Goal: Task Accomplishment & Management: Manage account settings

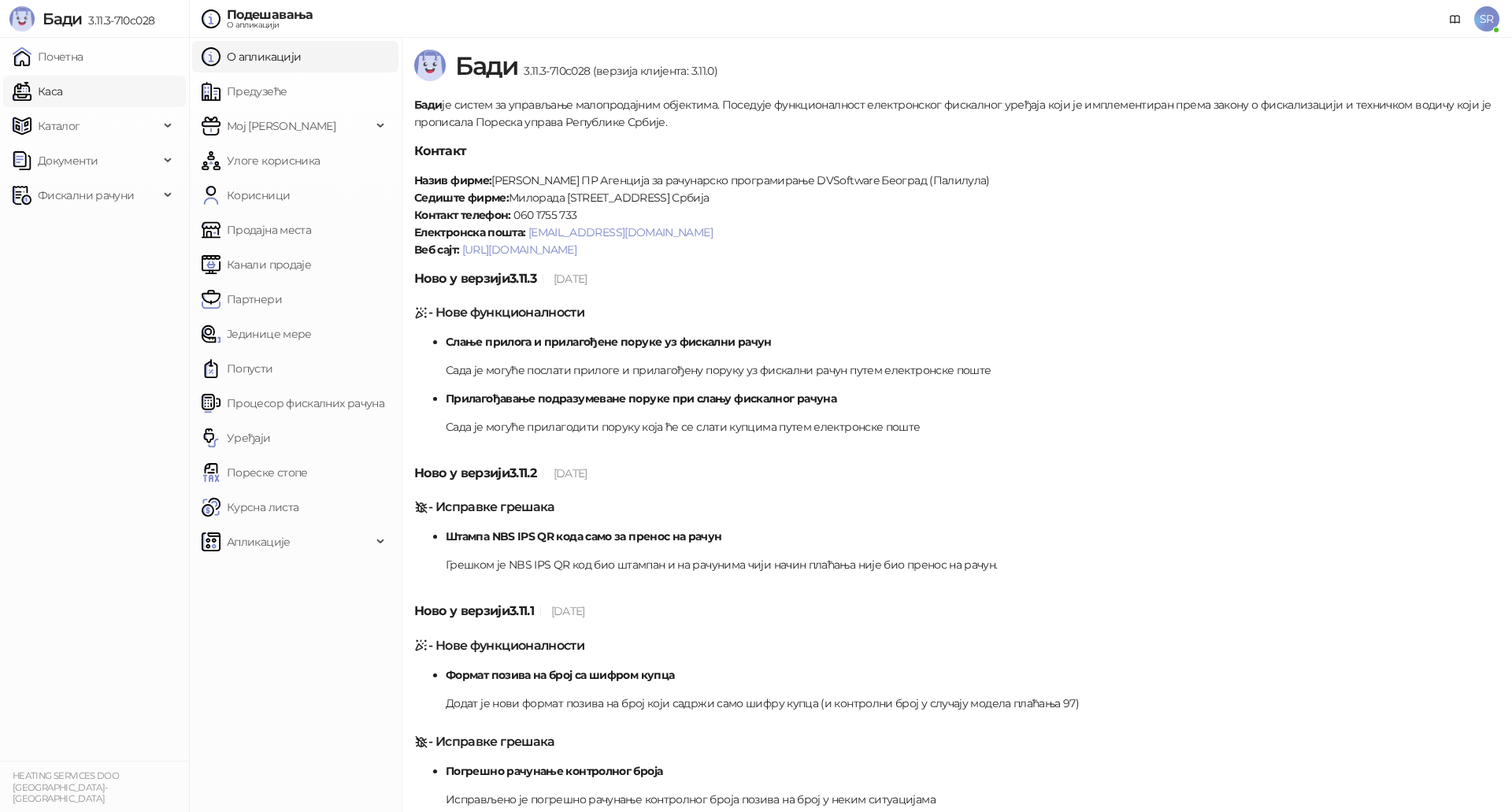
click at [62, 91] on link "Каса" at bounding box center [37, 91] width 50 height 31
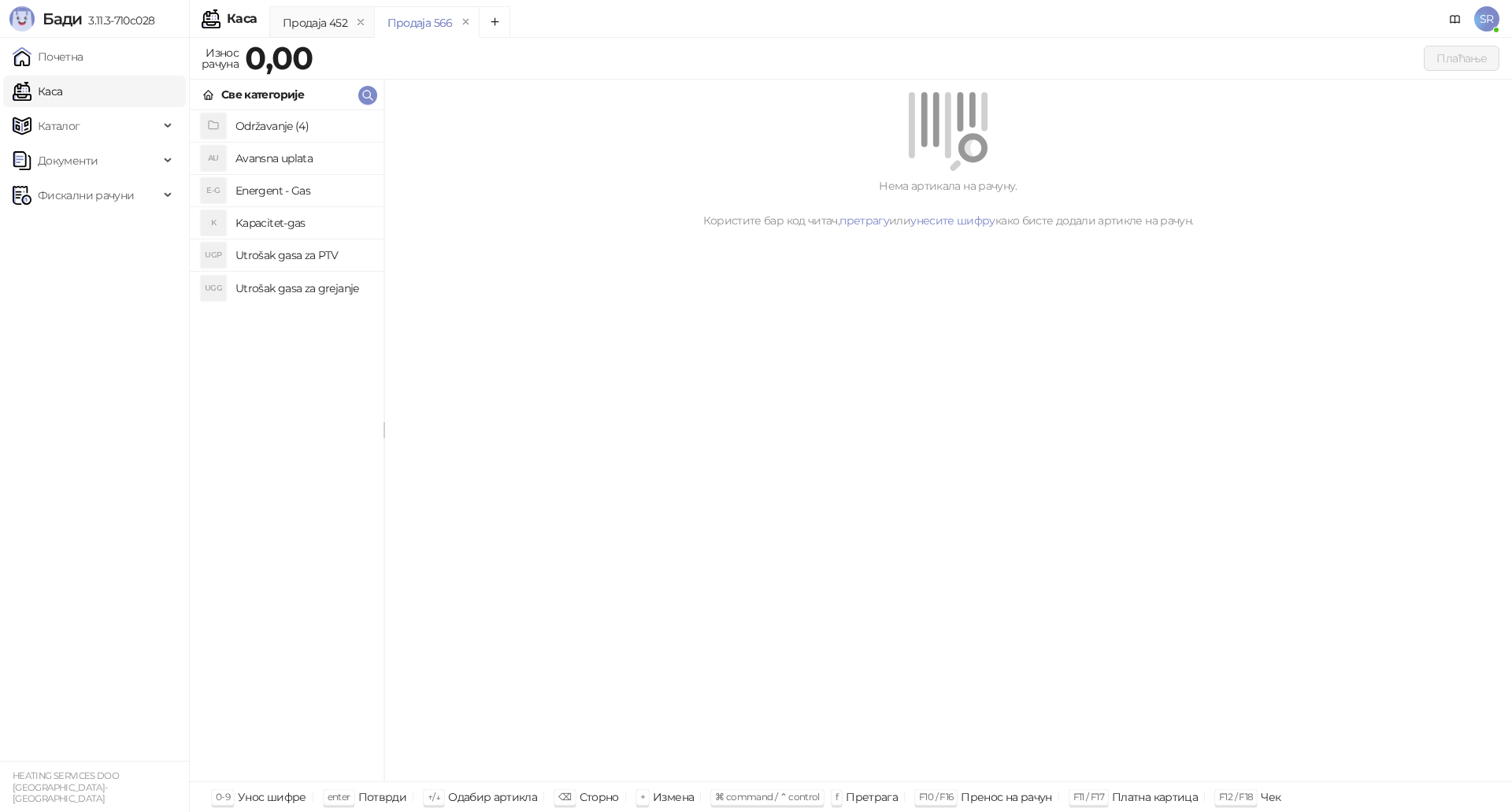
click at [308, 286] on h4 "Utrošak gasa za grejanje" at bounding box center [304, 288] width 136 height 25
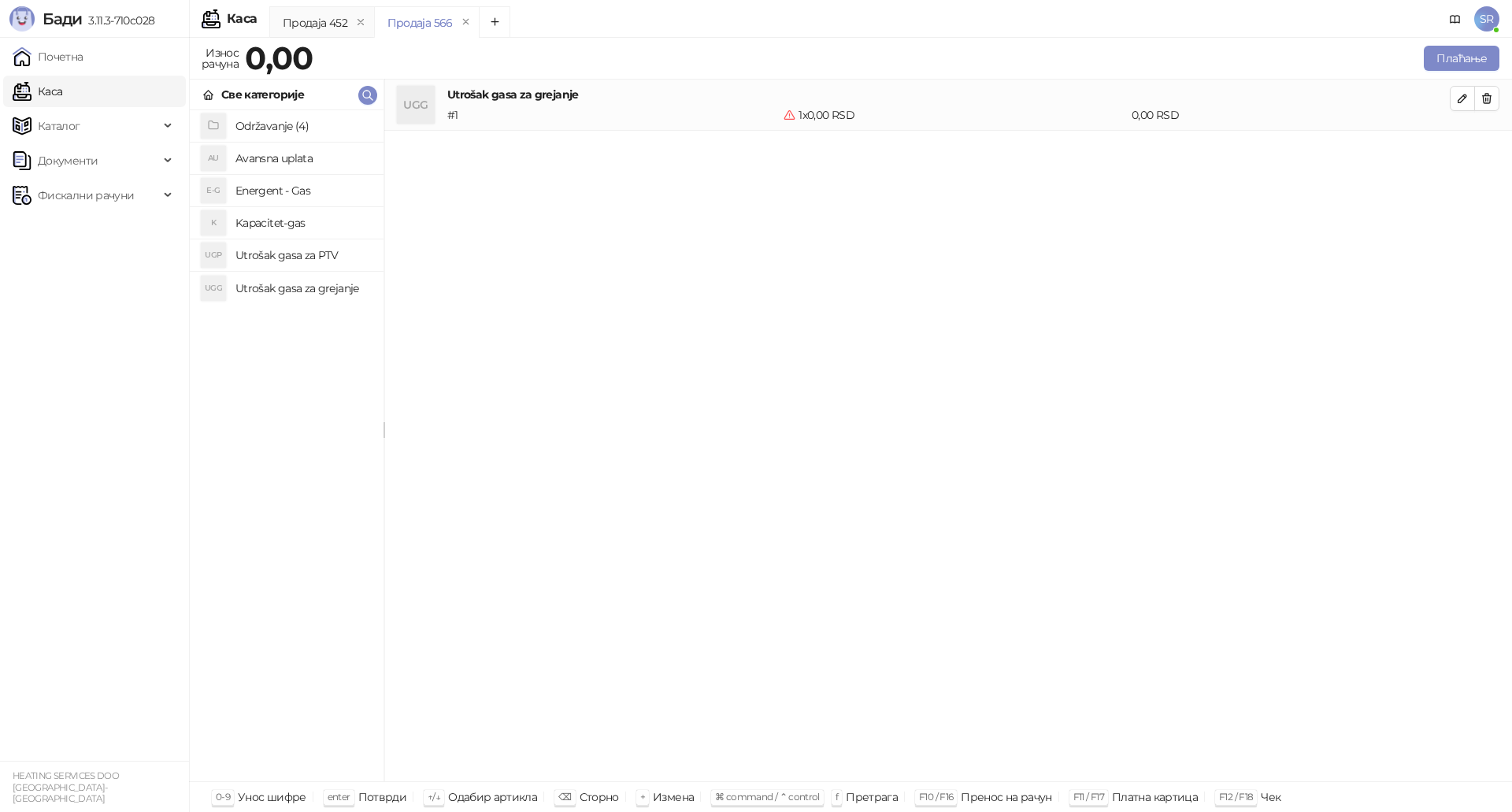
click at [308, 257] on h4 "Utrošak gasa za PTV" at bounding box center [304, 255] width 136 height 25
click at [308, 224] on h4 "Kapacitet-gas" at bounding box center [304, 223] width 136 height 25
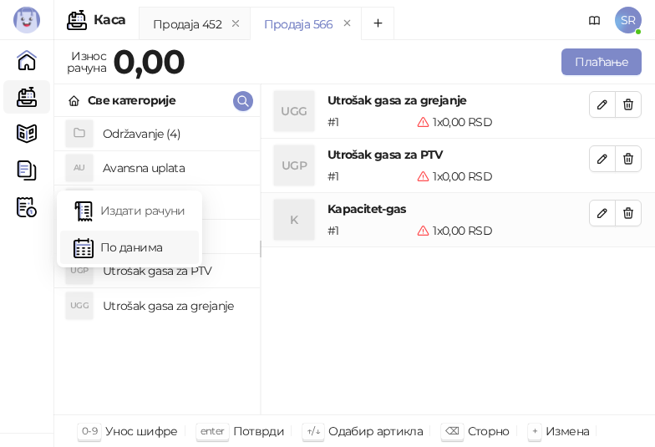
click at [82, 245] on link "По данима" at bounding box center [130, 247] width 112 height 33
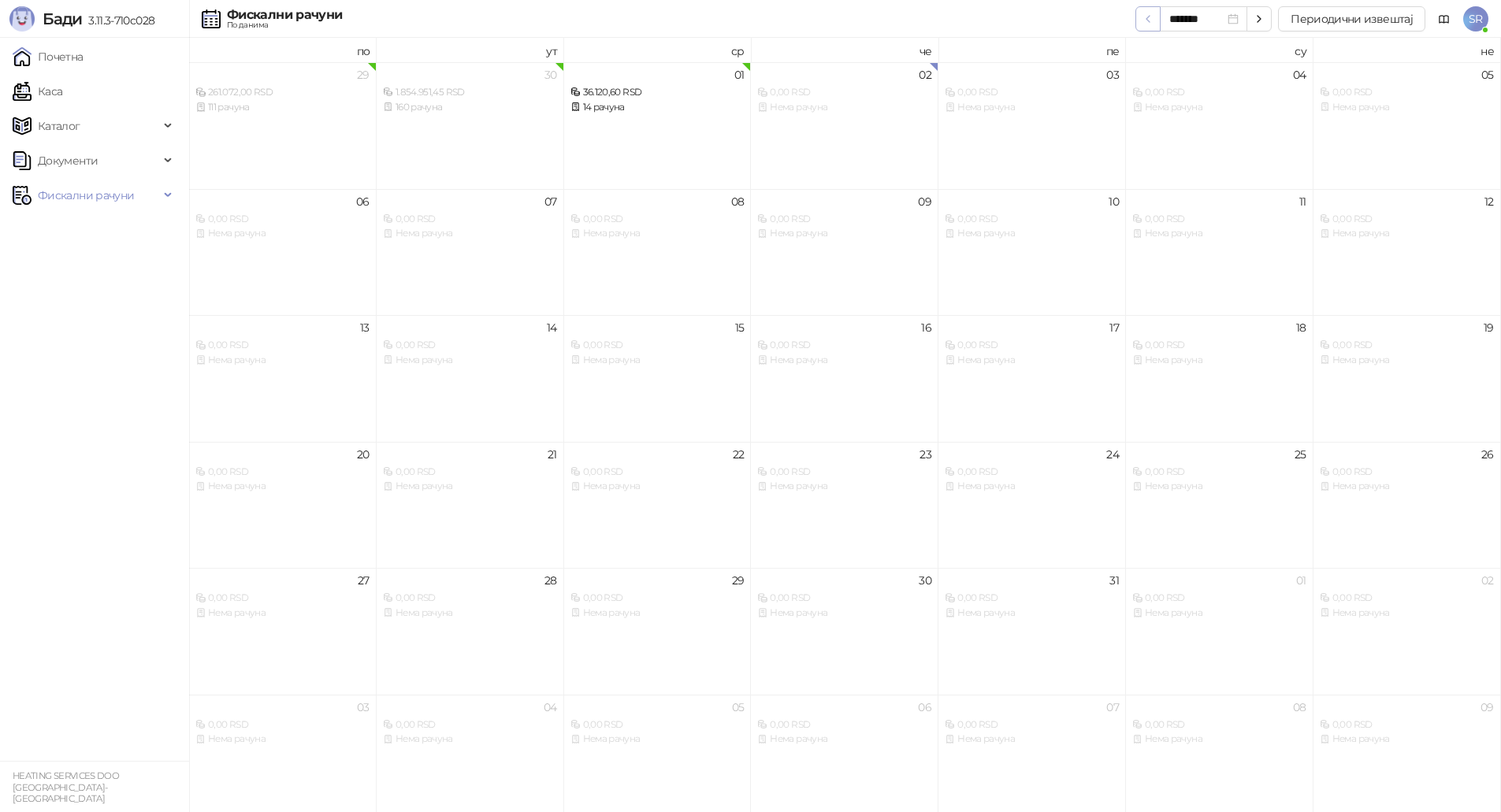
click at [1151, 20] on icon "button" at bounding box center [1147, 18] width 12 height 12
type input "*******"
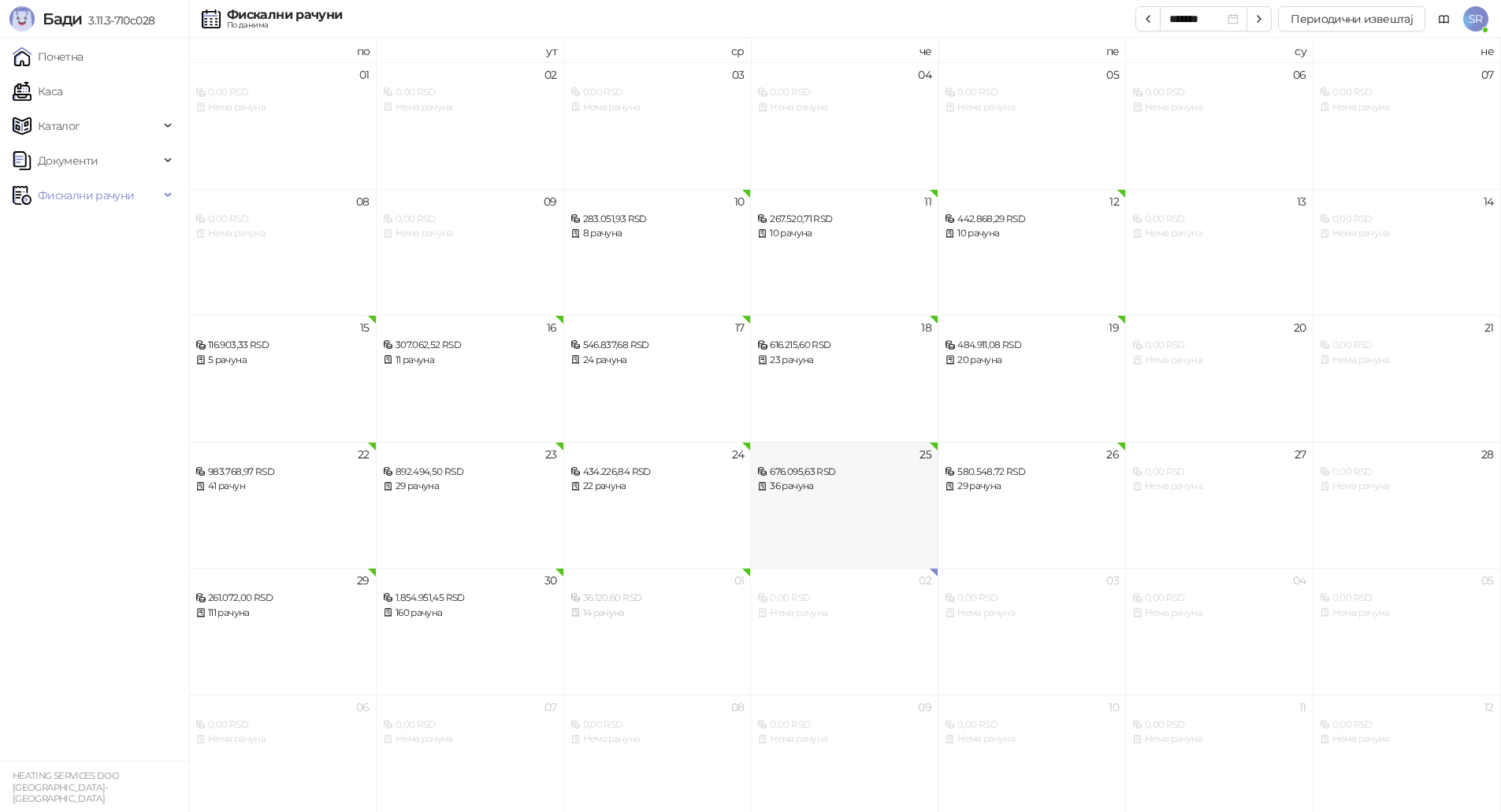
click at [820, 490] on div "36 рачуна" at bounding box center [844, 487] width 175 height 15
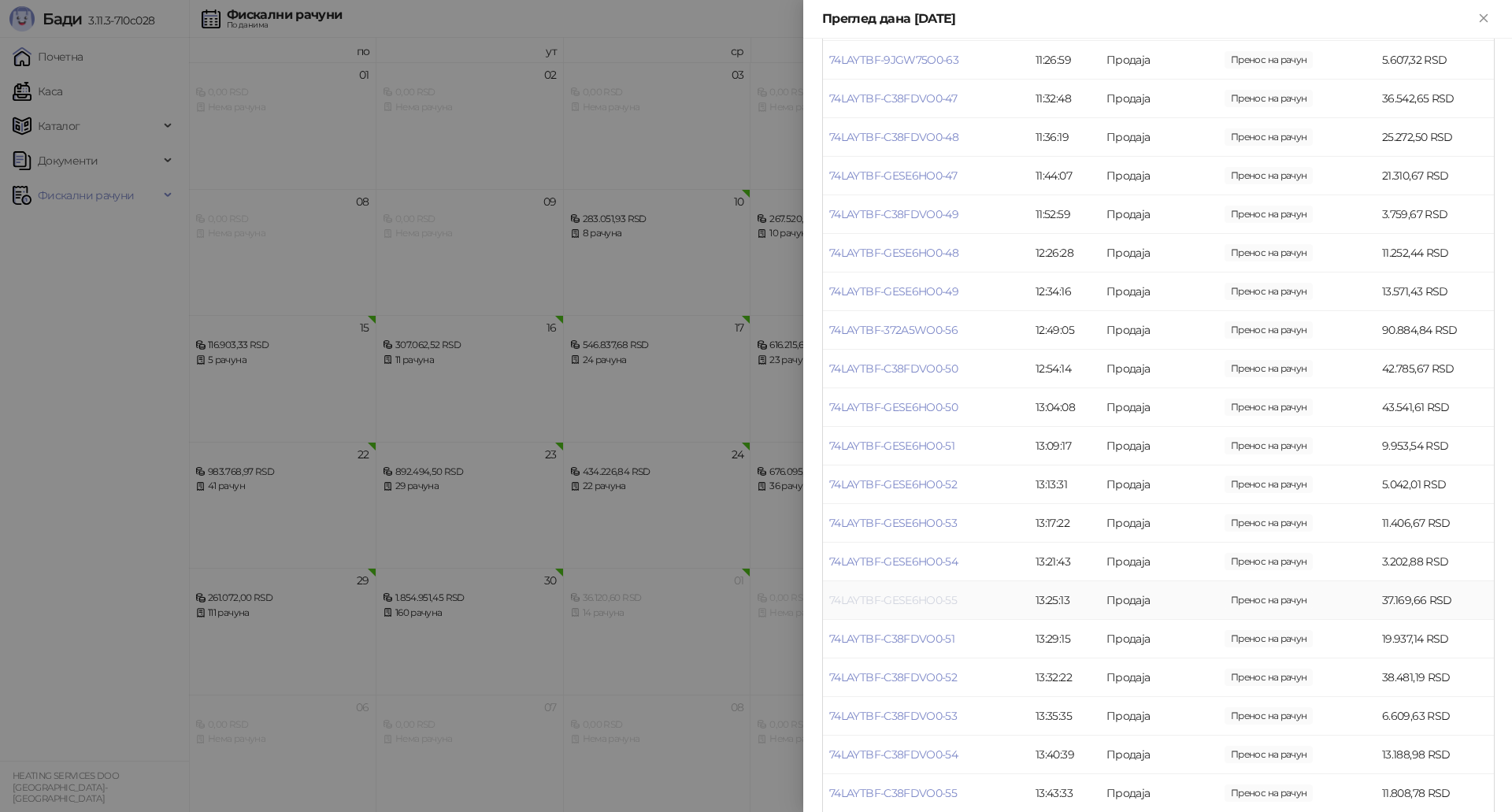
scroll to position [394, 0]
click at [940, 444] on link "74LAYTBF-GESE6HO0-54" at bounding box center [894, 444] width 128 height 14
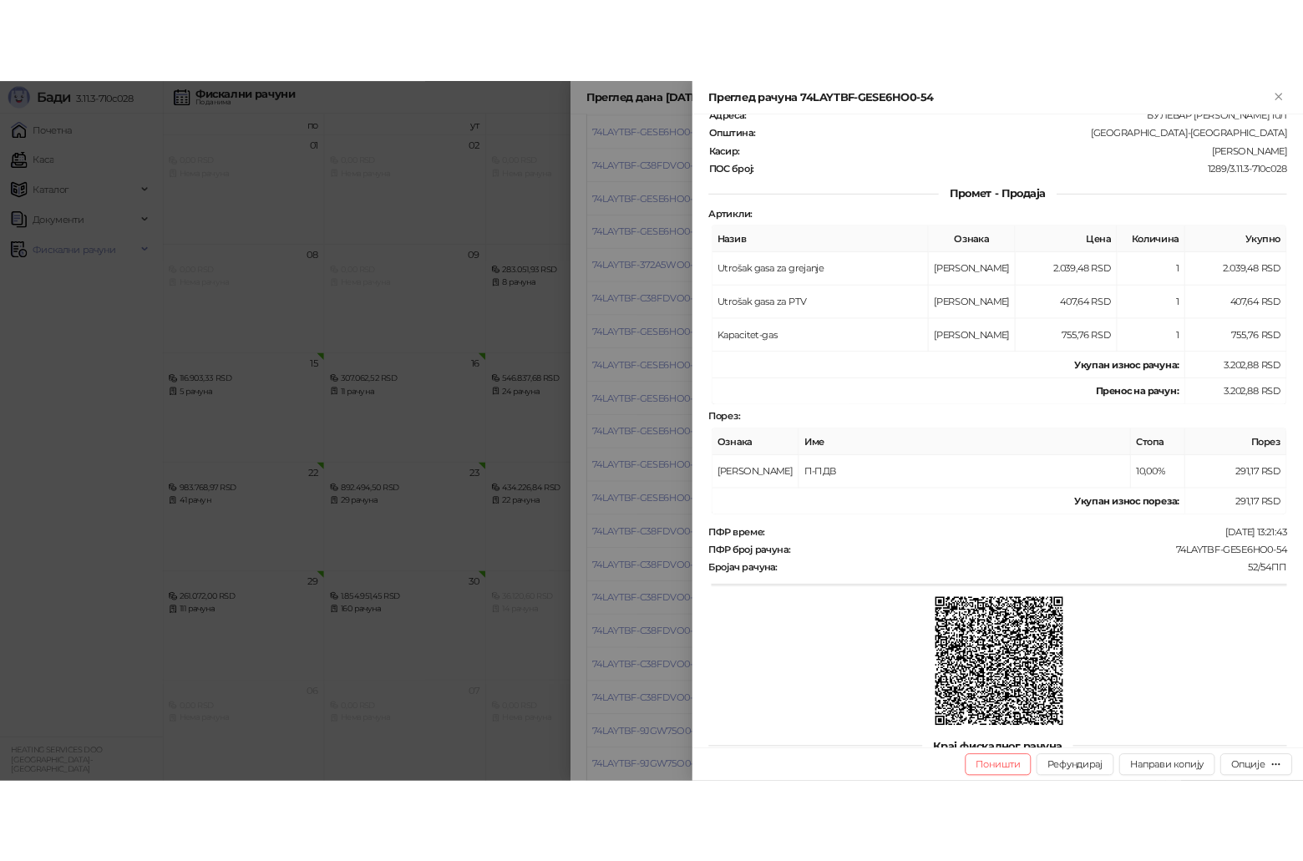
scroll to position [244, 0]
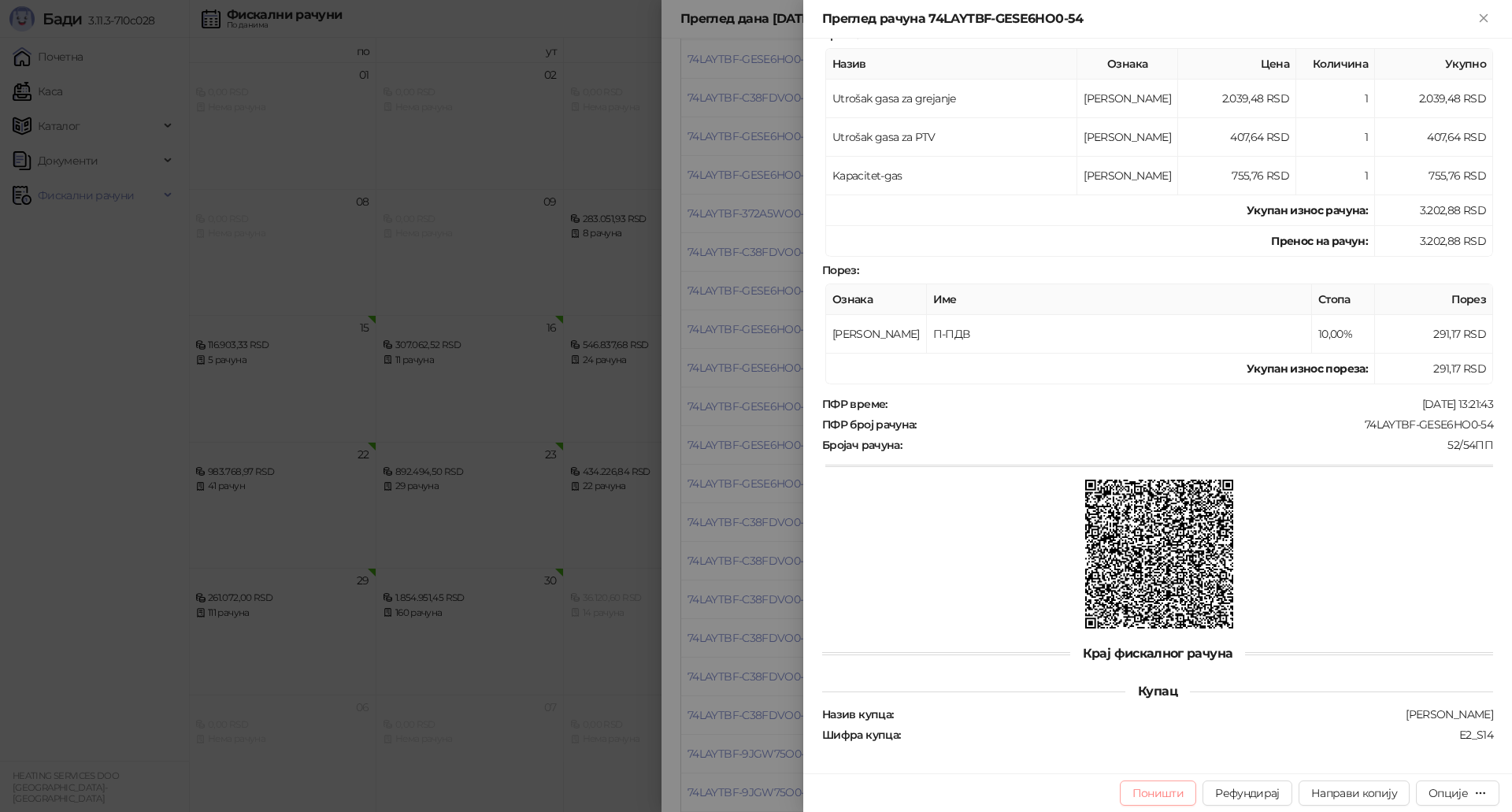
click at [1164, 797] on button "Поништи" at bounding box center [1159, 793] width 77 height 25
type input "**********"
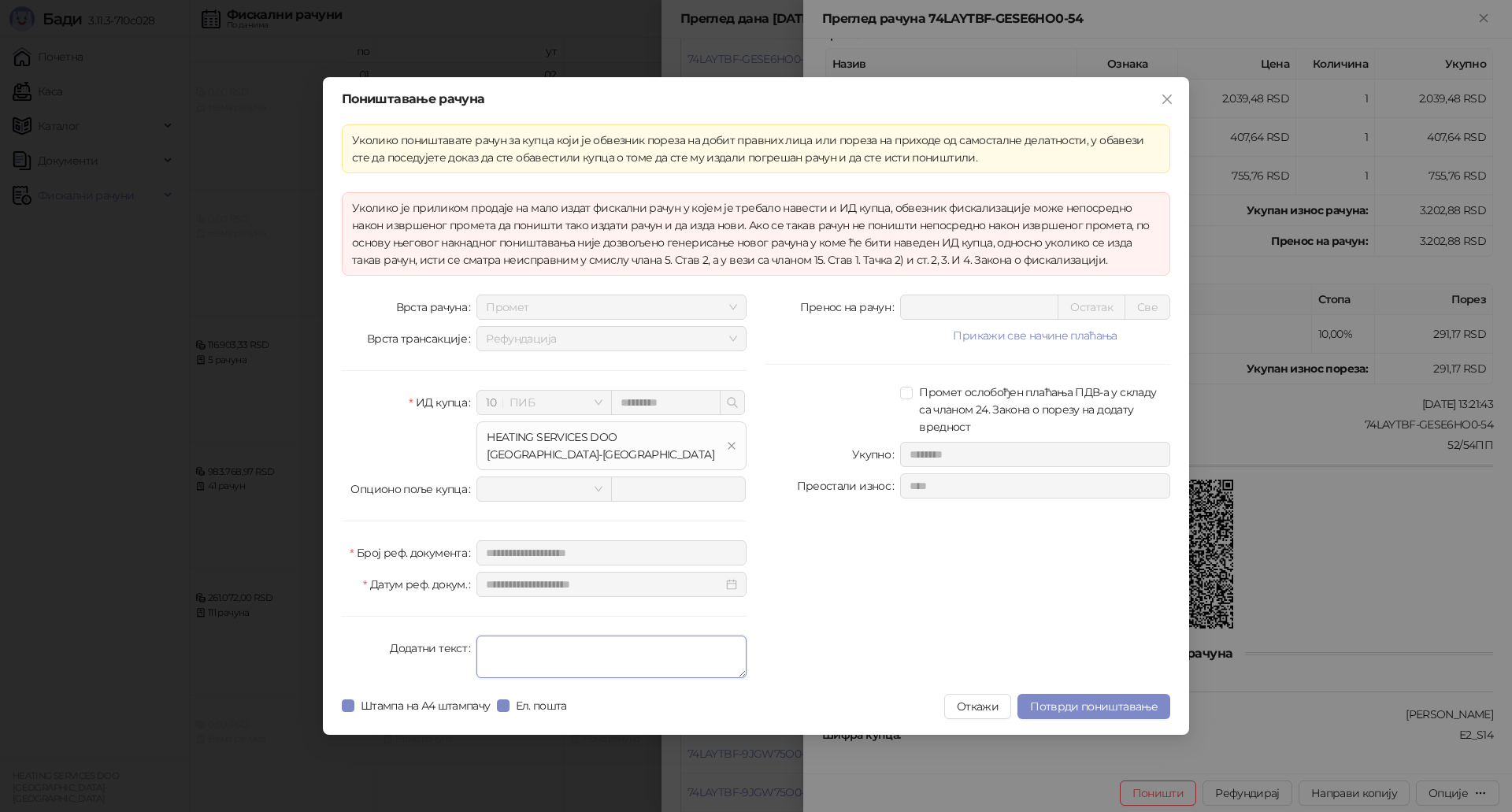
click at [647, 653] on textarea "Додатни текст" at bounding box center [611, 656] width 271 height 42
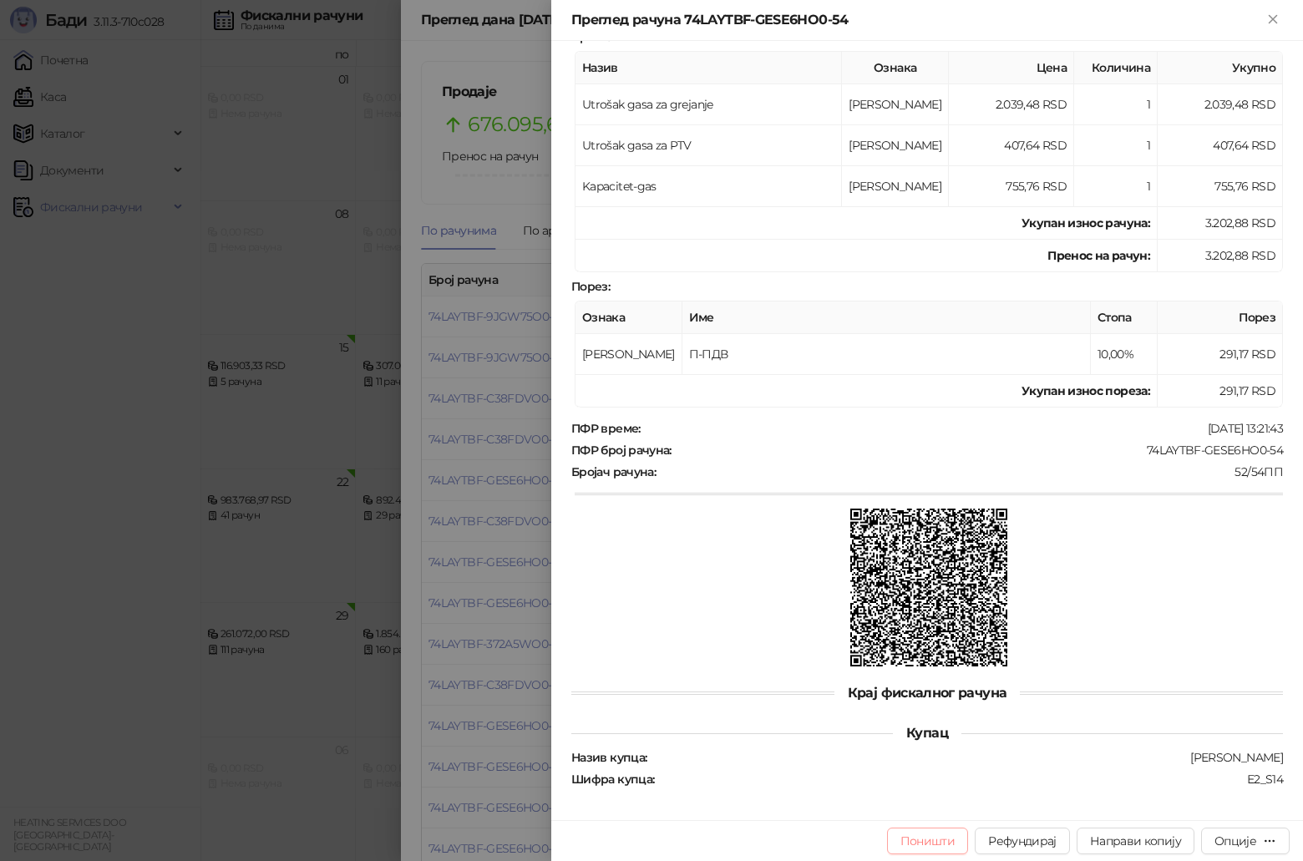
click at [946, 838] on button "Поништи" at bounding box center [928, 841] width 82 height 27
type input "**********"
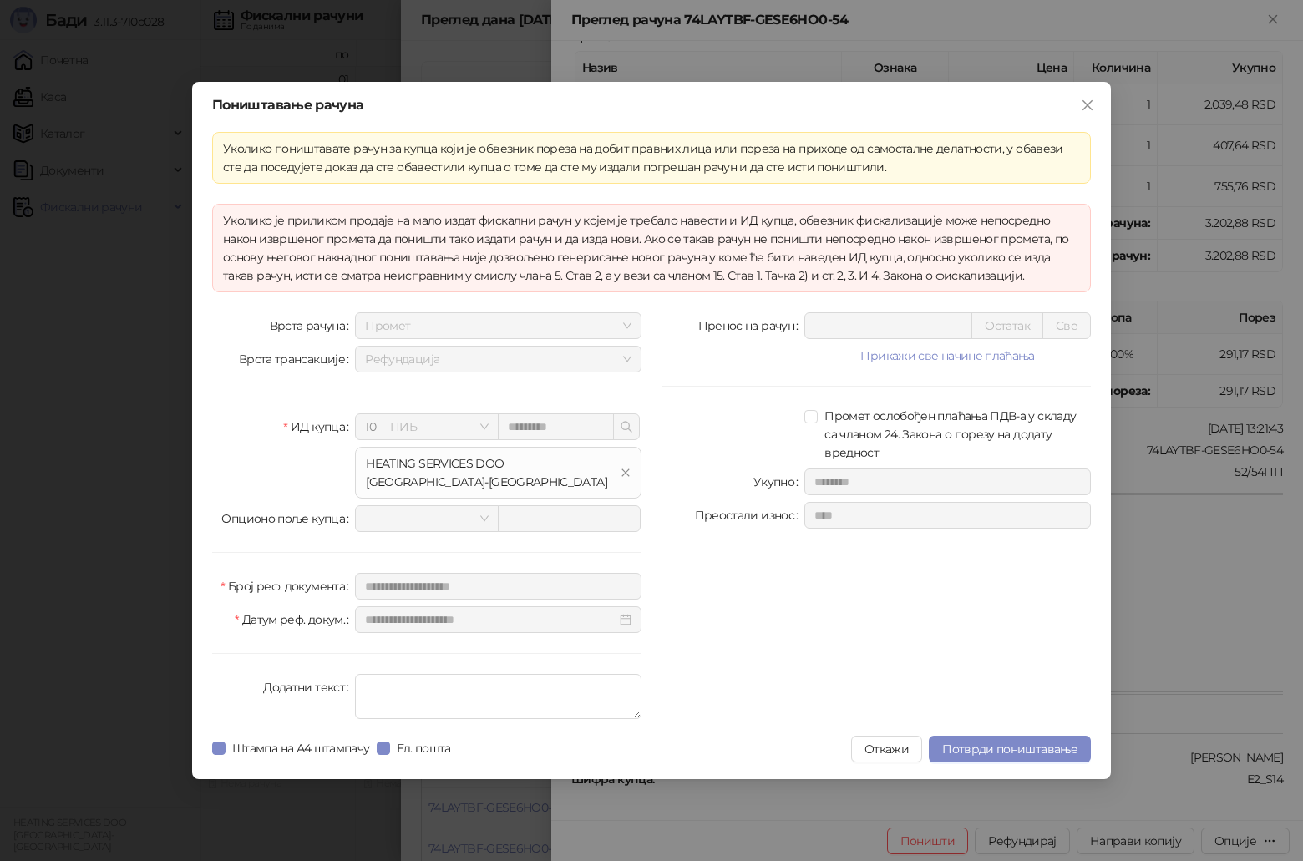
click at [1163, 635] on div "**********" at bounding box center [651, 430] width 1303 height 861
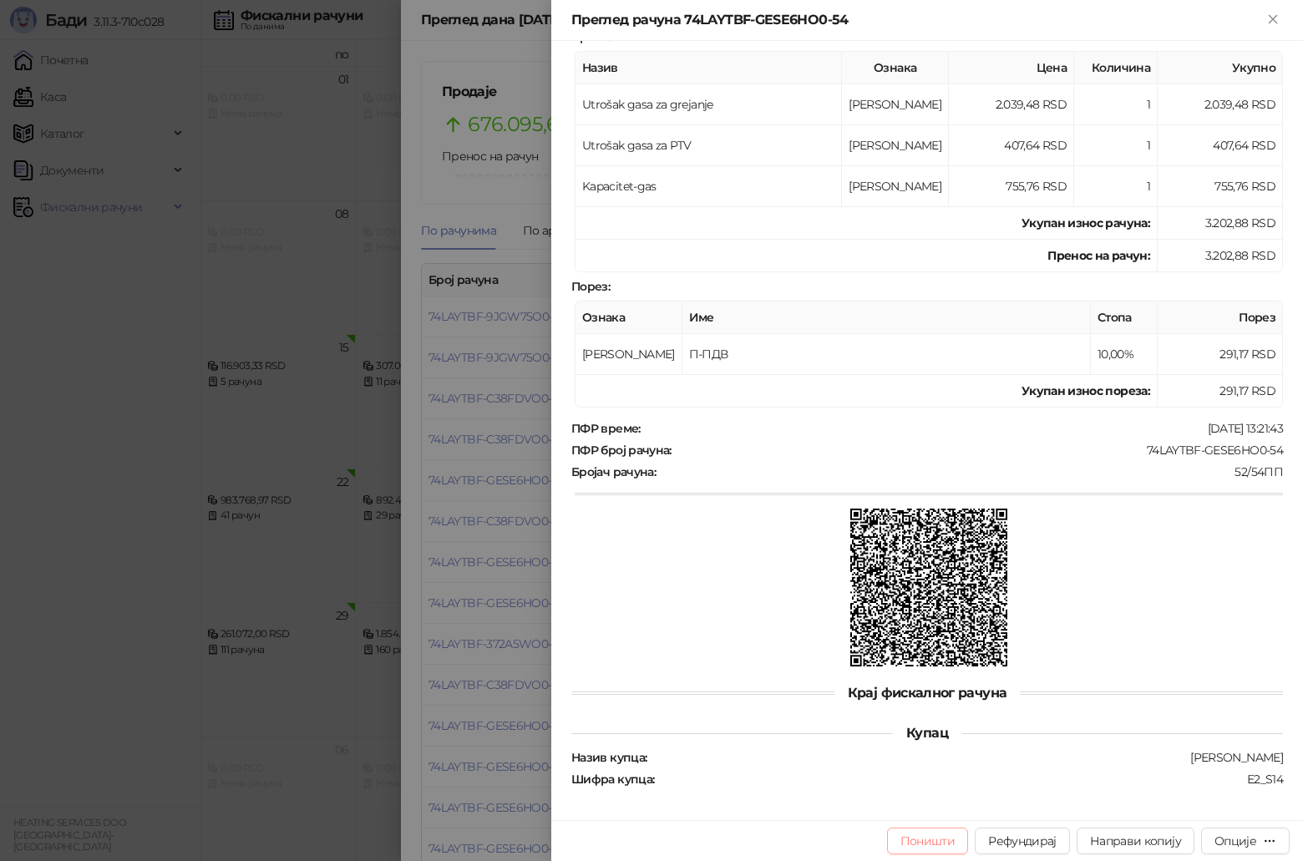
click at [944, 835] on button "Поништи" at bounding box center [928, 841] width 82 height 27
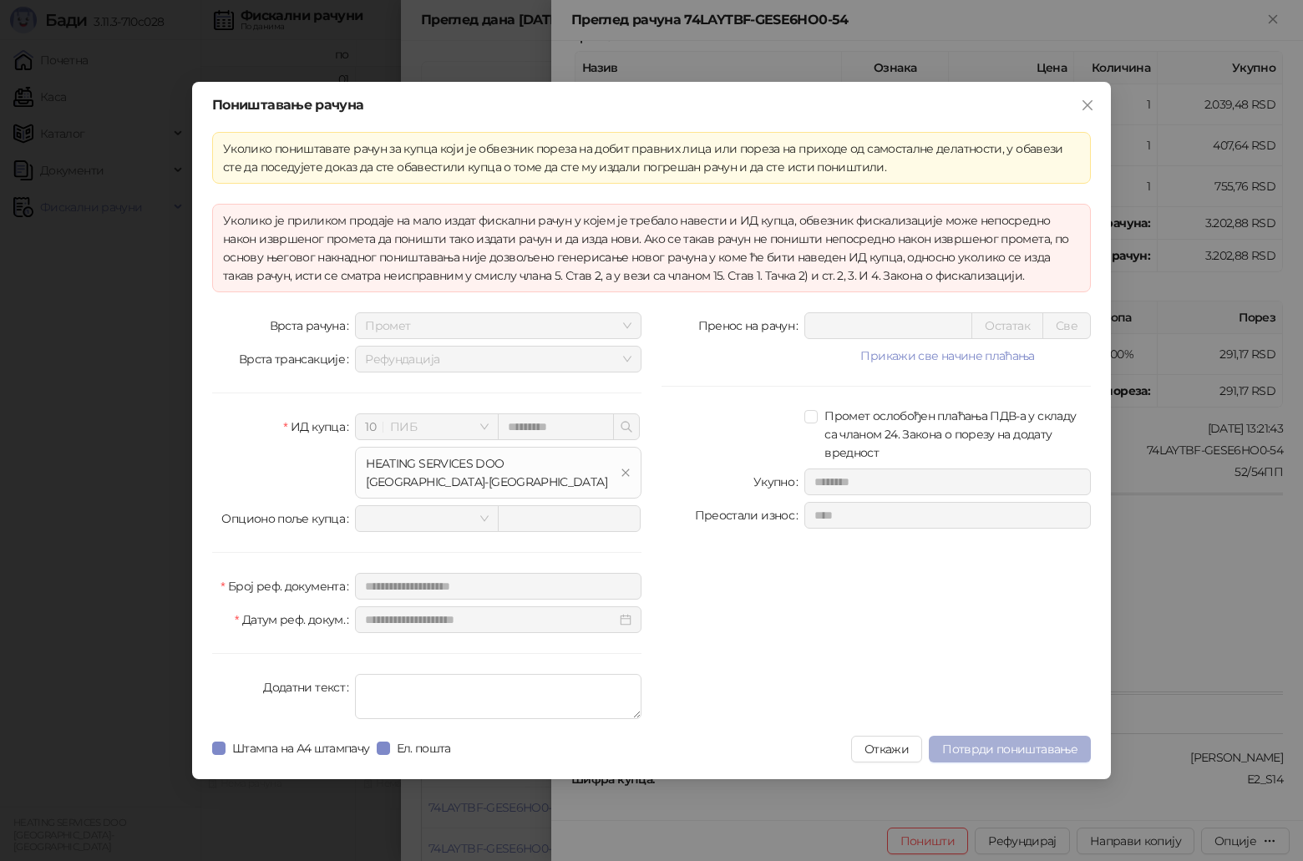
click at [979, 749] on span "Потврди поништавање" at bounding box center [1009, 749] width 135 height 15
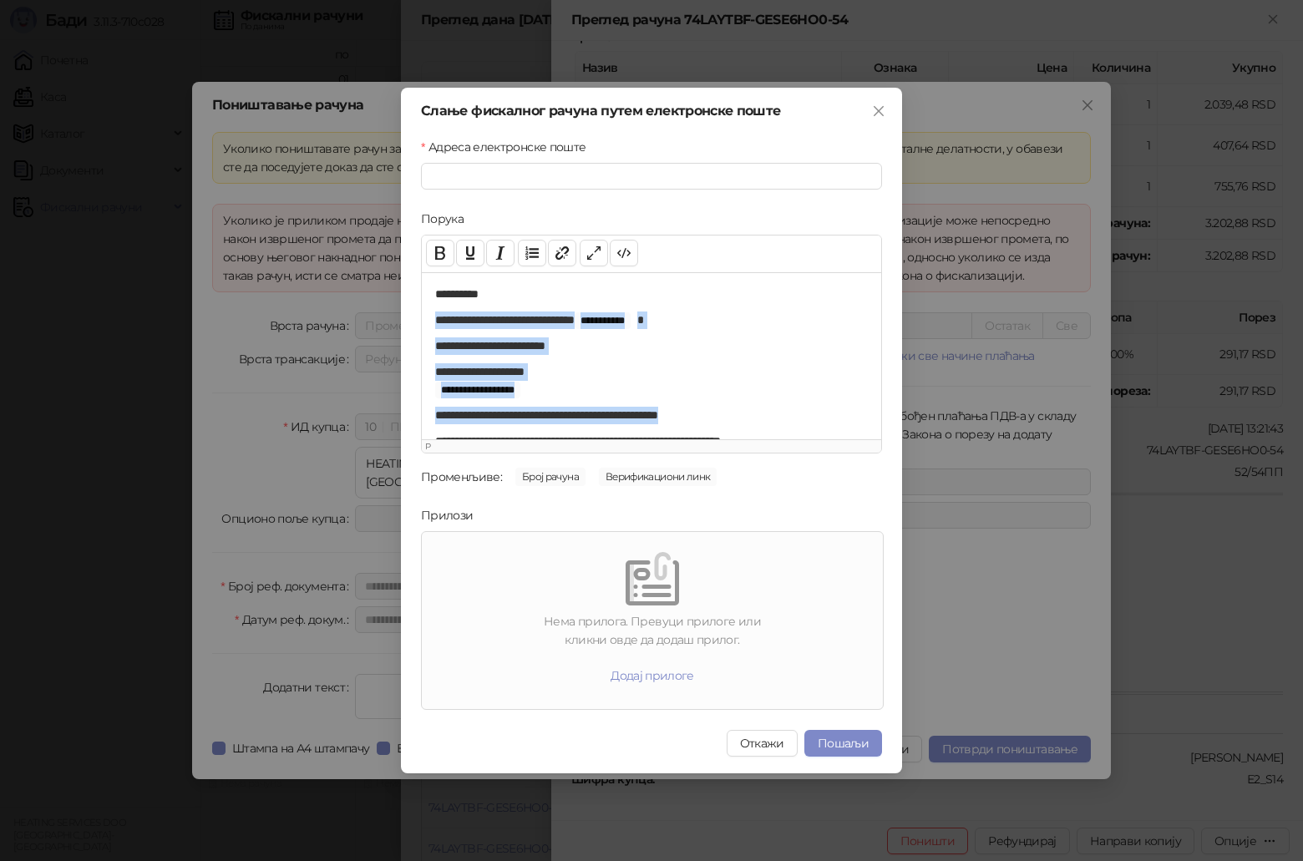
drag, startPoint x: 433, startPoint y: 323, endPoint x: 738, endPoint y: 419, distance: 320.5
click at [738, 419] on div "**********" at bounding box center [651, 355] width 459 height 167
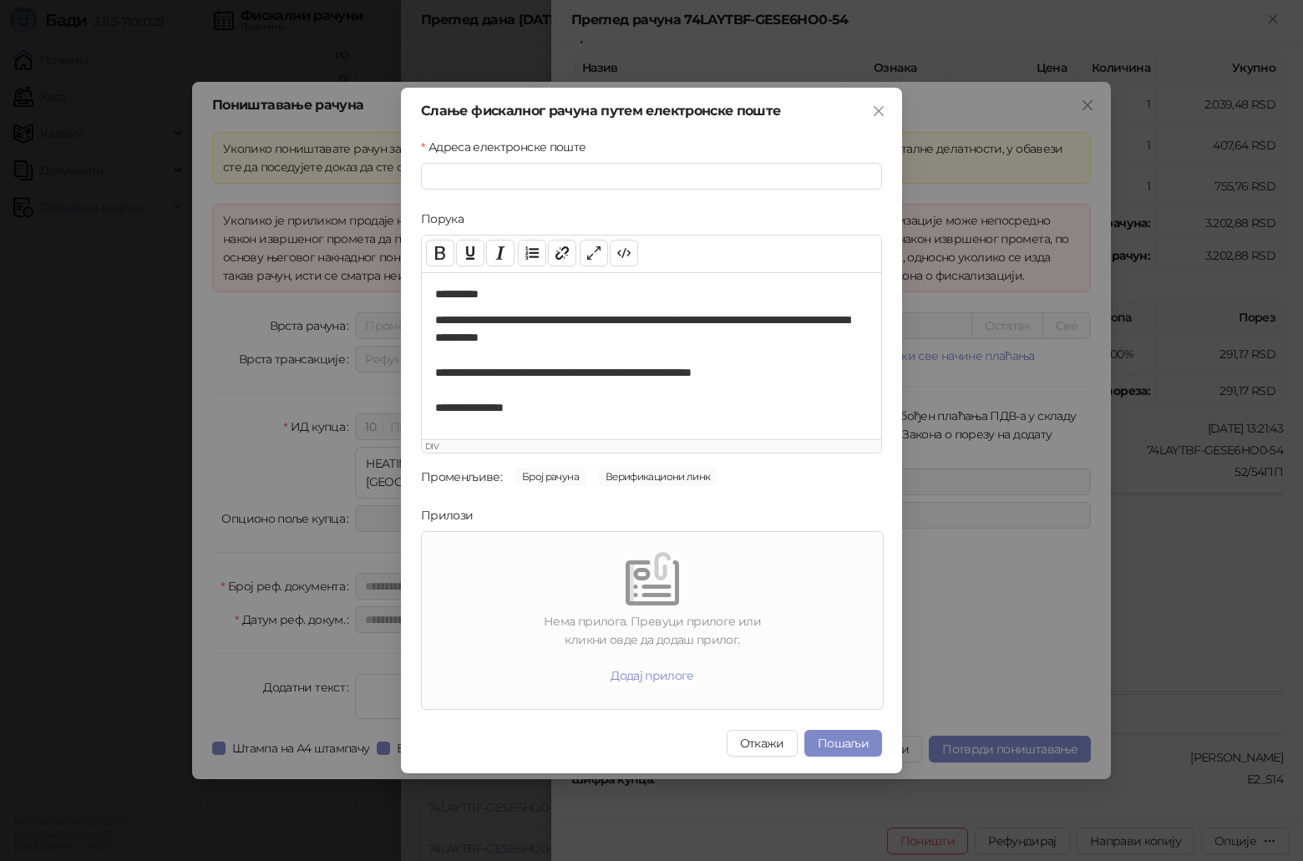
click at [569, 318] on div "**********" at bounding box center [645, 329] width 420 height 35
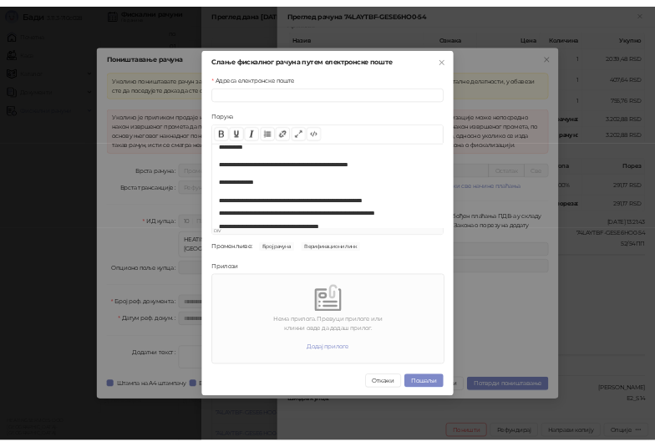
scroll to position [86, 0]
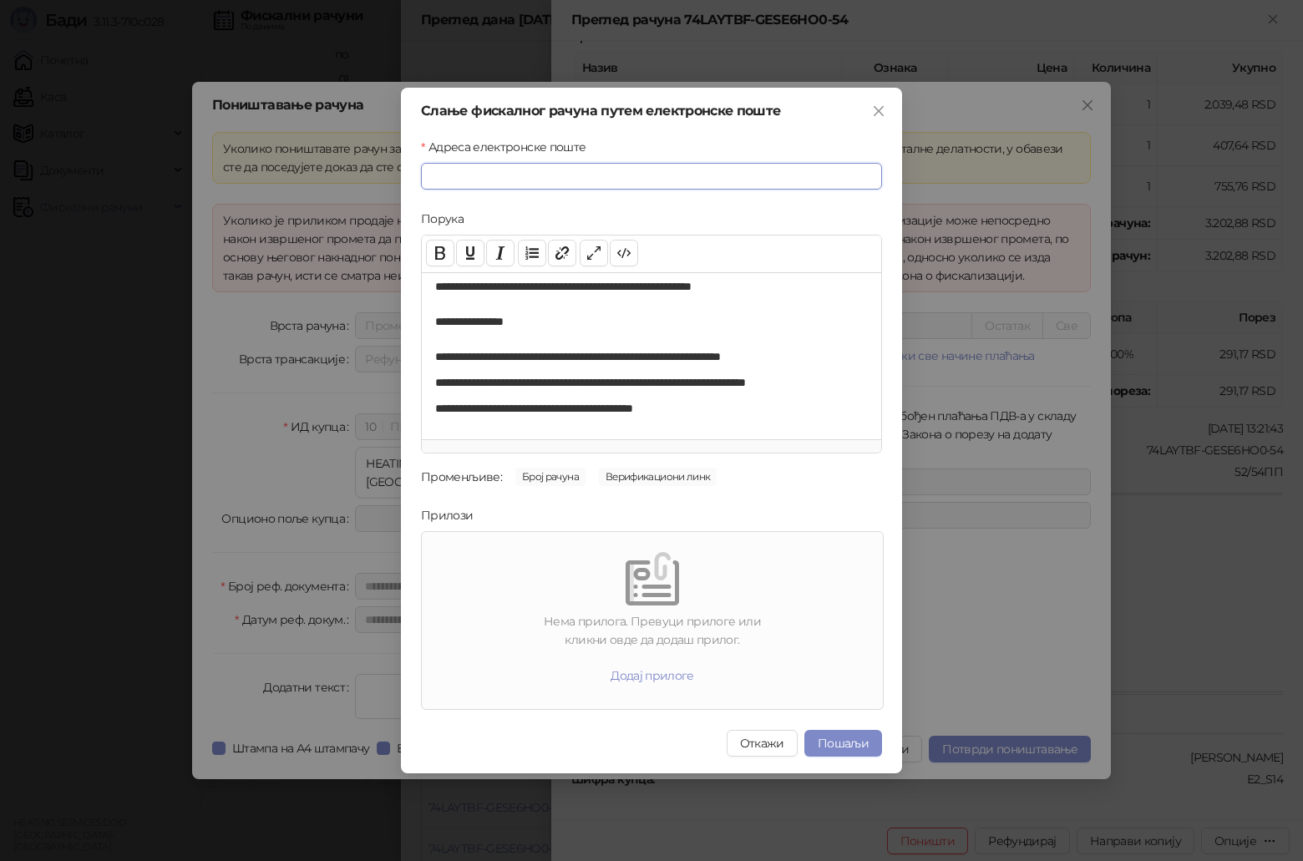
paste input "**********"
type input "**********"
click at [842, 748] on button "Пошаљи" at bounding box center [843, 743] width 78 height 27
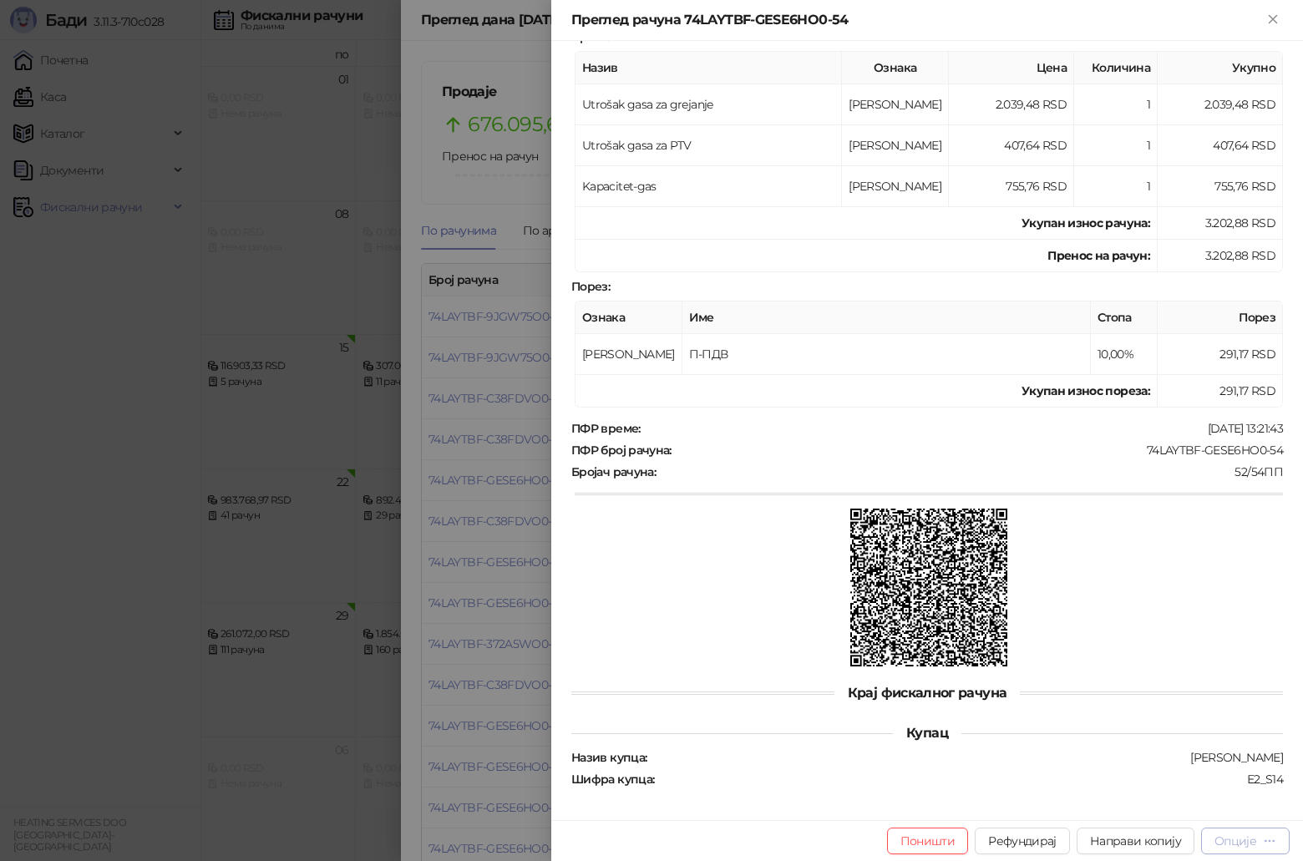
click at [1247, 844] on div "Опције" at bounding box center [1236, 841] width 42 height 15
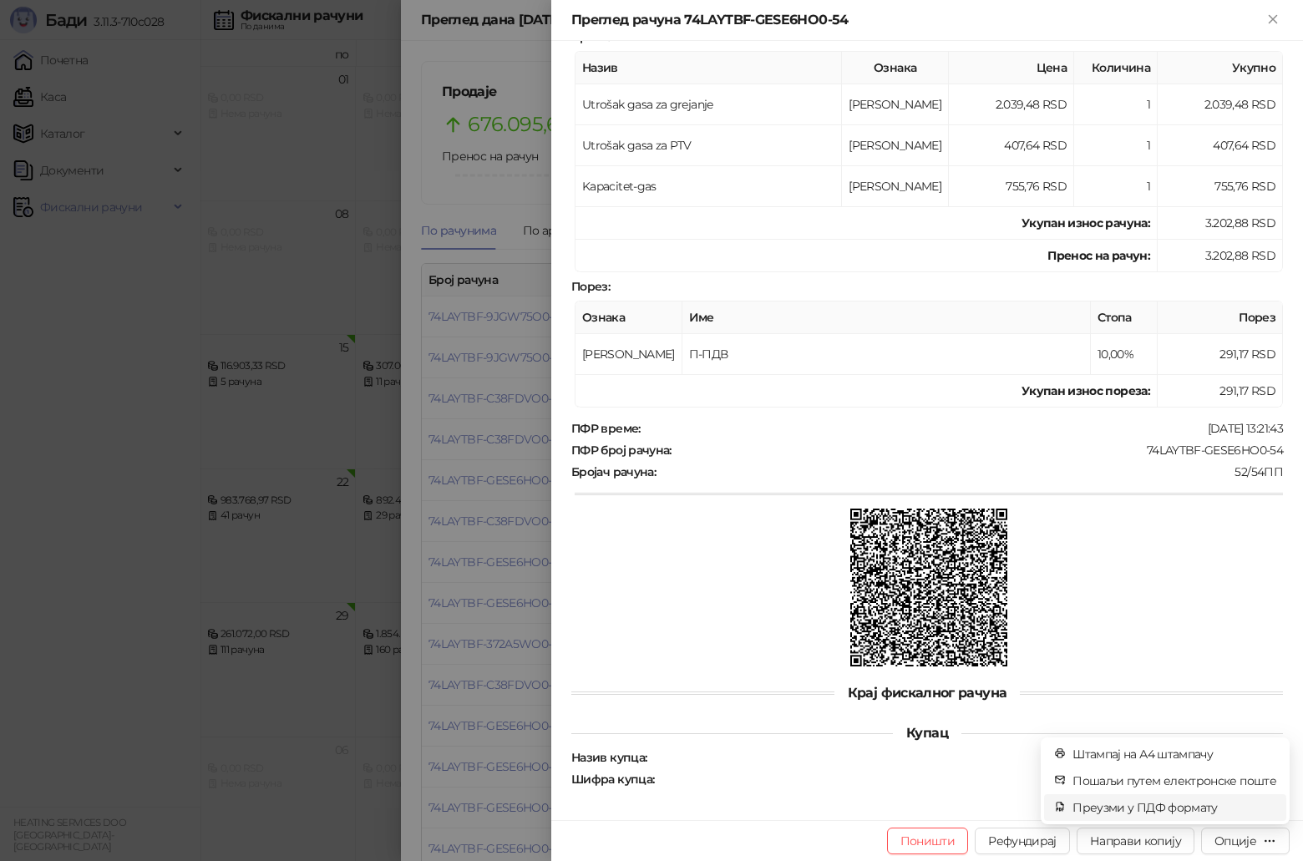
click at [1166, 814] on span "Преузми у ПДФ формату" at bounding box center [1175, 808] width 204 height 18
click at [490, 277] on div at bounding box center [651, 430] width 1303 height 861
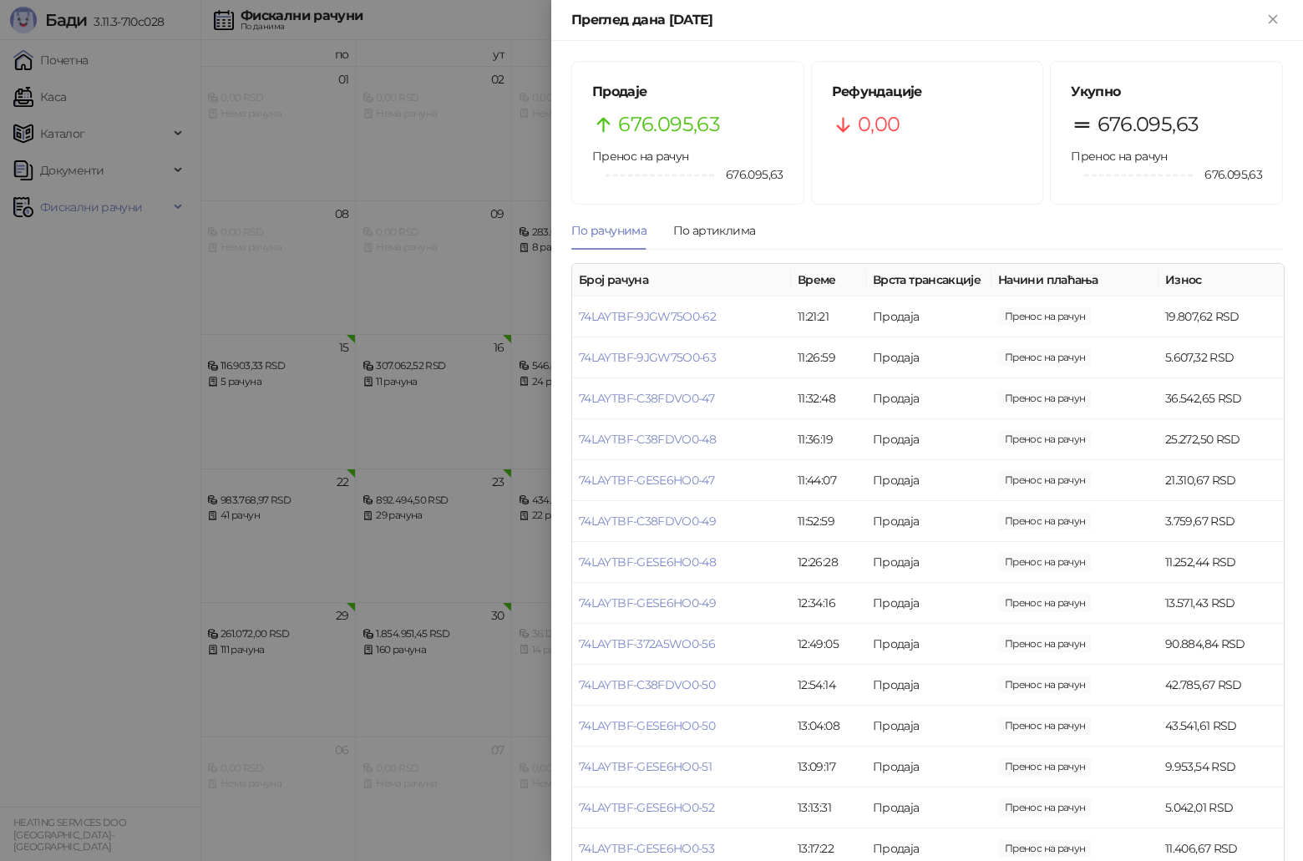
click at [87, 200] on div at bounding box center [651, 430] width 1303 height 861
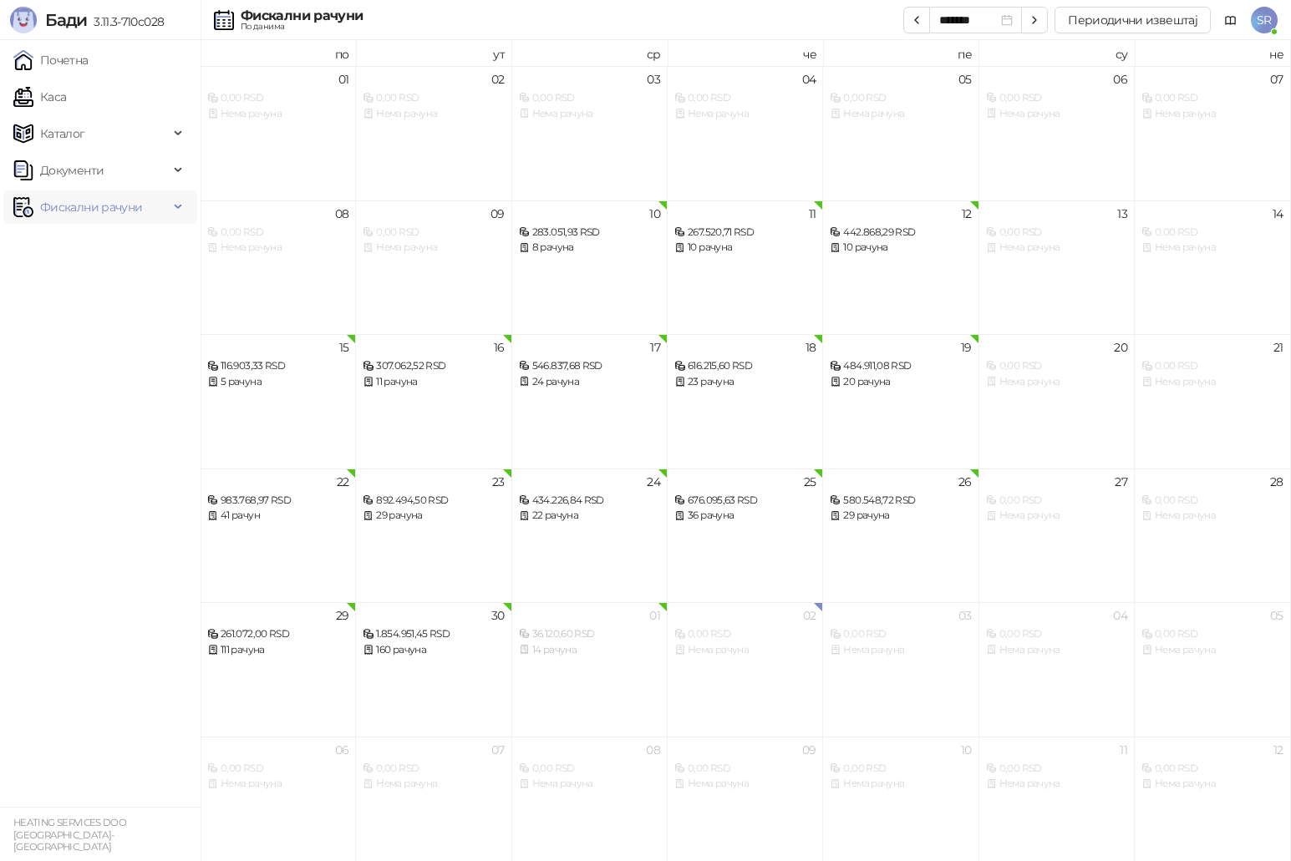
click at [116, 210] on span "Фискални рачуни" at bounding box center [91, 206] width 102 height 33
click at [114, 244] on link "Издати рачуни" at bounding box center [76, 243] width 112 height 33
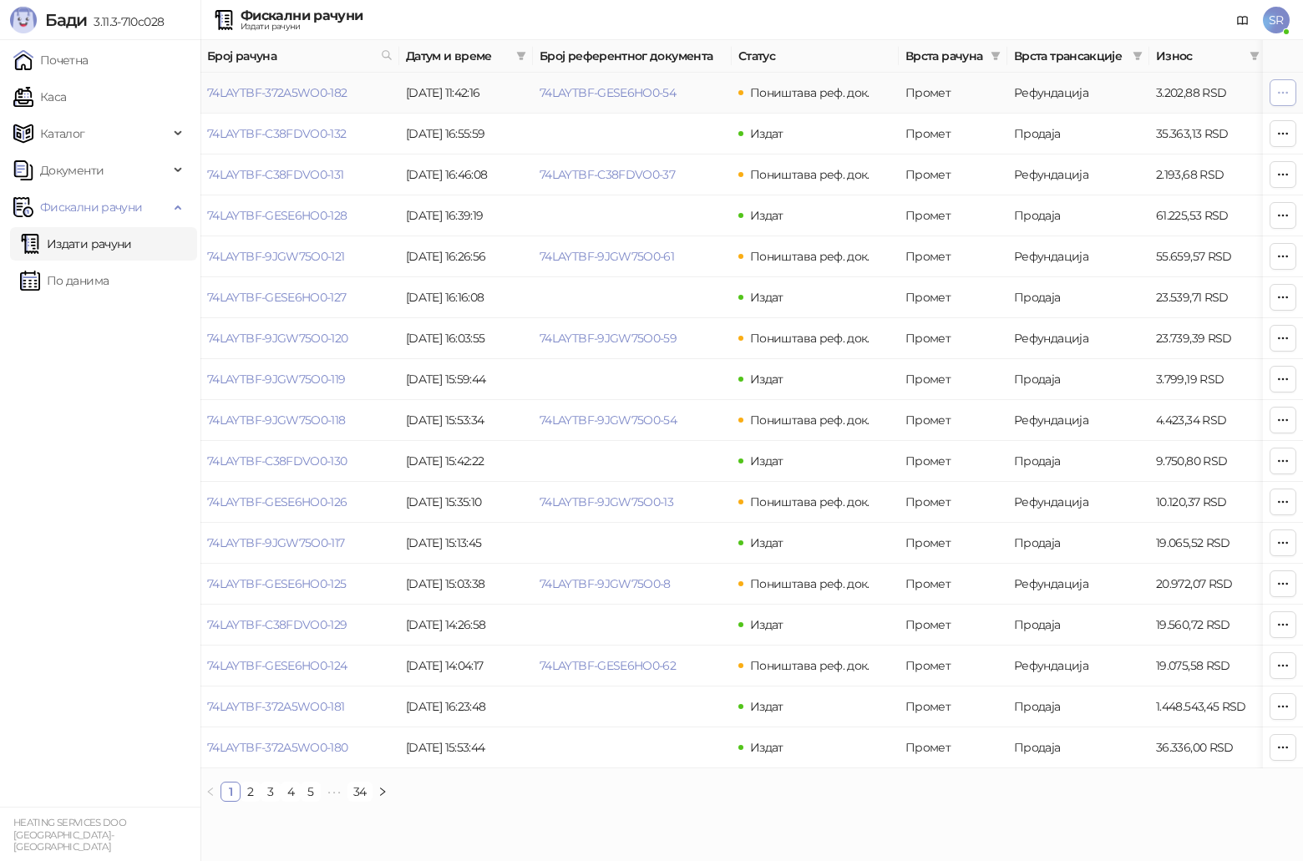
click at [1282, 90] on icon "button" at bounding box center [1282, 92] width 13 height 13
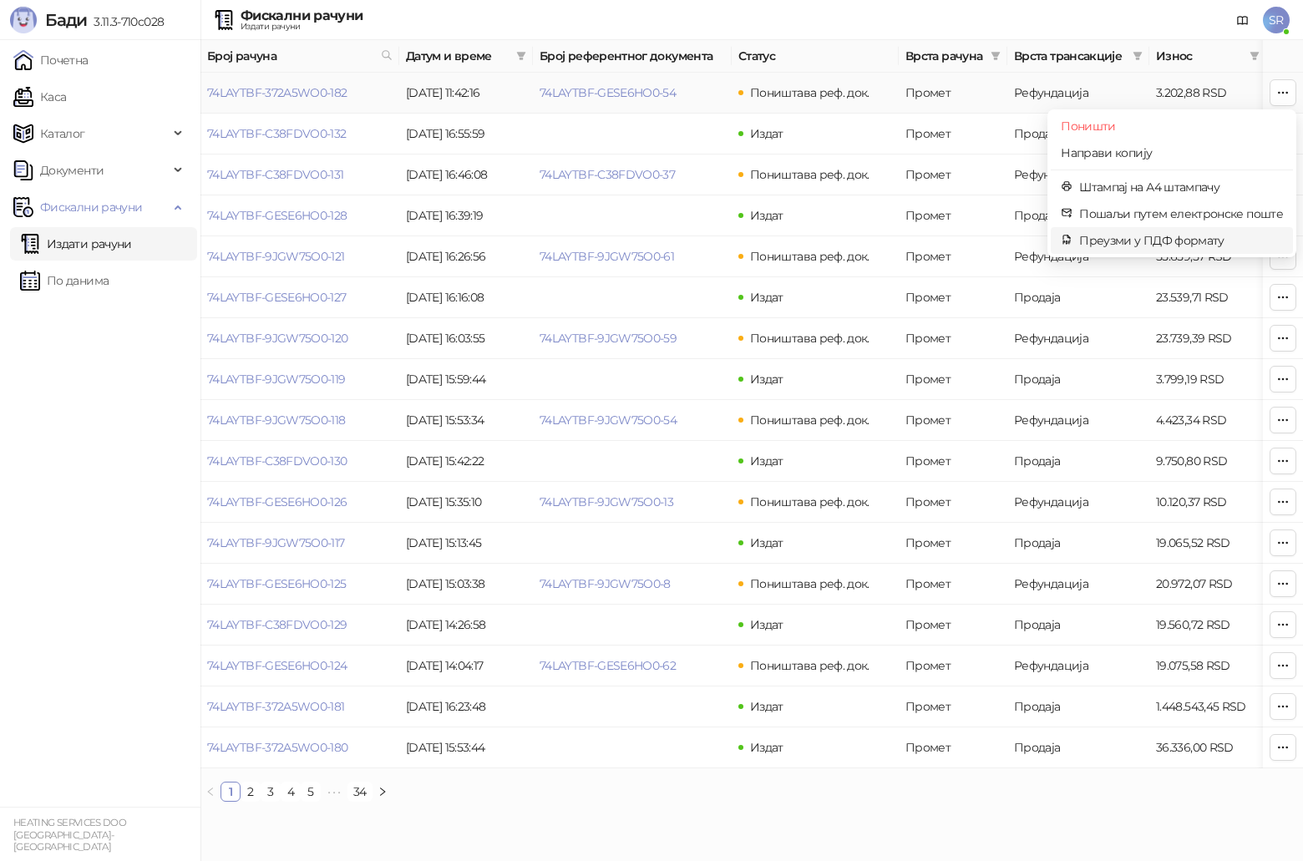
click at [1168, 242] on span "Преузми у ПДФ формату" at bounding box center [1181, 240] width 204 height 18
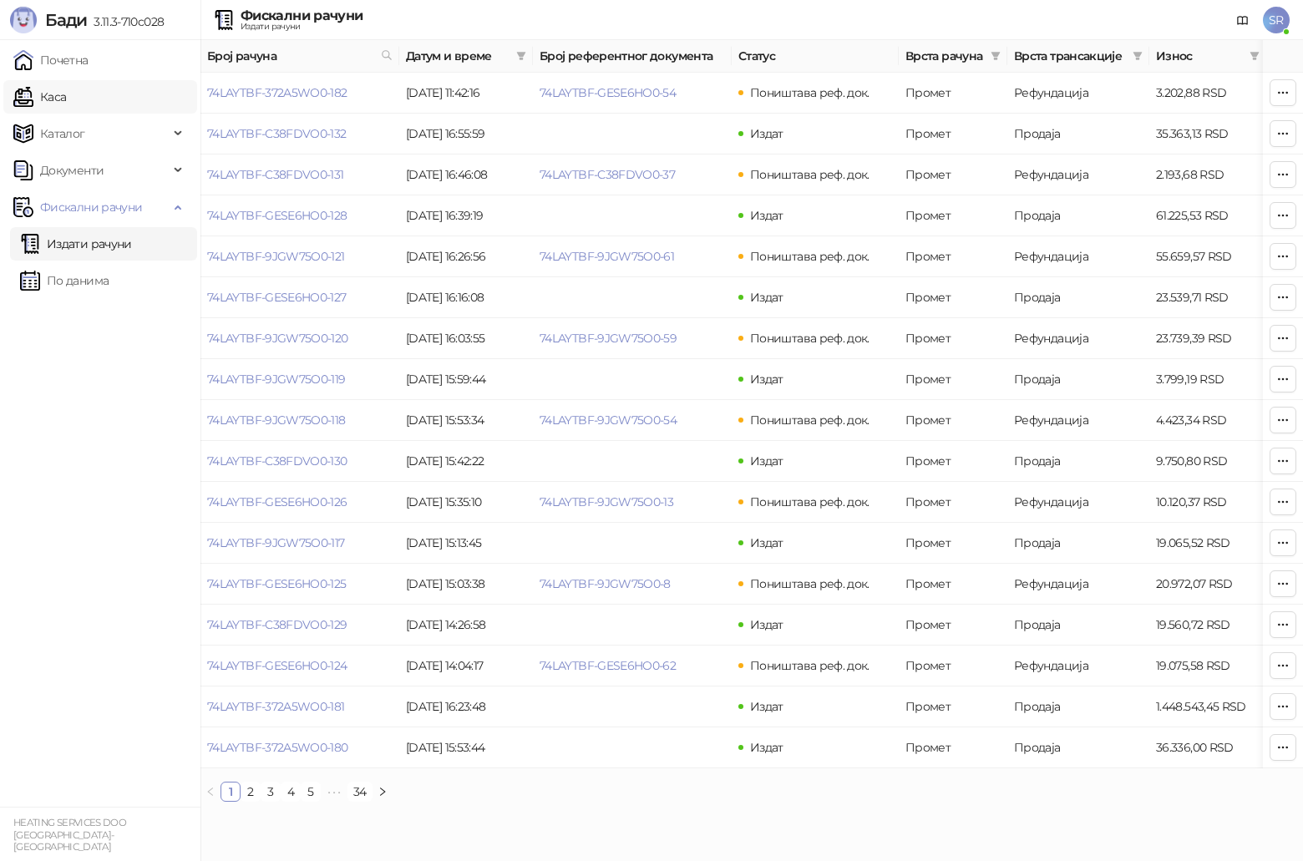
drag, startPoint x: 66, startPoint y: 94, endPoint x: 106, endPoint y: 103, distance: 41.1
click at [66, 94] on link "Каса" at bounding box center [39, 96] width 53 height 33
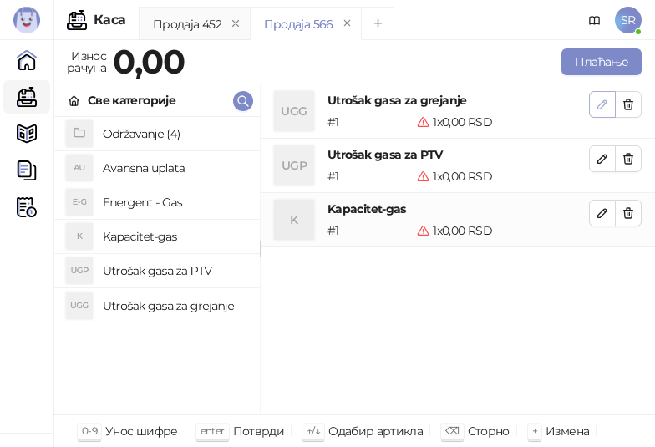
click at [599, 109] on icon "button" at bounding box center [602, 104] width 13 height 13
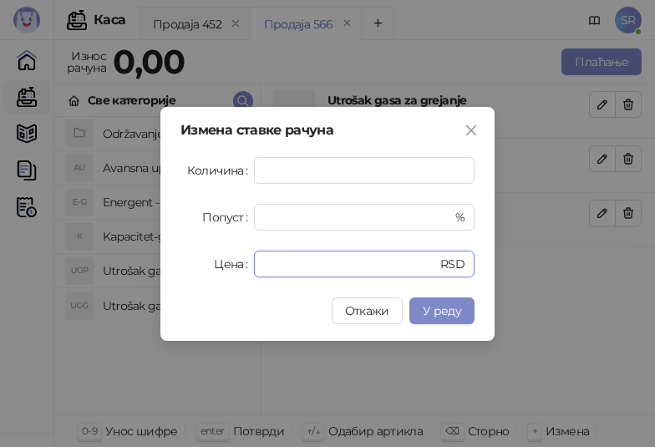
drag, startPoint x: 302, startPoint y: 266, endPoint x: 236, endPoint y: 266, distance: 66.8
click at [236, 266] on div "Цена * RSD" at bounding box center [327, 264] width 294 height 27
paste input "*****"
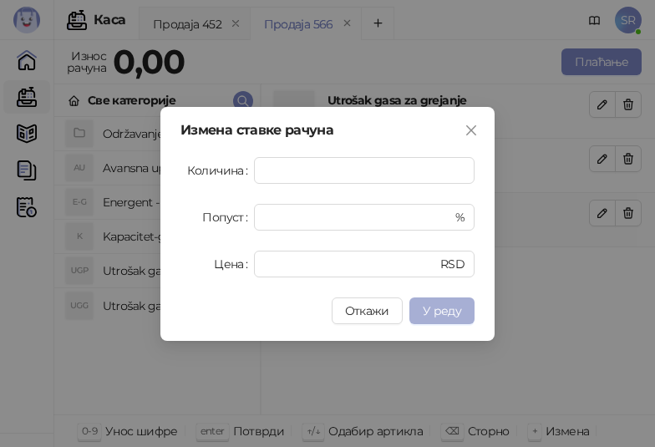
click at [453, 312] on span "У реду" at bounding box center [442, 310] width 38 height 15
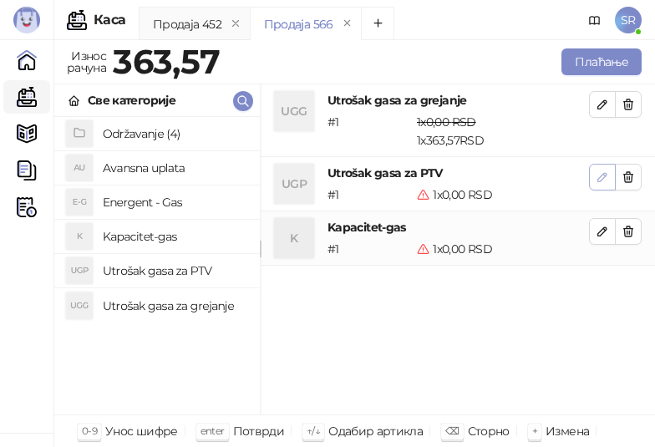
click at [601, 180] on icon "button" at bounding box center [602, 177] width 8 height 8
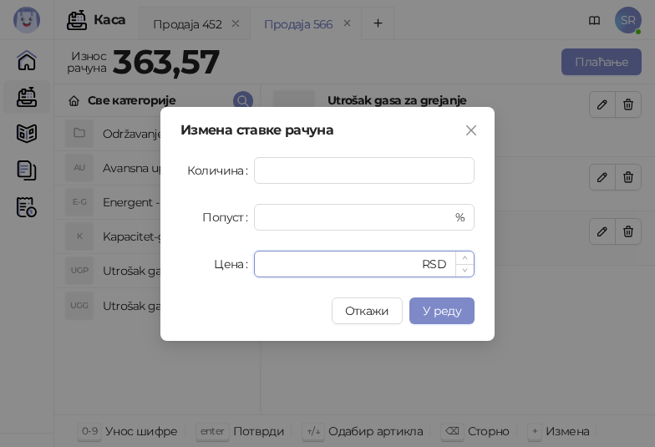
drag, startPoint x: 279, startPoint y: 265, endPoint x: 259, endPoint y: 266, distance: 20.1
click at [259, 266] on div "* RSD" at bounding box center [364, 264] width 221 height 27
paste input "*****"
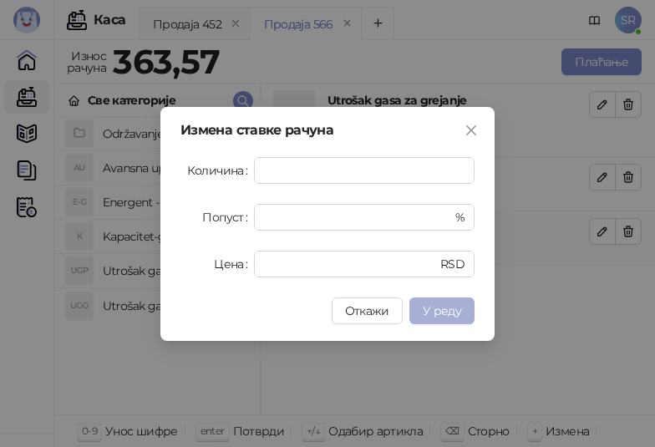
click at [463, 309] on button "У реду" at bounding box center [441, 310] width 65 height 27
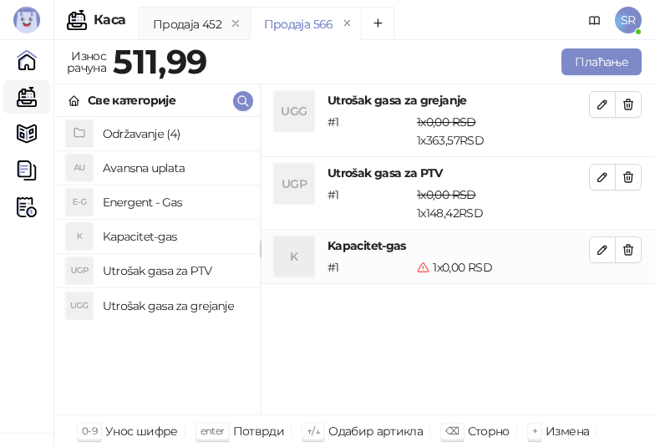
click at [605, 248] on icon "button" at bounding box center [602, 250] width 8 height 8
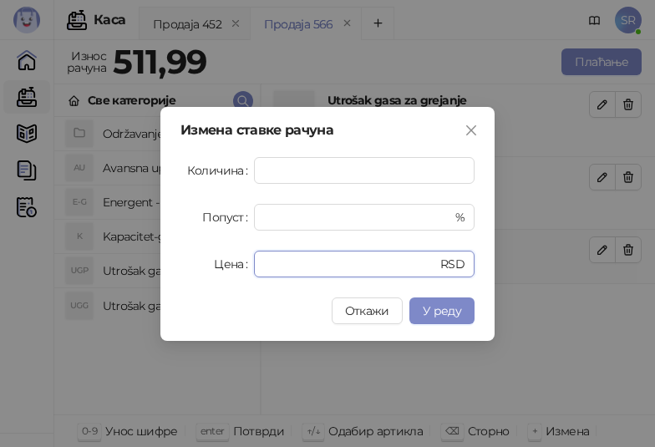
drag, startPoint x: 320, startPoint y: 264, endPoint x: 246, endPoint y: 266, distance: 74.4
click at [247, 266] on div "Цена * RSD" at bounding box center [327, 264] width 294 height 27
paste input "*****"
type input "******"
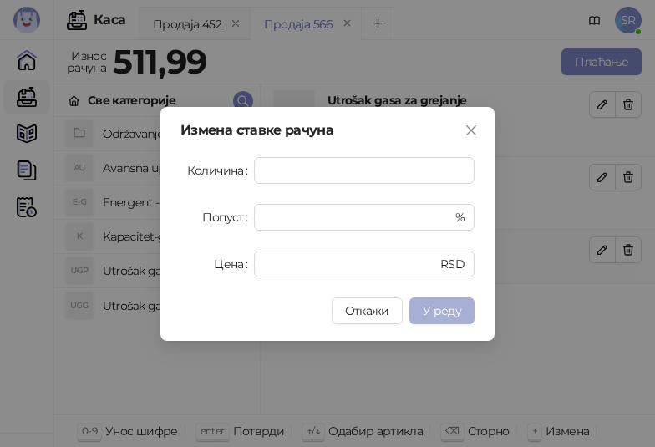
click at [449, 306] on span "У реду" at bounding box center [442, 310] width 38 height 15
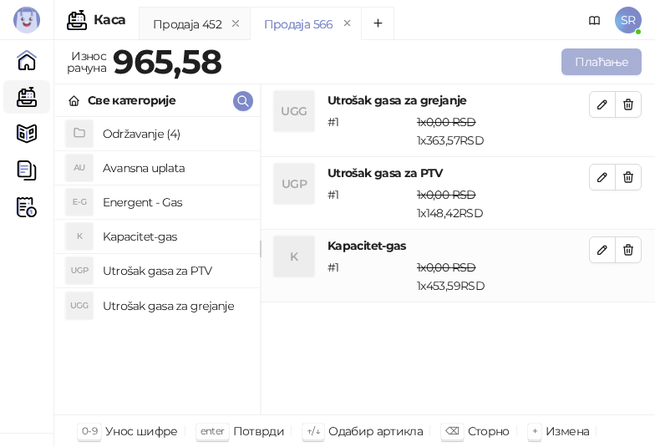
click at [585, 59] on button "Плаћање" at bounding box center [601, 61] width 80 height 27
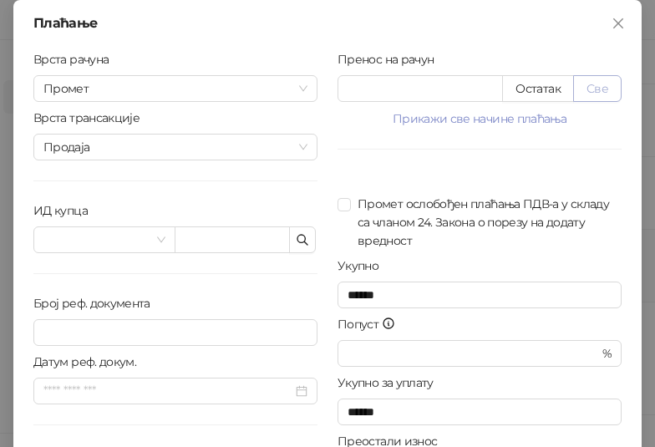
click at [588, 88] on button "Све" at bounding box center [597, 88] width 48 height 27
type input "******"
type input "****"
click at [296, 241] on icon "button" at bounding box center [302, 239] width 13 height 13
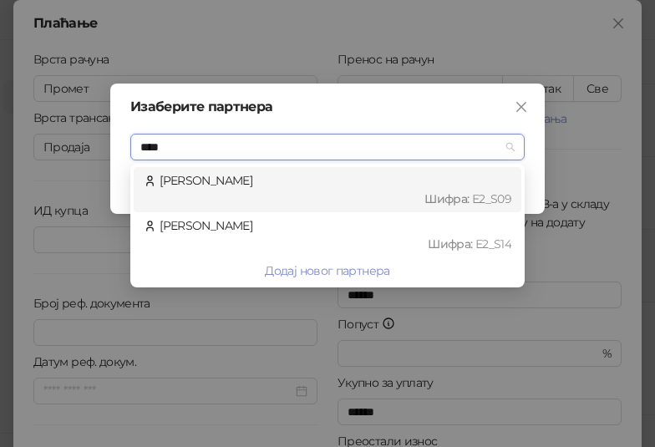
type input "*****"
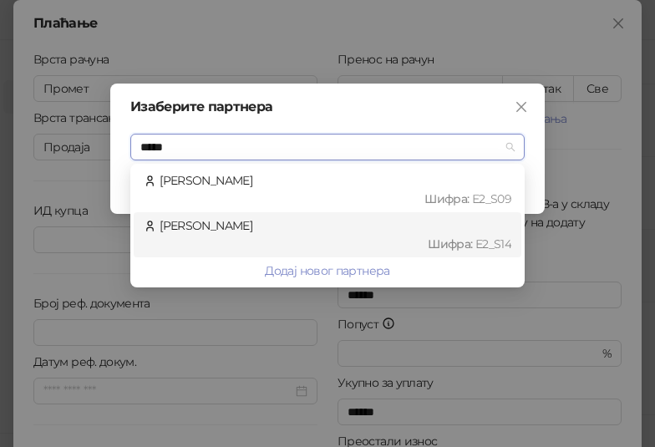
click at [295, 227] on div "[PERSON_NAME] : Е2_S14" at bounding box center [328, 234] width 368 height 37
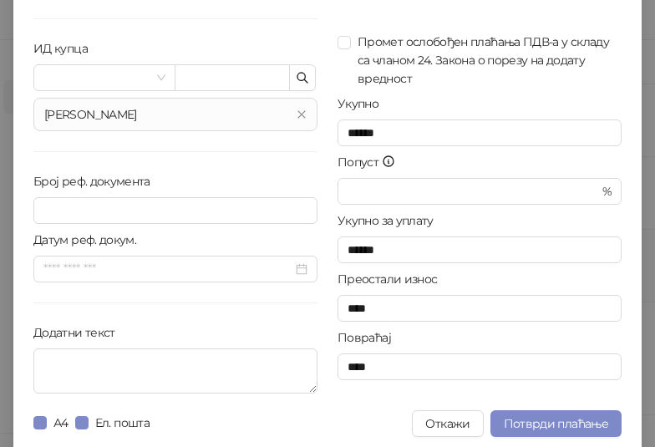
scroll to position [167, 0]
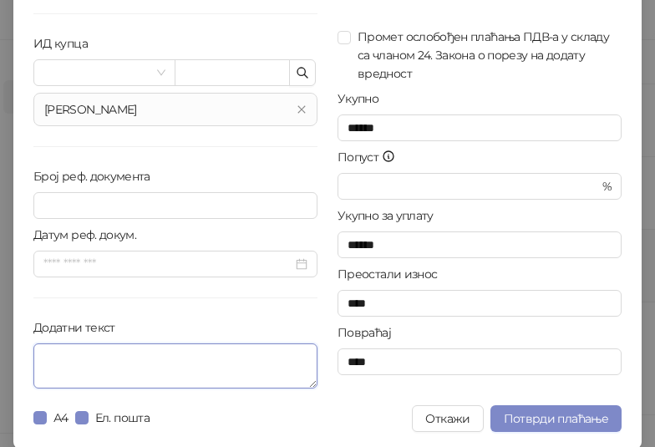
click at [123, 369] on textarea "Додатни текст" at bounding box center [175, 365] width 284 height 45
paste textarea "**********"
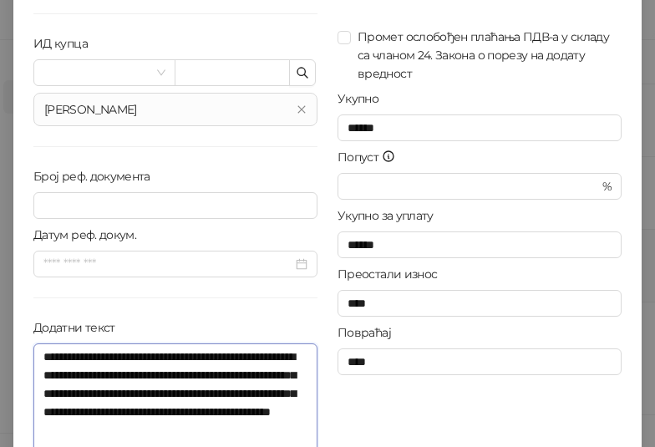
scroll to position [12, 0]
drag, startPoint x: 307, startPoint y: 386, endPoint x: 312, endPoint y: 466, distance: 80.3
click at [312, 447] on html "[PERSON_NAME] 3.11.3-710c028 Почетна Каса Каталог Документи Фискални рачуни HEA…" at bounding box center [327, 223] width 655 height 447
drag, startPoint x: 37, startPoint y: 392, endPoint x: 109, endPoint y: 392, distance: 72.7
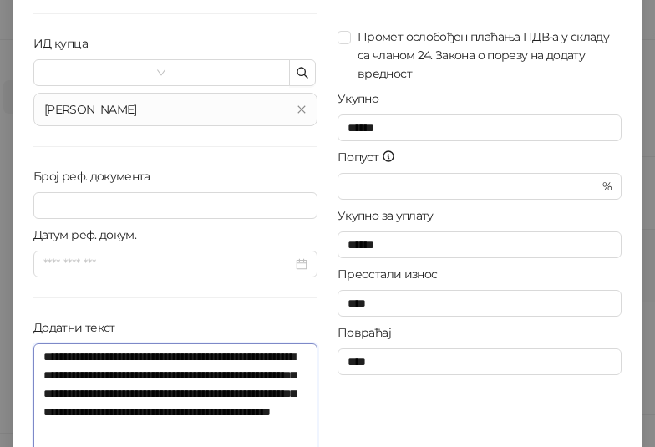
click at [109, 392] on textarea "**********" at bounding box center [175, 405] width 284 height 125
drag, startPoint x: 174, startPoint y: 373, endPoint x: 114, endPoint y: 394, distance: 63.9
click at [114, 394] on textarea "**********" at bounding box center [175, 405] width 284 height 125
paste textarea
click at [147, 393] on textarea "**********" at bounding box center [175, 405] width 284 height 125
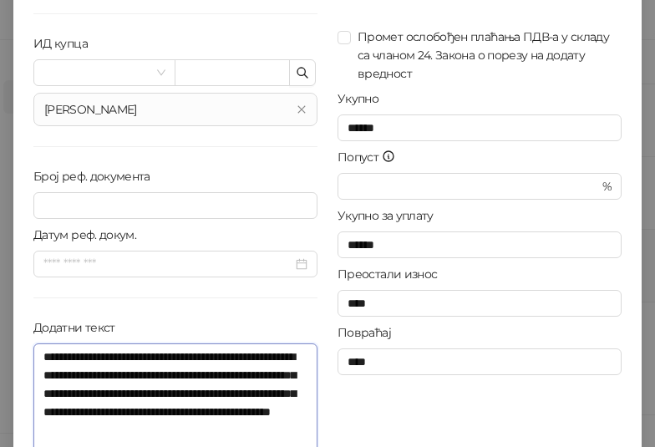
scroll to position [12, 0]
drag, startPoint x: 98, startPoint y: 418, endPoint x: 123, endPoint y: 418, distance: 25.1
click at [124, 413] on textarea "**********" at bounding box center [175, 405] width 284 height 125
click at [153, 420] on textarea "**********" at bounding box center [175, 405] width 284 height 125
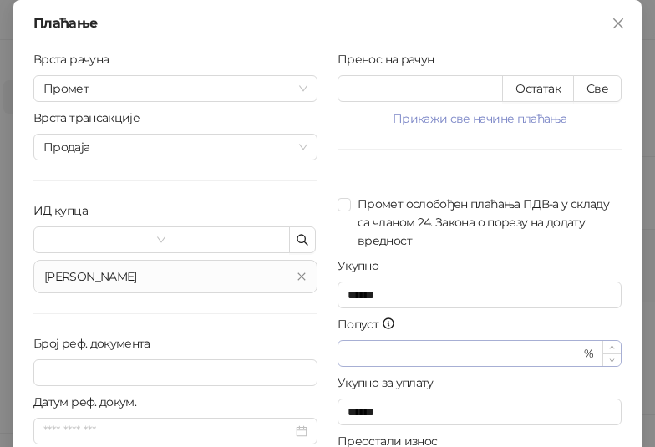
scroll to position [249, 0]
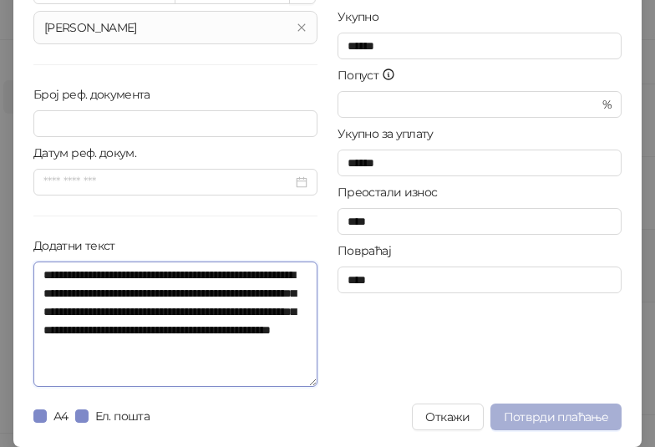
type textarea "**********"
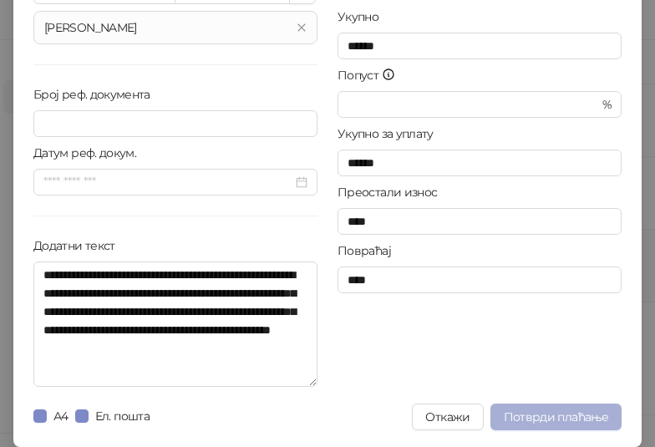
click at [542, 407] on button "Потврди плаћање" at bounding box center [555, 416] width 131 height 27
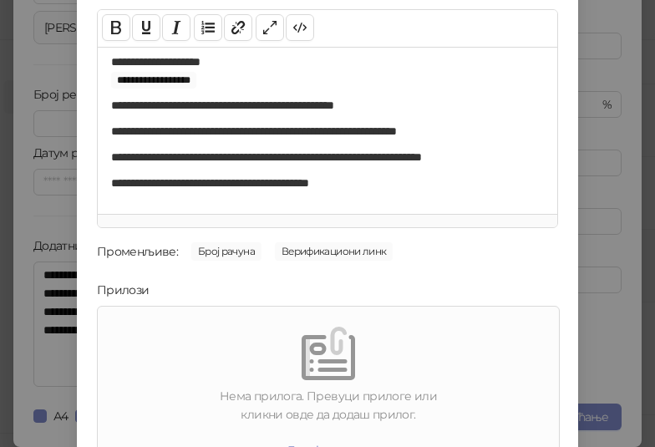
scroll to position [239, 0]
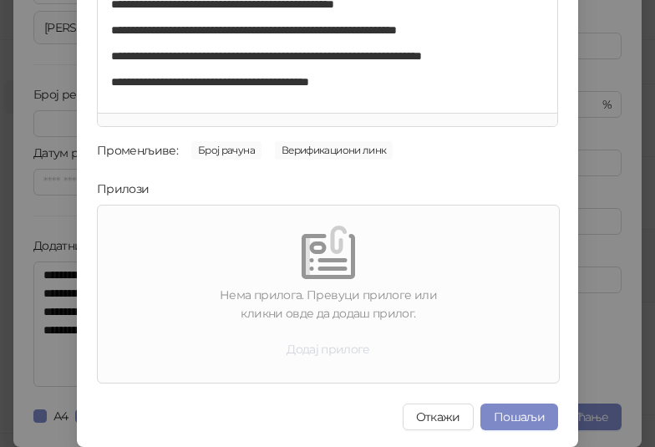
click at [323, 341] on button "Додај прилоге" at bounding box center [328, 349] width 110 height 27
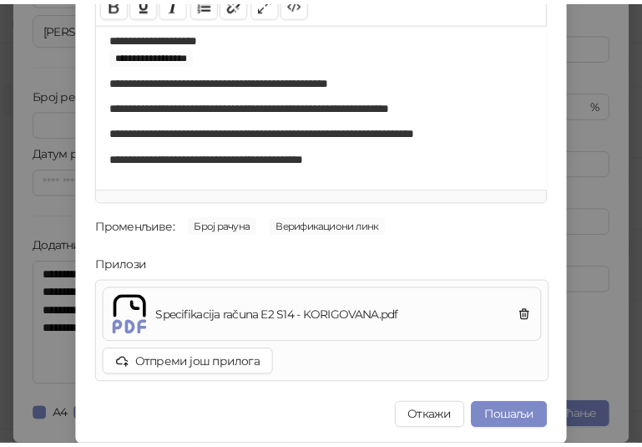
scroll to position [164, 0]
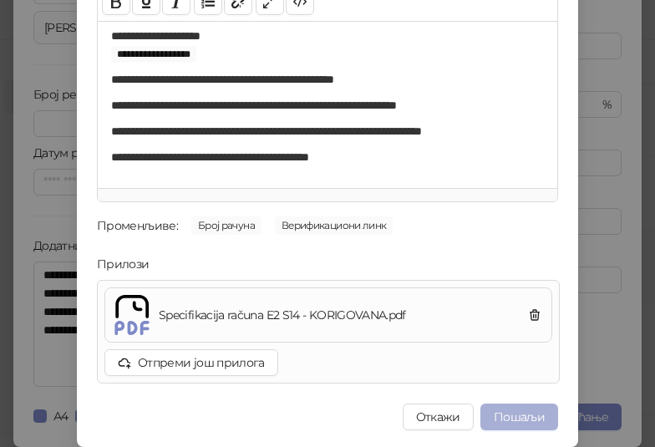
click at [525, 419] on button "Пошаљи" at bounding box center [519, 416] width 78 height 27
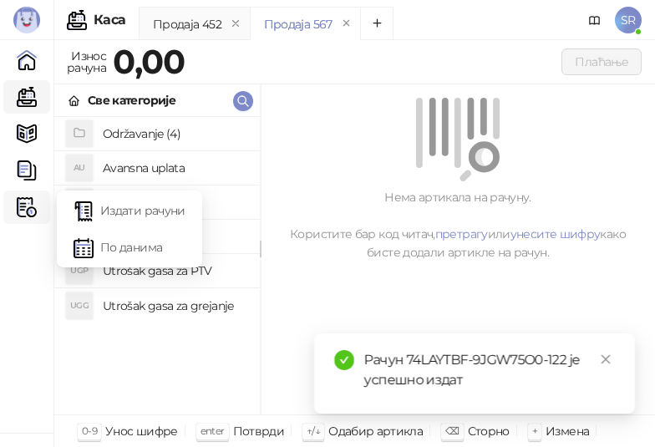
click at [23, 209] on img at bounding box center [27, 207] width 20 height 20
click at [126, 214] on link "Издати рачуни" at bounding box center [130, 210] width 112 height 33
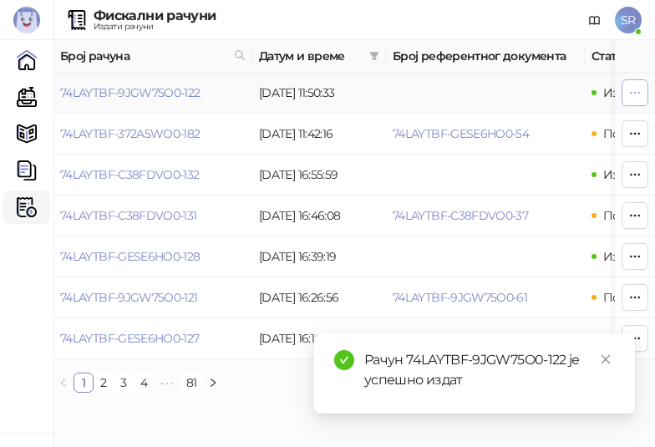
click at [633, 93] on icon "button" at bounding box center [634, 92] width 13 height 13
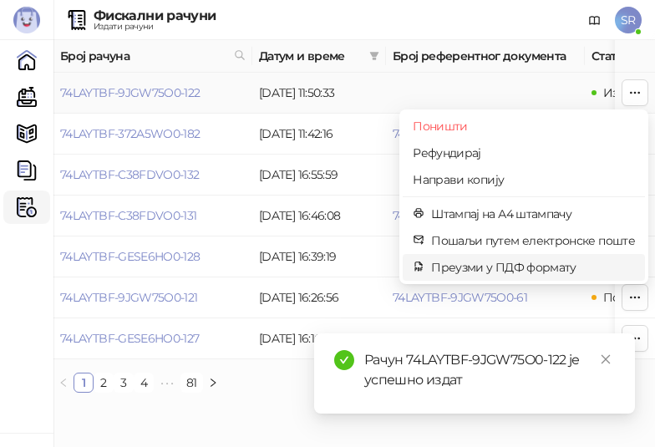
click at [506, 269] on span "Преузми у ПДФ формату" at bounding box center [533, 267] width 204 height 18
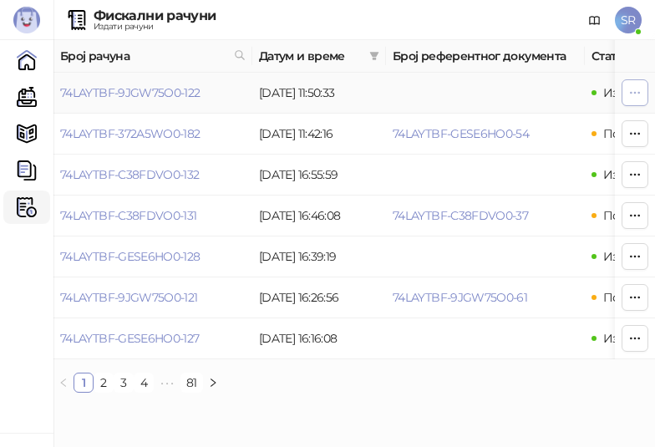
click at [632, 89] on icon "button" at bounding box center [634, 92] width 13 height 13
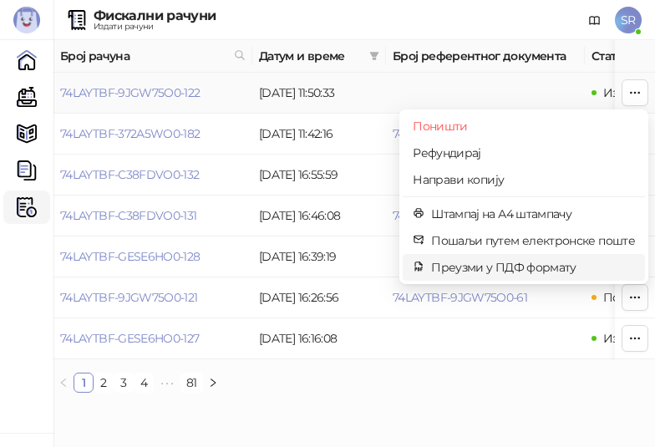
click at [519, 273] on span "Преузми у ПДФ формату" at bounding box center [533, 267] width 204 height 18
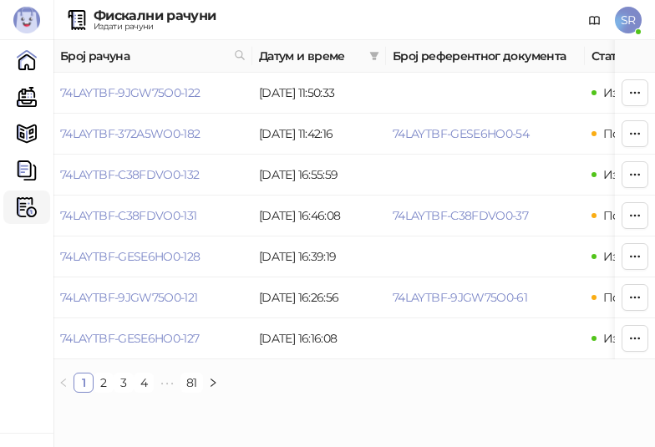
click at [578, 406] on div "Број рачуна Датум и време Број референтног документа Статус Врста рачуна Врста …" at bounding box center [353, 223] width 601 height 366
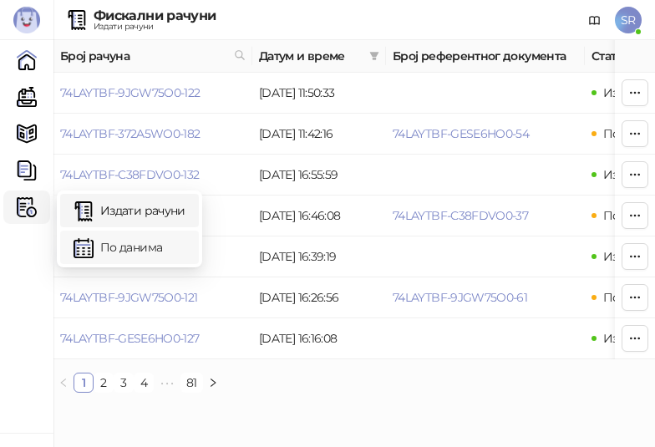
click at [135, 247] on link "По данима" at bounding box center [130, 247] width 112 height 33
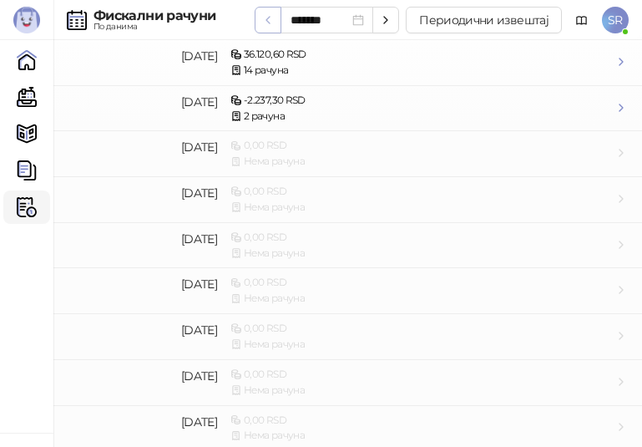
click at [275, 23] on icon "button" at bounding box center [267, 19] width 13 height 13
type input "*******"
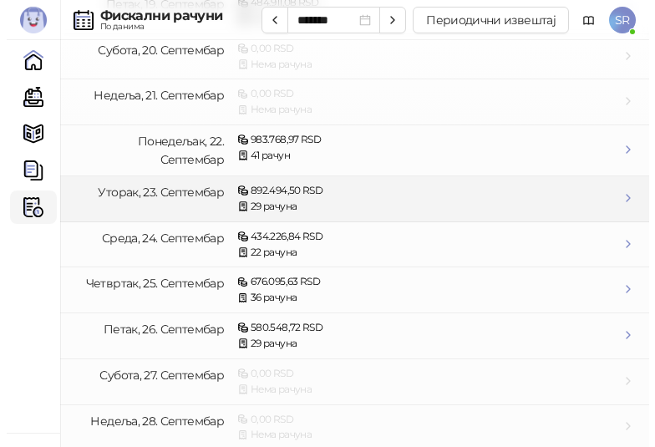
scroll to position [973, 0]
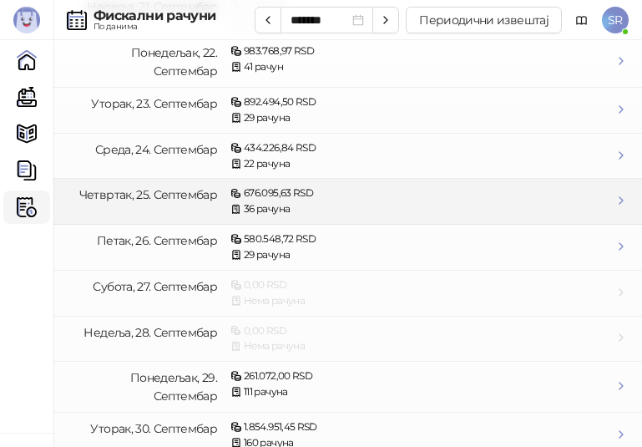
click at [285, 201] on div "36 рачуна" at bounding box center [422, 209] width 383 height 16
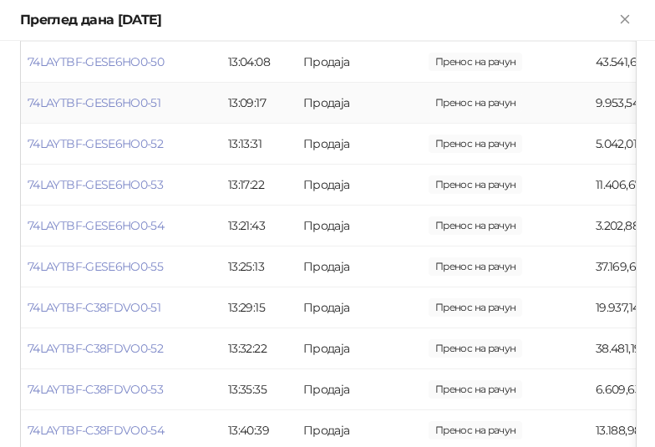
scroll to position [668, 0]
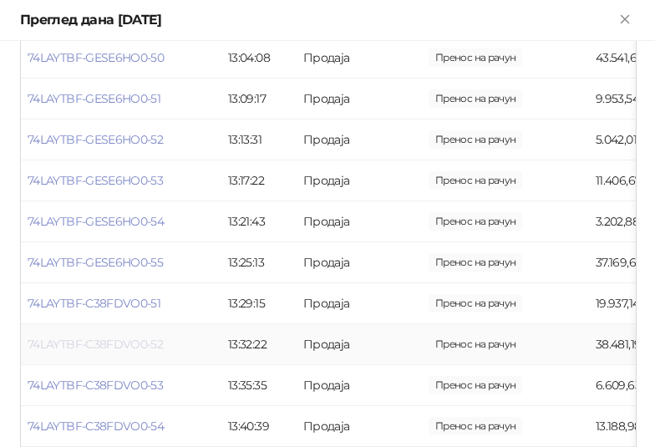
click at [105, 342] on link "74LAYTBF-C38FDVO0-52" at bounding box center [95, 344] width 135 height 15
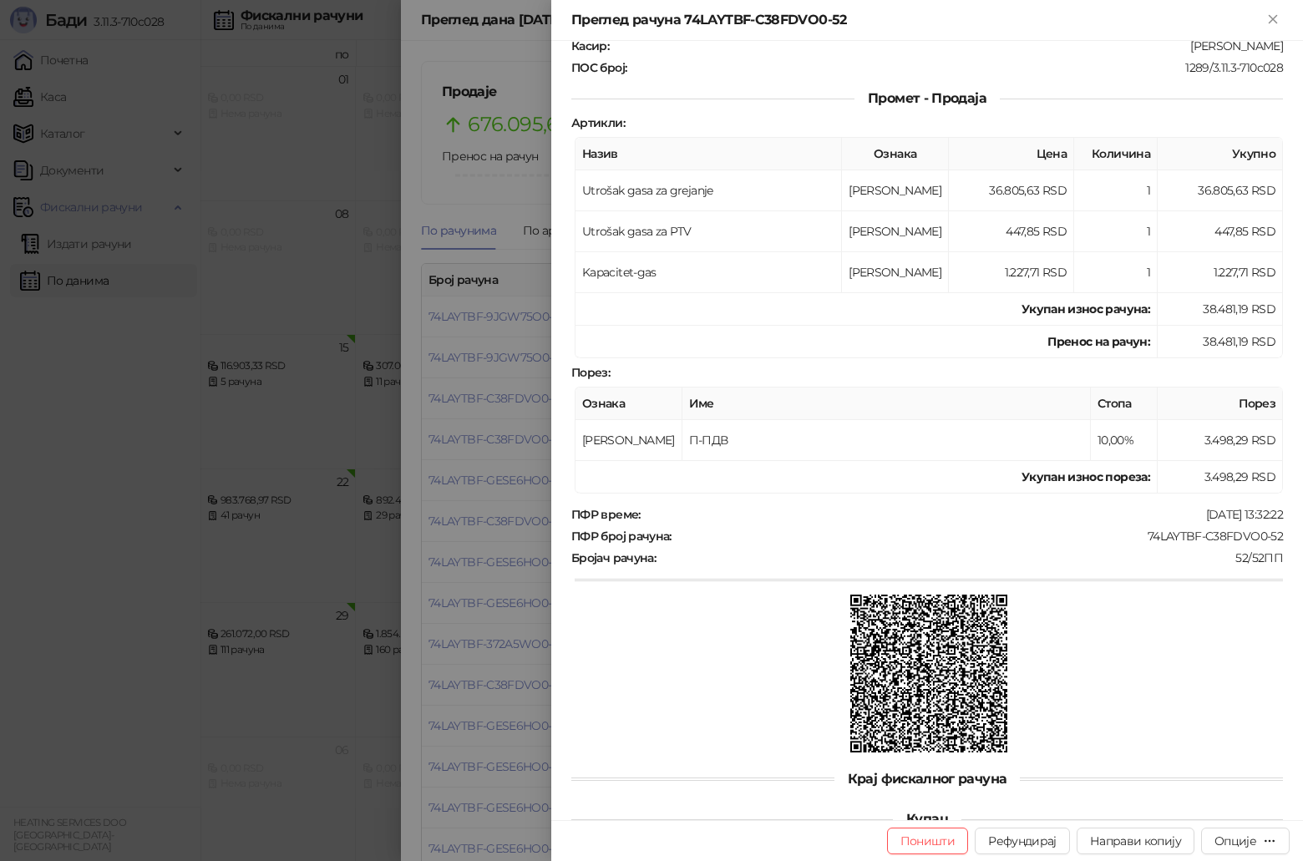
scroll to position [244, 0]
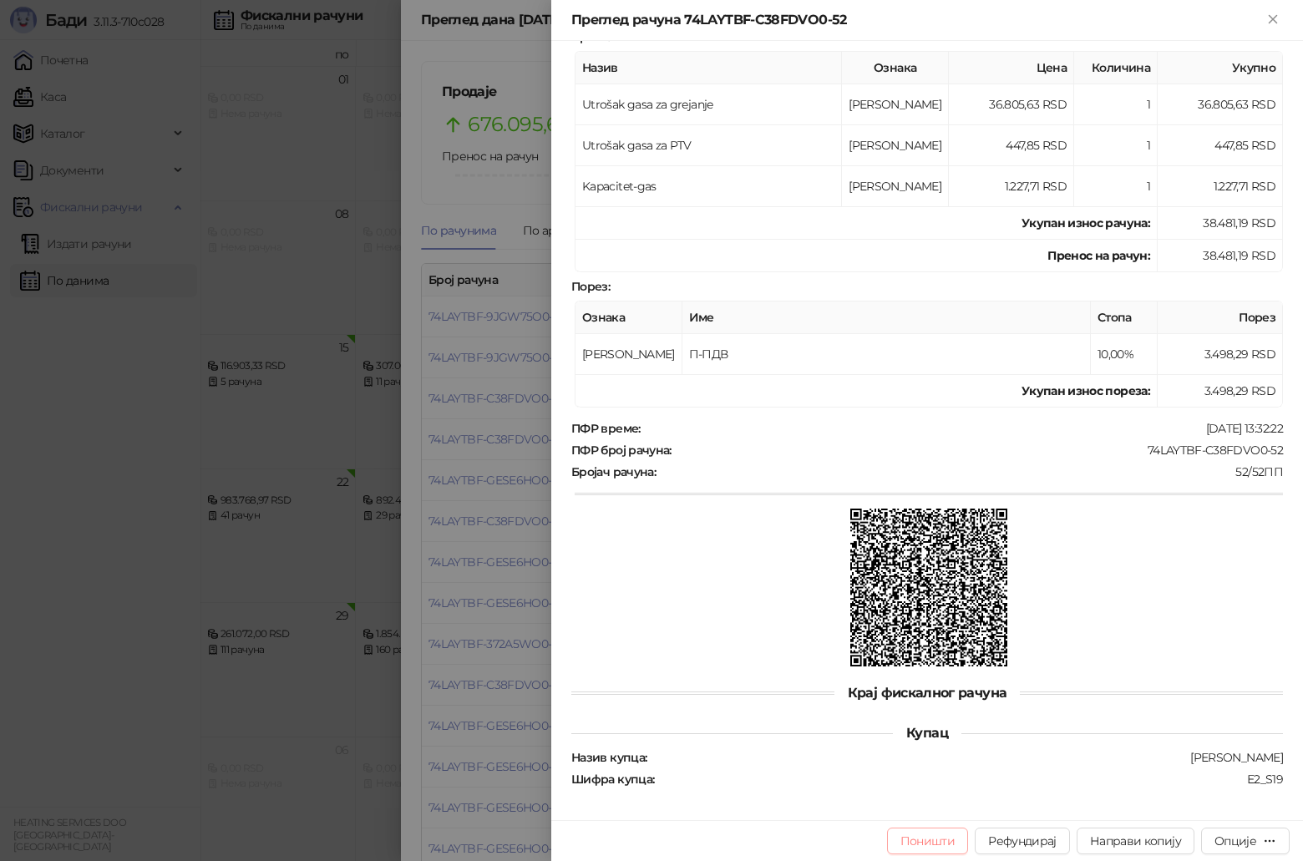
click at [926, 845] on button "Поништи" at bounding box center [928, 841] width 82 height 27
type input "**********"
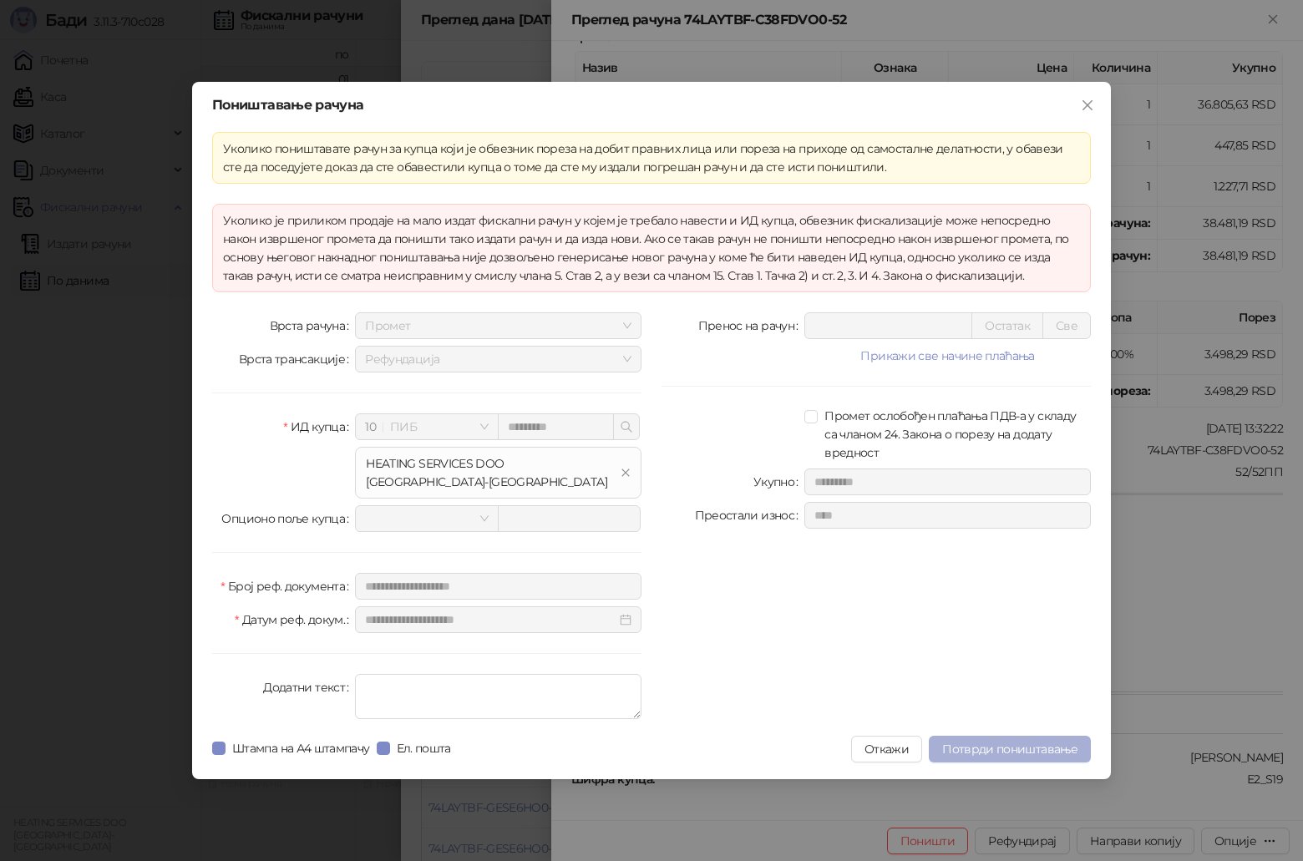
click at [991, 745] on span "Потврди поништавање" at bounding box center [1009, 749] width 135 height 15
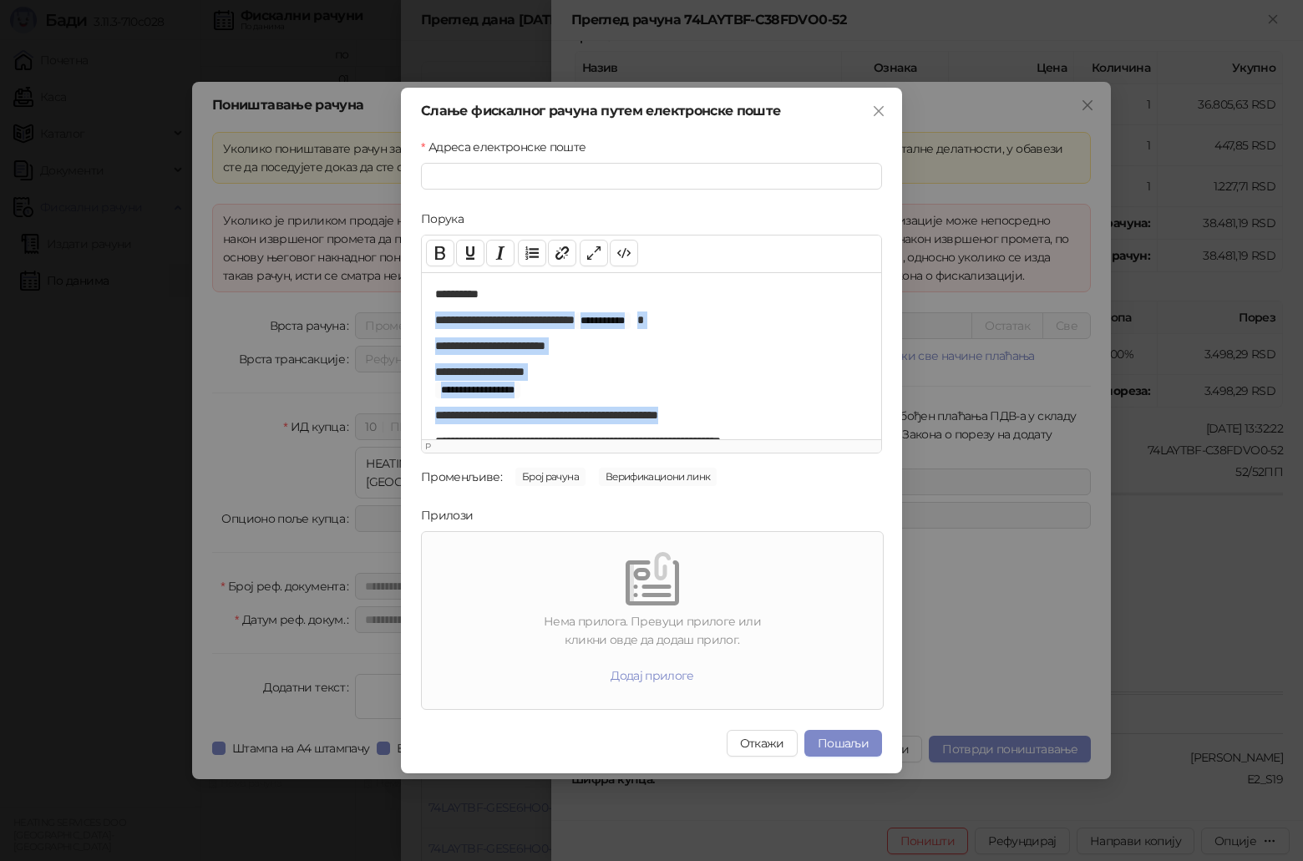
drag, startPoint x: 434, startPoint y: 322, endPoint x: 738, endPoint y: 399, distance: 313.6
click at [738, 399] on div "**********" at bounding box center [651, 355] width 459 height 167
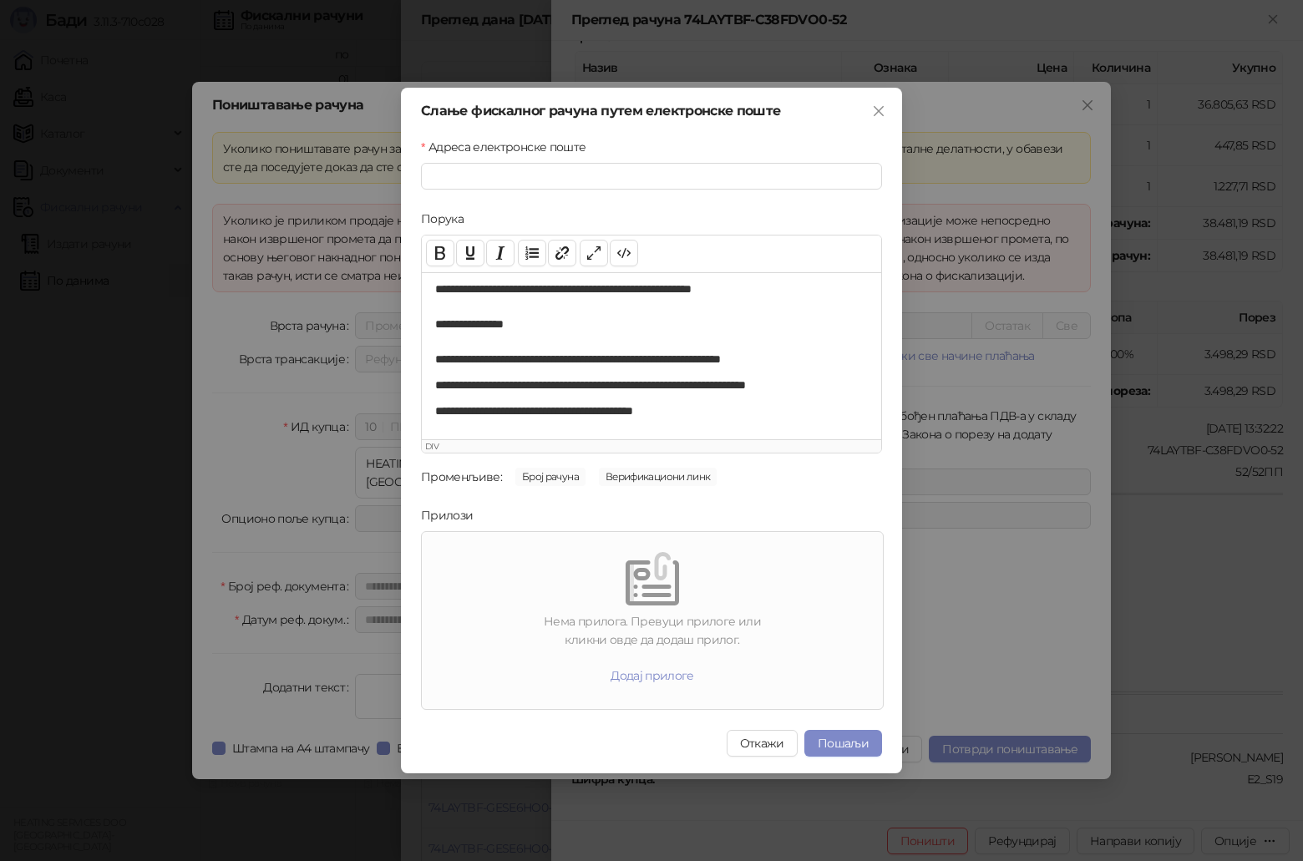
scroll to position [86, 0]
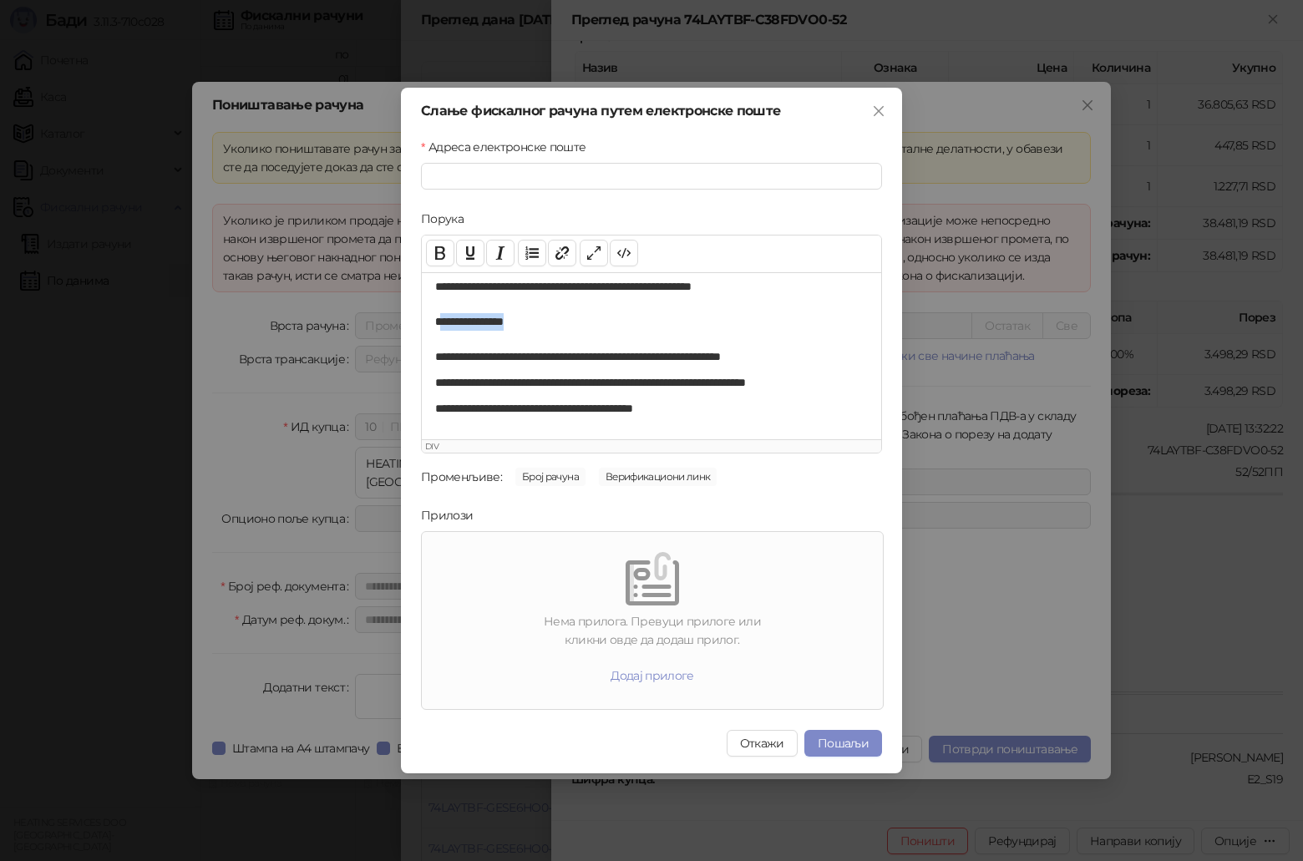
drag, startPoint x: 439, startPoint y: 326, endPoint x: 534, endPoint y: 325, distance: 94.4
click at [534, 325] on div "**********" at bounding box center [645, 322] width 420 height 18
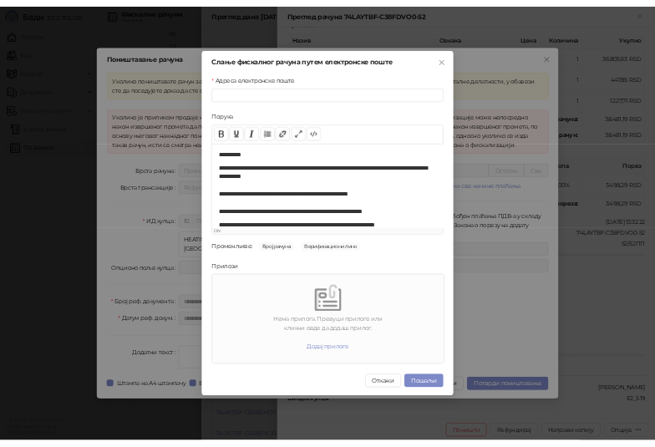
scroll to position [51, 0]
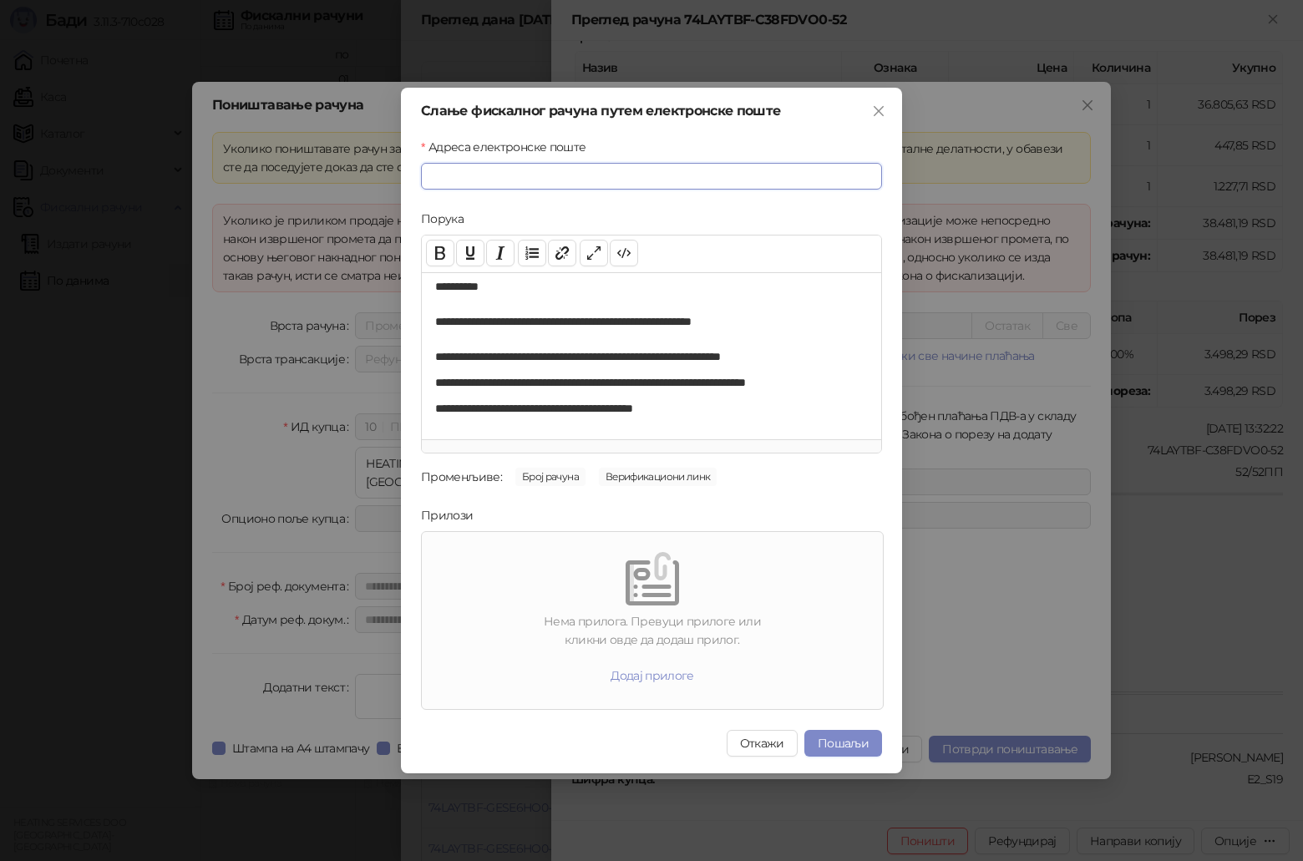
click at [738, 170] on input "Адреса електронске поште" at bounding box center [651, 176] width 461 height 27
paste input "**********"
type input "**********"
click at [852, 738] on button "Пошаљи" at bounding box center [843, 743] width 78 height 27
click at [852, 738] on div "**********" at bounding box center [651, 430] width 1303 height 861
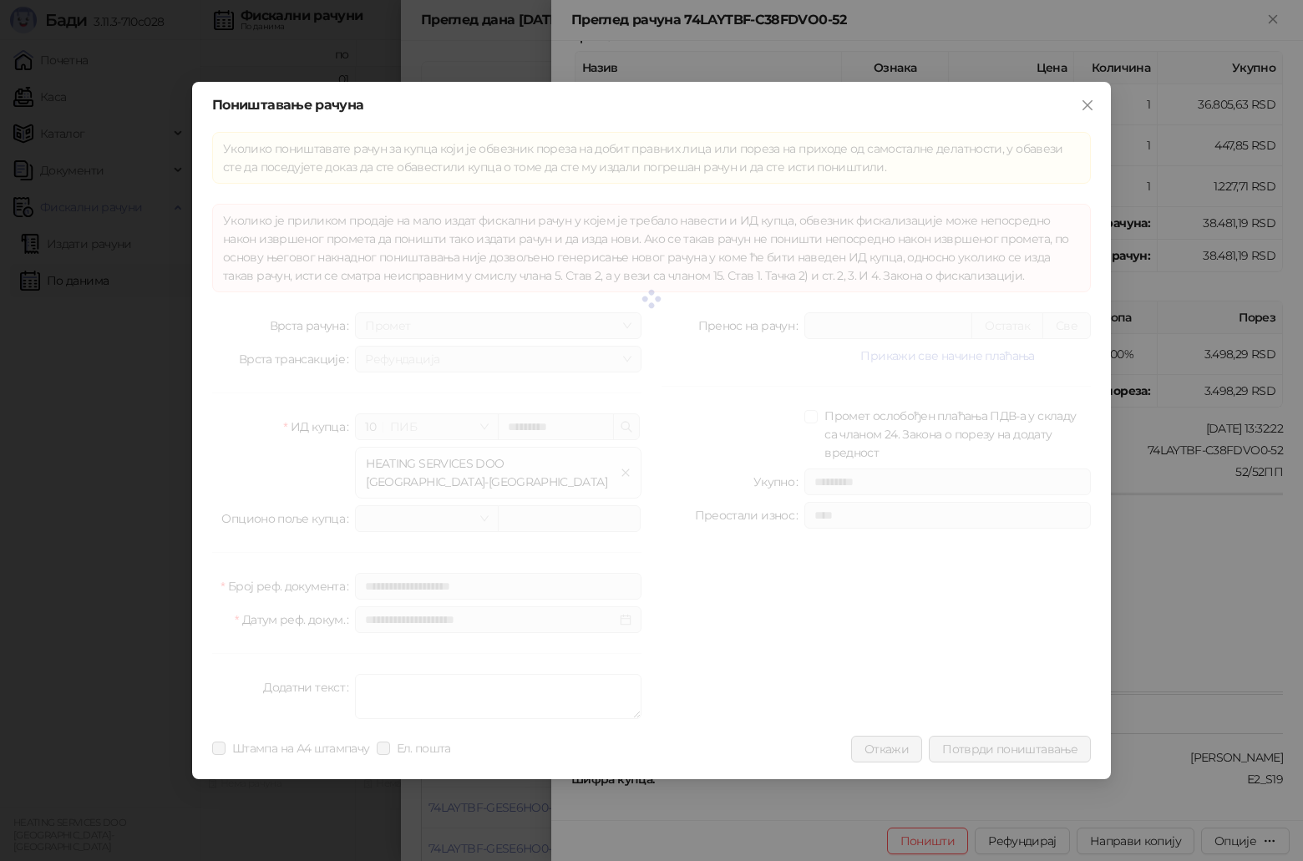
click at [852, 738] on div "**********" at bounding box center [651, 430] width 1303 height 861
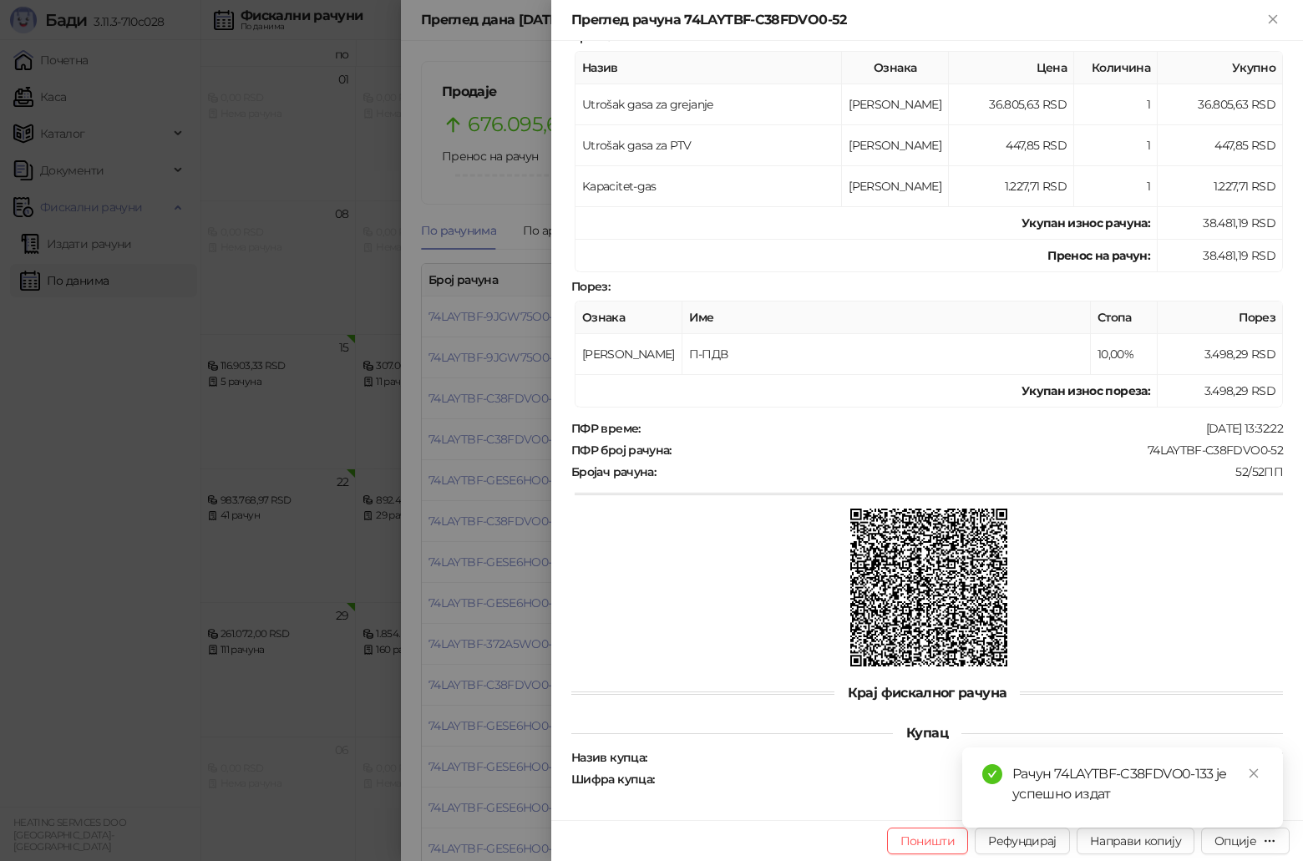
click at [439, 192] on div at bounding box center [651, 430] width 1303 height 861
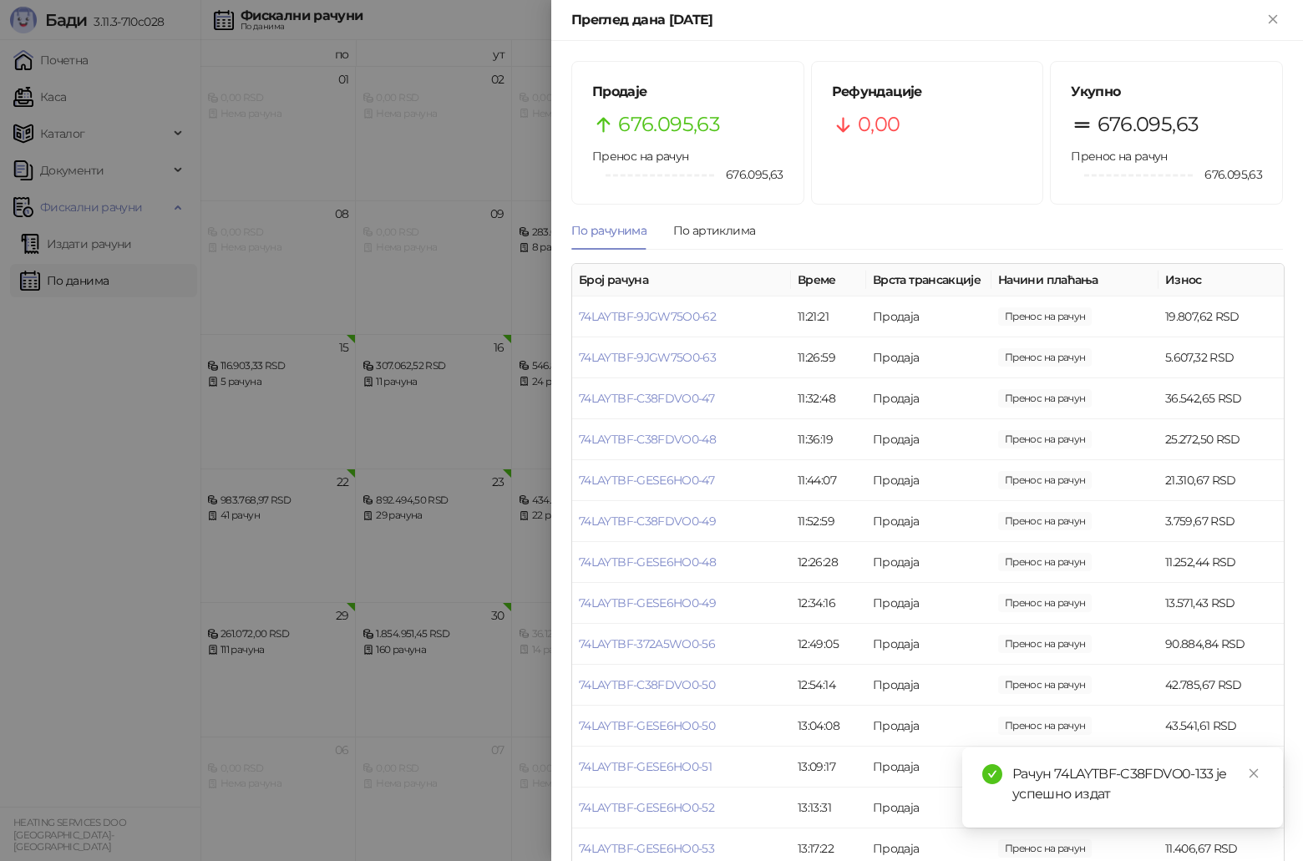
click at [88, 251] on div at bounding box center [651, 430] width 1303 height 861
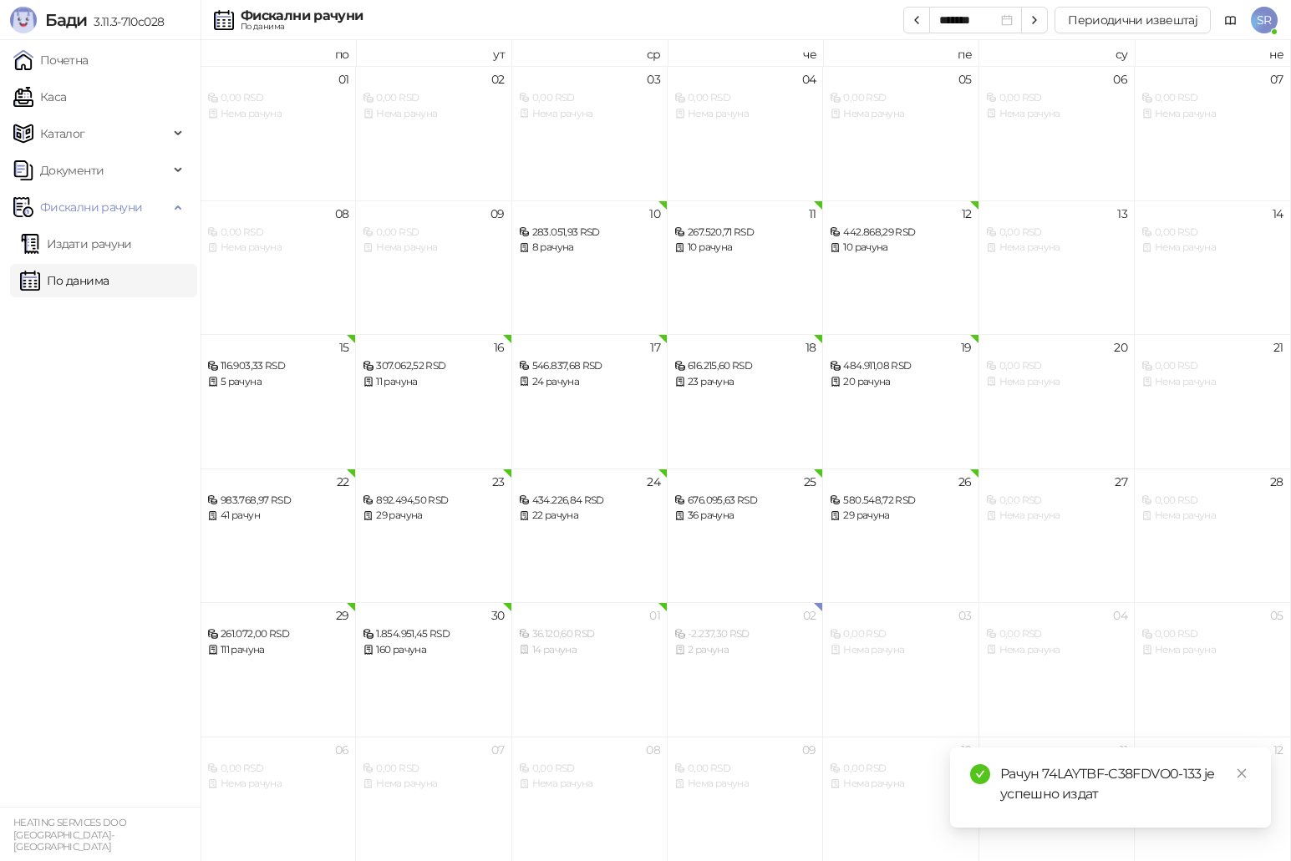
click at [101, 246] on link "Издати рачуни" at bounding box center [76, 243] width 112 height 33
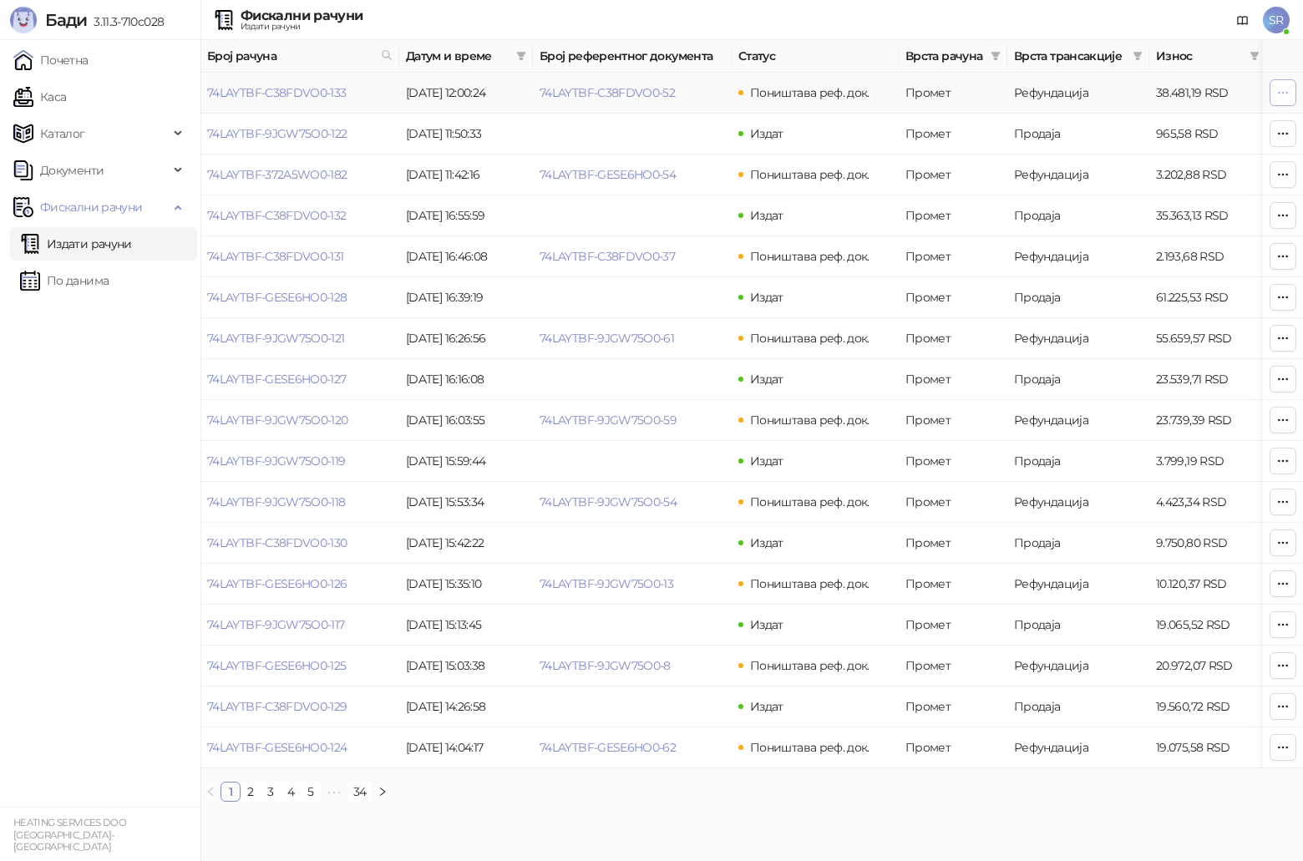
click at [1275, 96] on button "button" at bounding box center [1283, 92] width 27 height 27
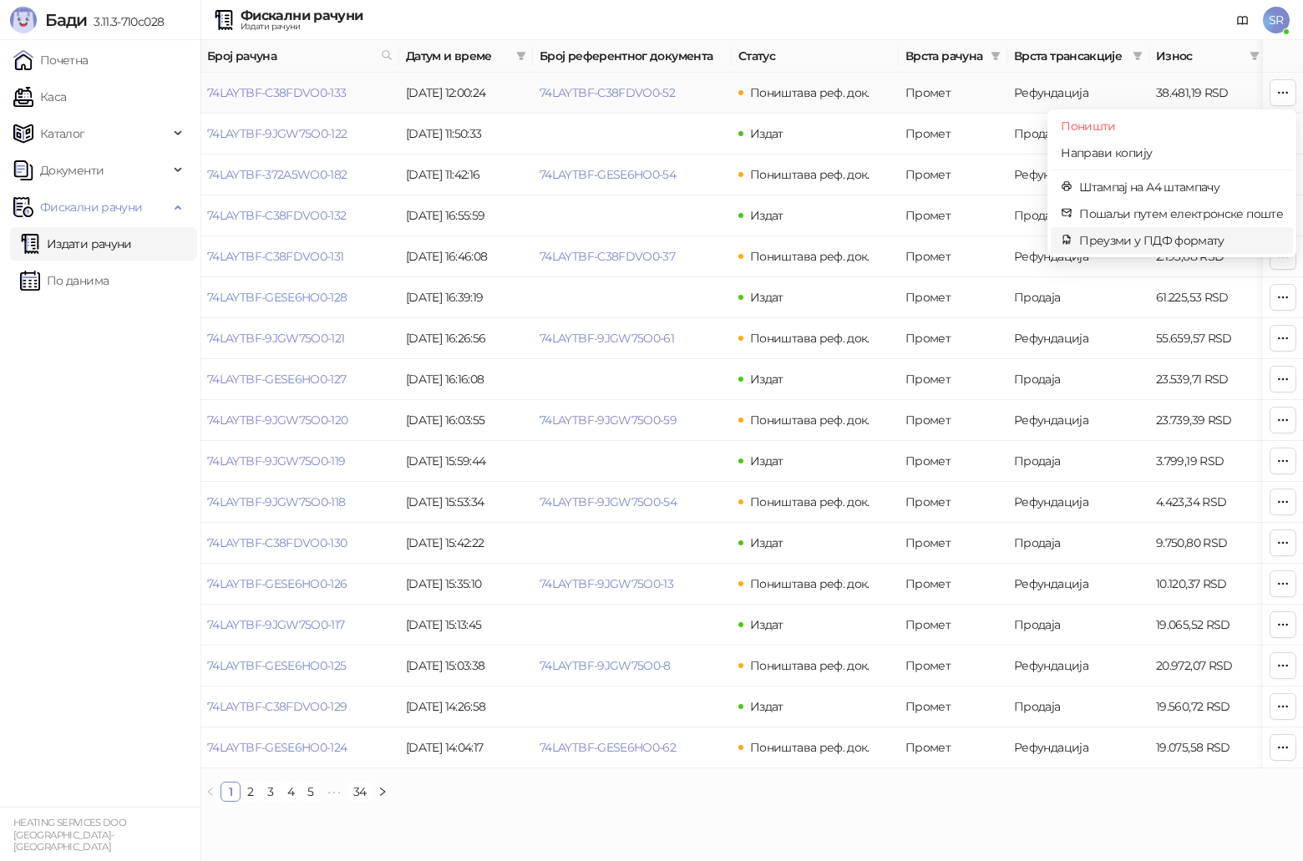
click at [1163, 237] on span "Преузми у ПДФ формату" at bounding box center [1181, 240] width 204 height 18
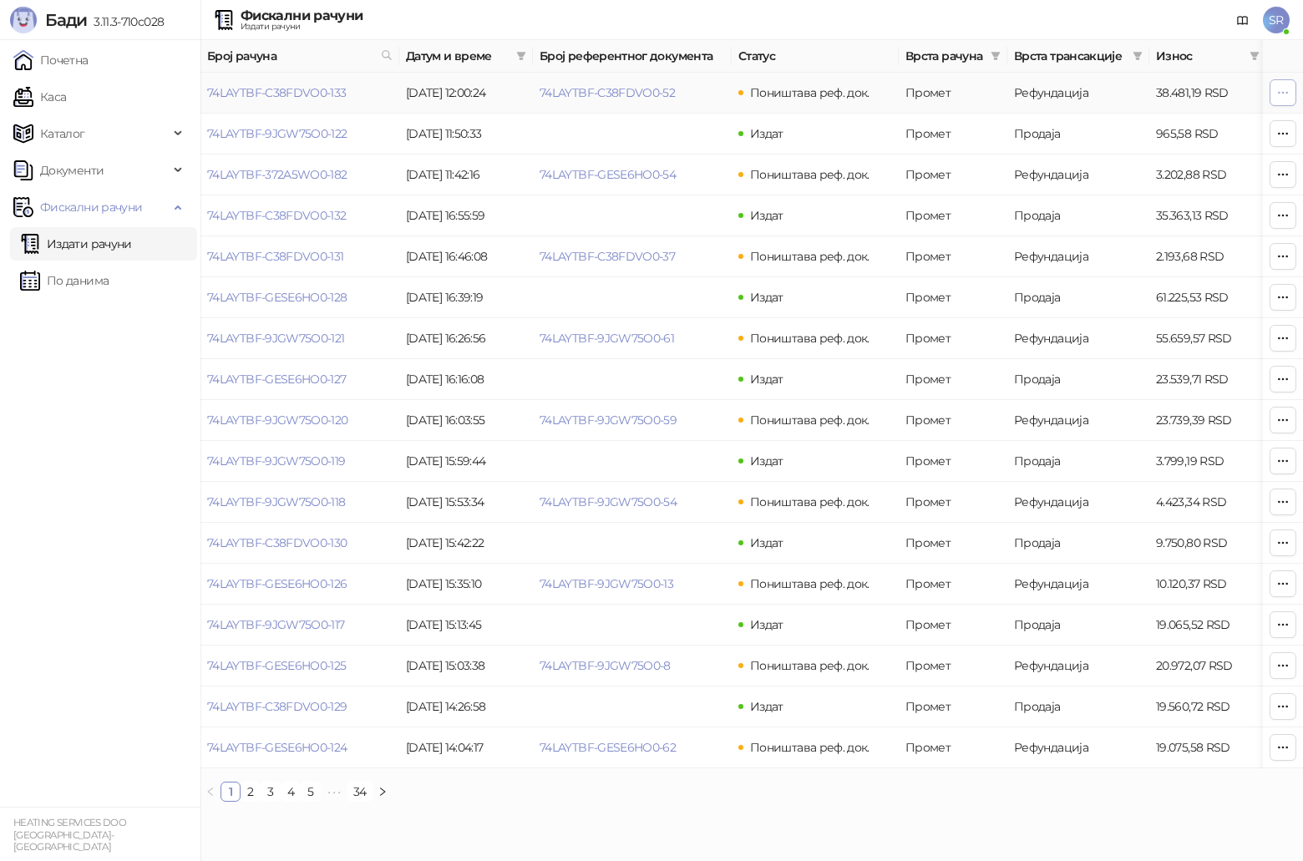
click at [1287, 86] on icon "button" at bounding box center [1282, 92] width 13 height 13
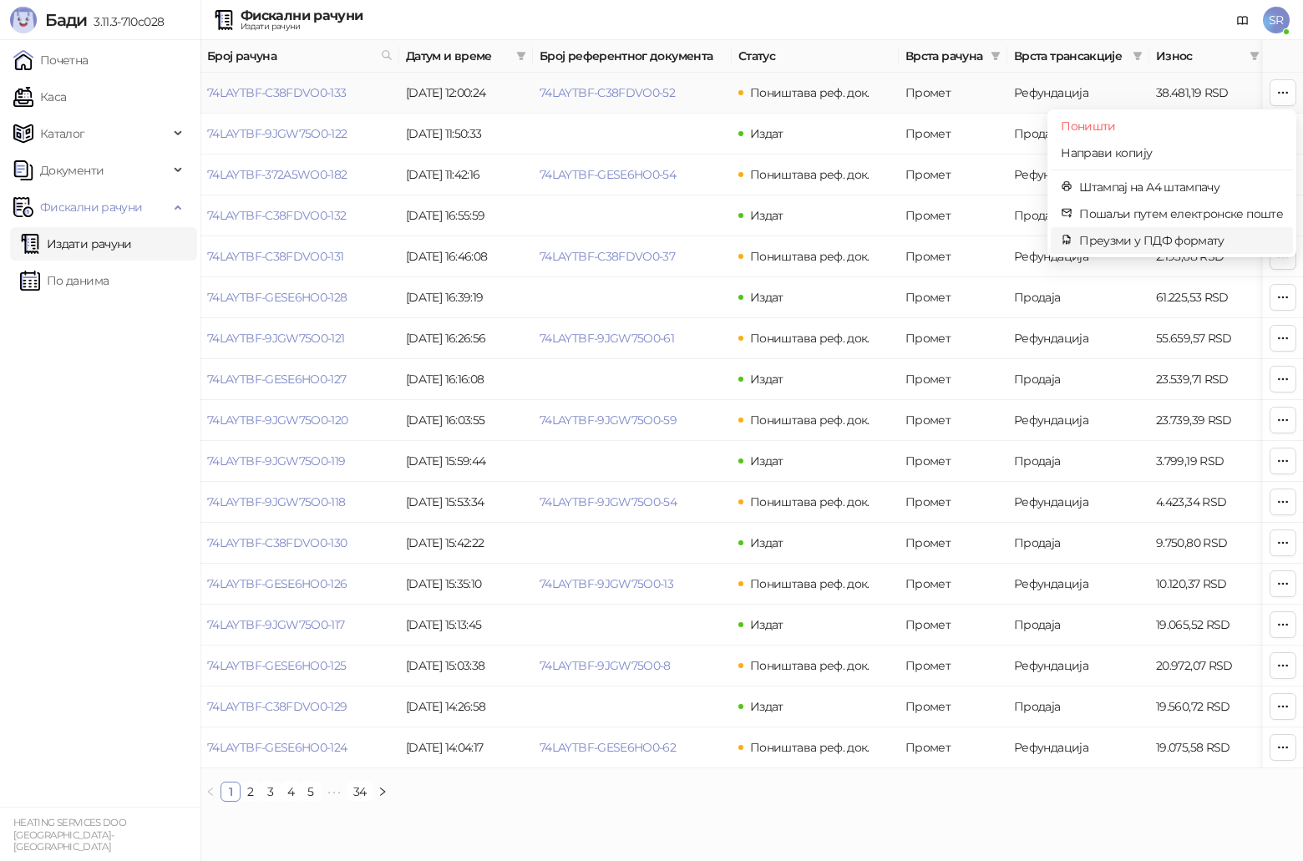
click at [1144, 247] on span "Преузми у ПДФ формату" at bounding box center [1181, 240] width 204 height 18
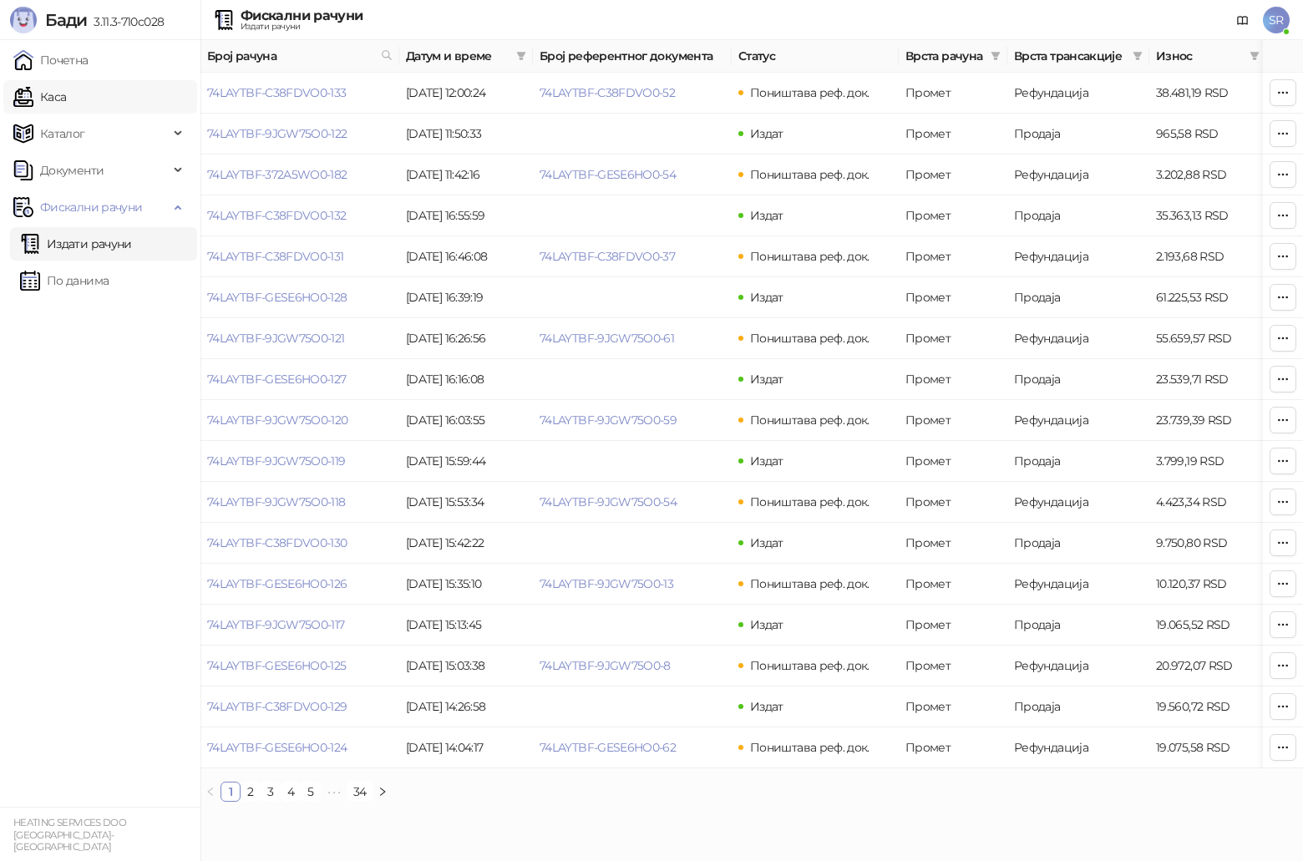
click at [66, 99] on link "Каса" at bounding box center [39, 96] width 53 height 33
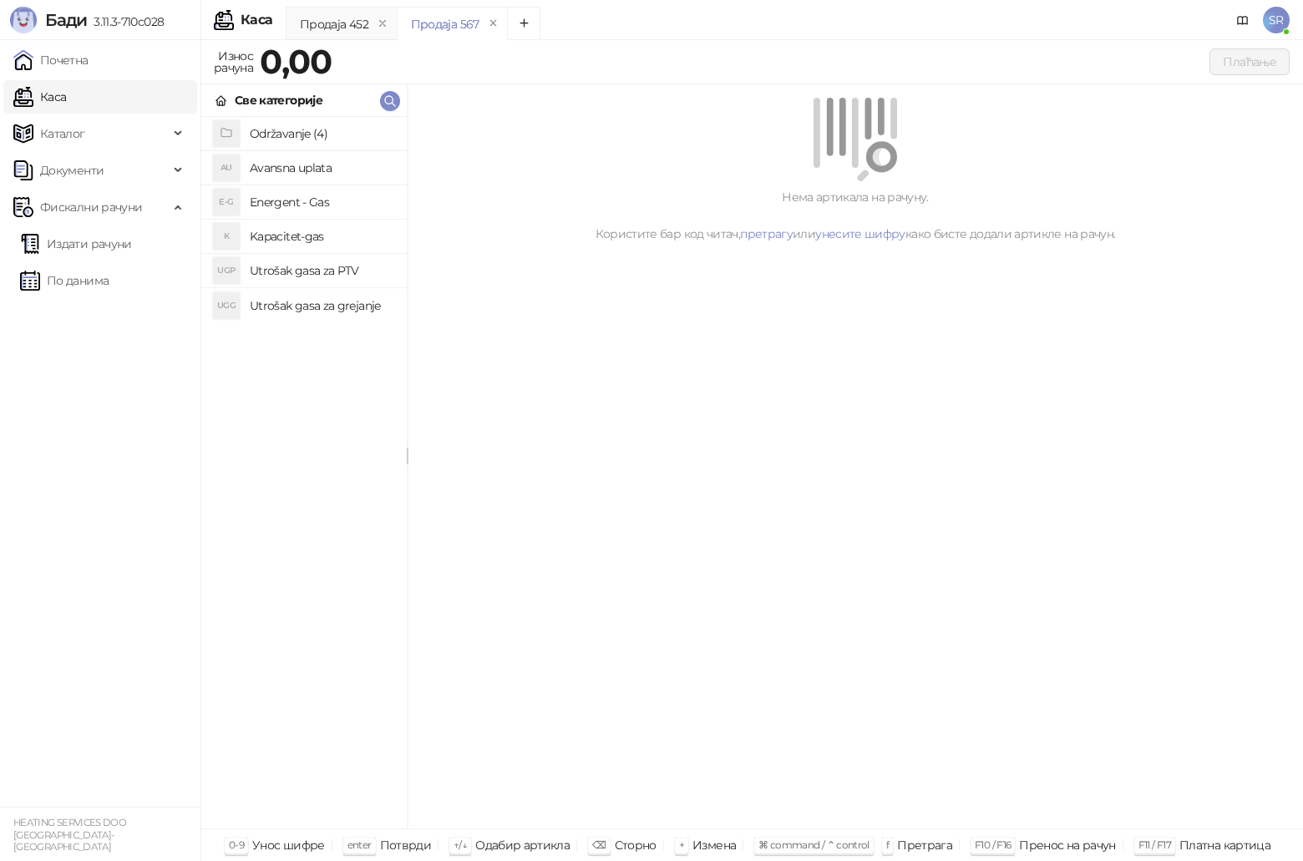
click at [287, 307] on h4 "Utrošak gasa za grejanje" at bounding box center [322, 305] width 144 height 27
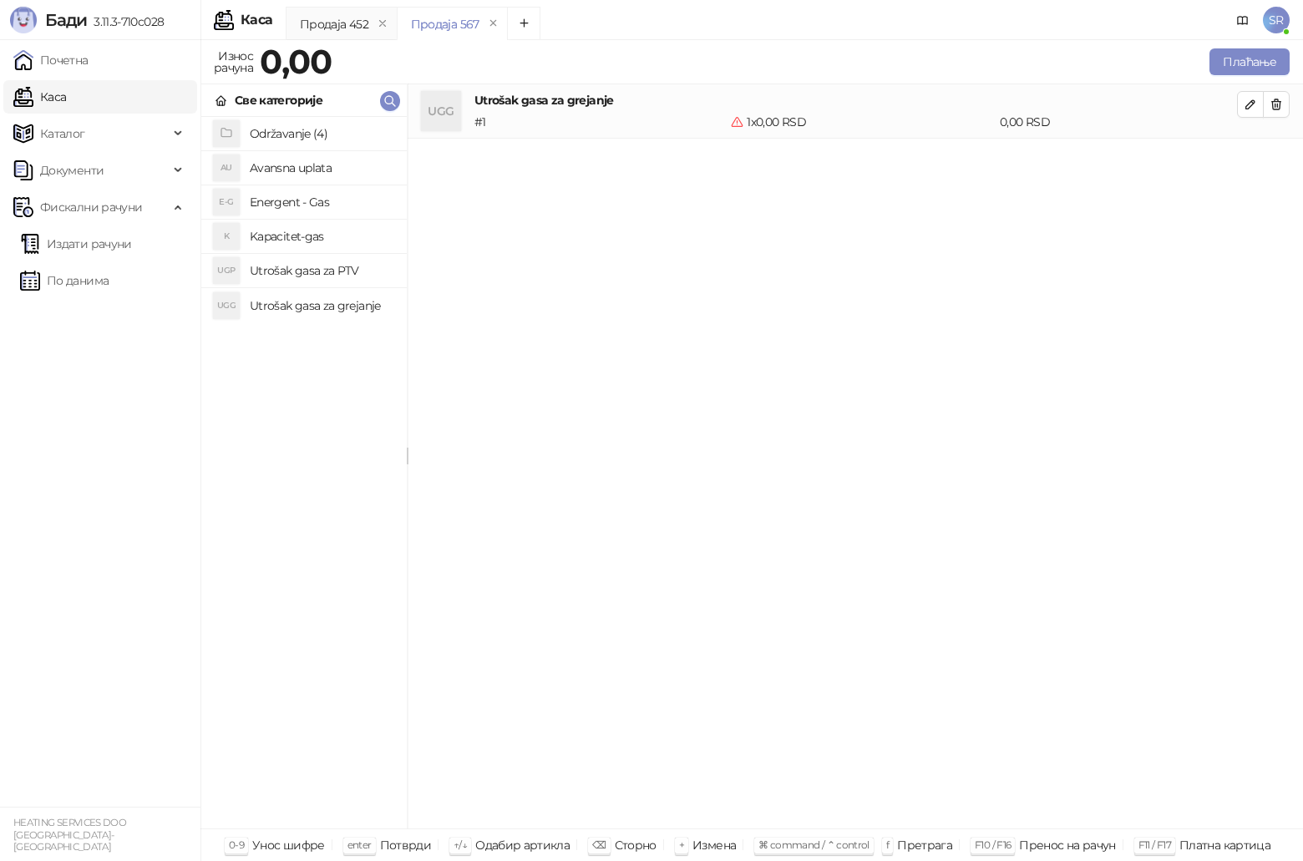
click at [287, 271] on h4 "Utrošak gasa za PTV" at bounding box center [322, 270] width 144 height 27
click at [290, 238] on h4 "Kapacitet-gas" at bounding box center [322, 236] width 144 height 27
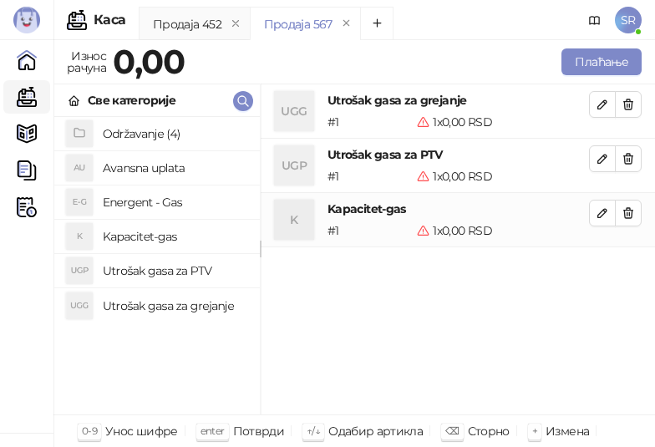
click at [584, 325] on div "UGG Utrošak gasa za grejanje # 1 1 x 0,00 RSD 0,00 RSD UGP Utrošak gasa za PTV …" at bounding box center [458, 249] width 394 height 331
click at [596, 106] on button "button" at bounding box center [602, 104] width 27 height 27
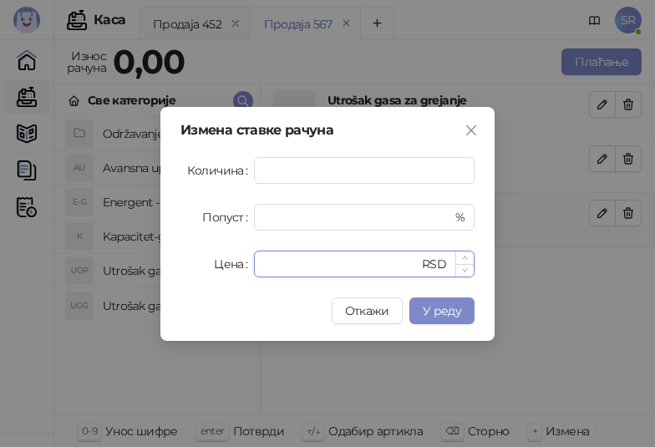
drag, startPoint x: 304, startPoint y: 267, endPoint x: 259, endPoint y: 270, distance: 45.2
click at [259, 270] on div "* RSD" at bounding box center [364, 264] width 221 height 27
paste input "******"
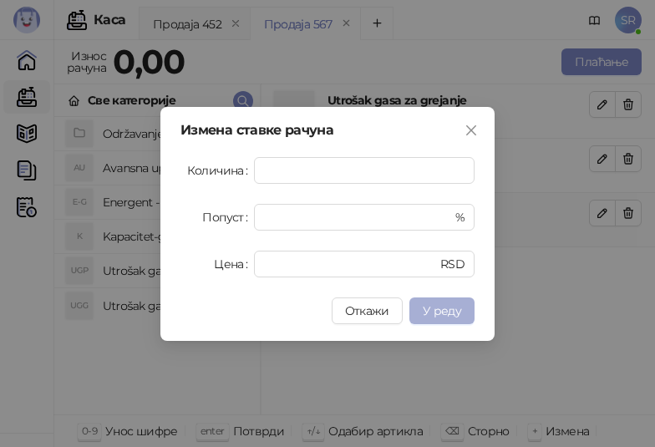
click at [469, 317] on button "У реду" at bounding box center [441, 310] width 65 height 27
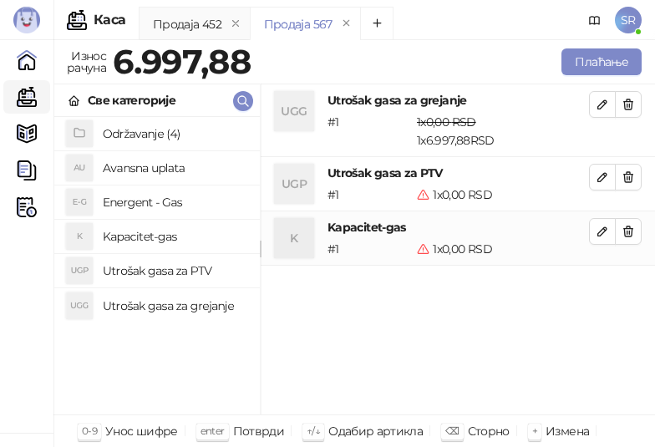
click at [569, 305] on div "UGG Utrošak gasa za grejanje # 1 1 x 0,00 RSD 1 x 6.997,88 RSD 0,00 RSD 6.997,8…" at bounding box center [458, 249] width 394 height 331
click at [601, 182] on icon "button" at bounding box center [602, 176] width 13 height 13
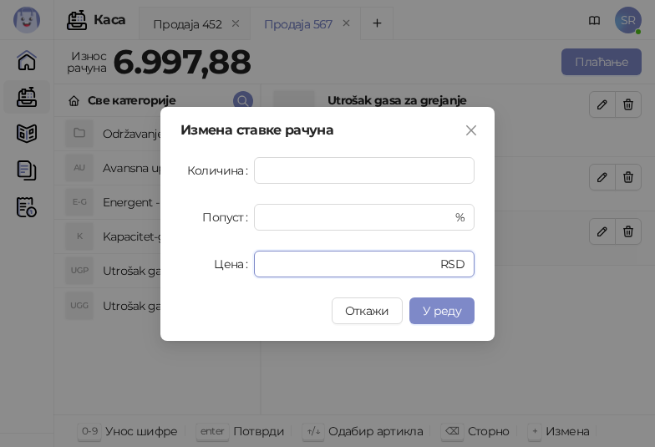
drag, startPoint x: 292, startPoint y: 263, endPoint x: 223, endPoint y: 275, distance: 69.5
click at [223, 275] on div "Цена * RSD" at bounding box center [327, 264] width 294 height 27
paste input "****"
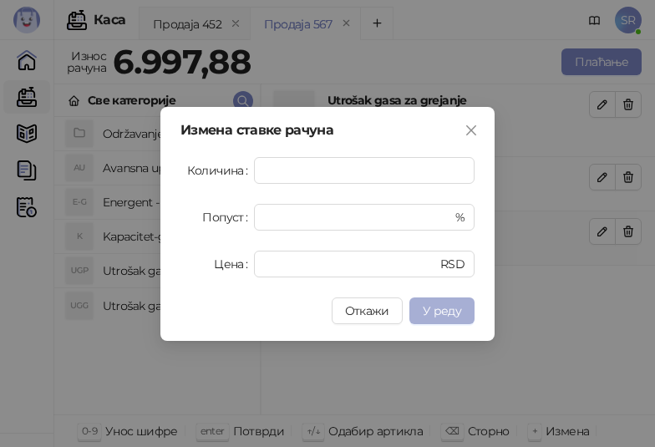
click at [461, 315] on button "У реду" at bounding box center [441, 310] width 65 height 27
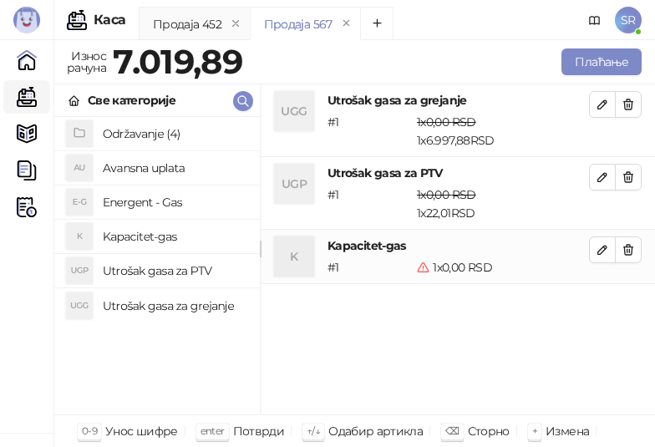
drag, startPoint x: 574, startPoint y: 318, endPoint x: 576, endPoint y: 292, distance: 26.0
click at [574, 318] on div "UGG Utrošak gasa za grejanje # 1 1 x 0,00 RSD 1 x 6.997,88 RSD 0,00 RSD 6.997,8…" at bounding box center [458, 249] width 394 height 331
click at [595, 253] on button "button" at bounding box center [602, 249] width 27 height 27
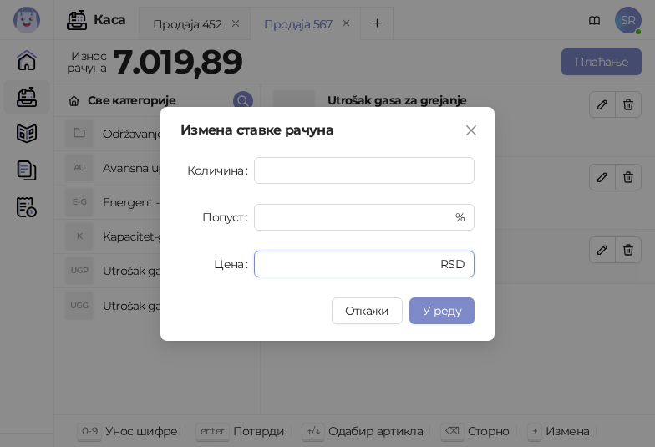
drag, startPoint x: 340, startPoint y: 271, endPoint x: 230, endPoint y: 266, distance: 110.4
click at [230, 266] on div "Цена * RSD" at bounding box center [327, 264] width 294 height 27
paste input "*****"
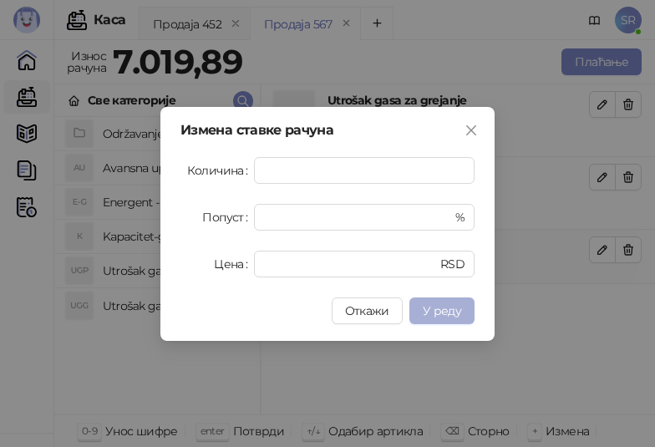
type input "*****"
click at [462, 315] on button "У реду" at bounding box center [441, 310] width 65 height 27
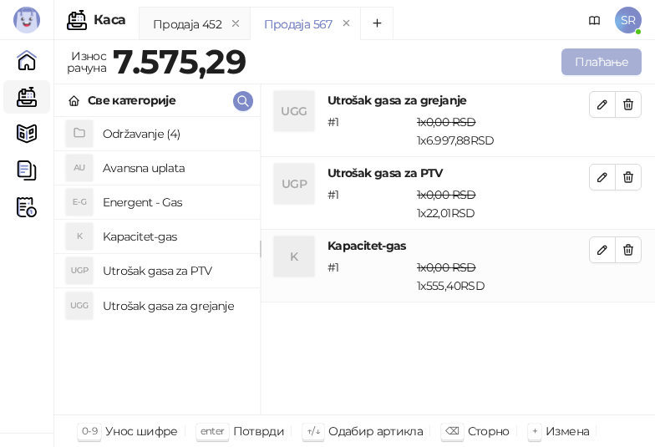
click at [584, 58] on button "Плаћање" at bounding box center [601, 61] width 80 height 27
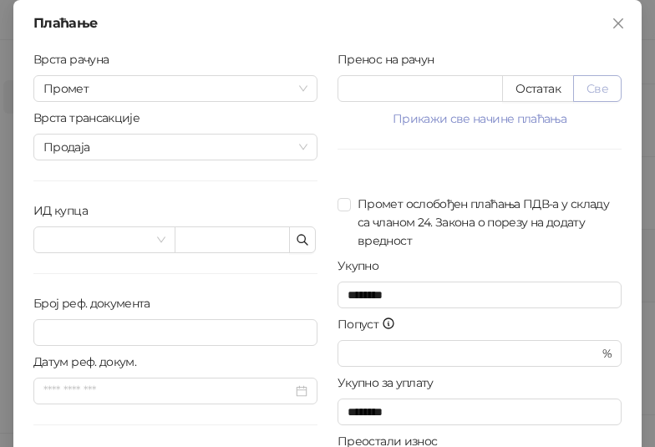
click at [600, 92] on button "Све" at bounding box center [597, 88] width 48 height 27
type input "*******"
type input "****"
click at [303, 242] on button "button" at bounding box center [302, 239] width 27 height 27
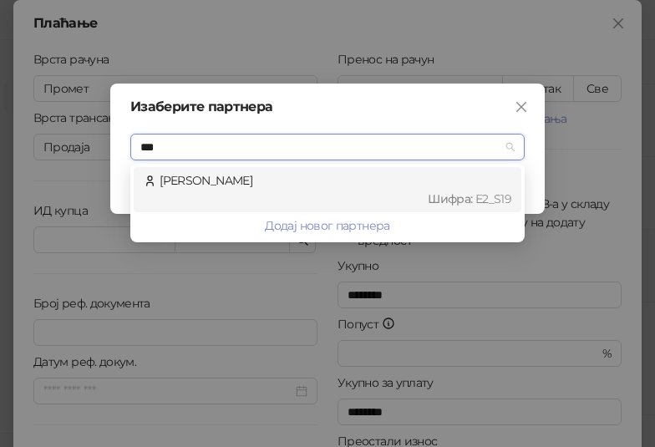
type input "****"
click at [349, 179] on div "[PERSON_NAME] : Е2_S19" at bounding box center [328, 189] width 368 height 37
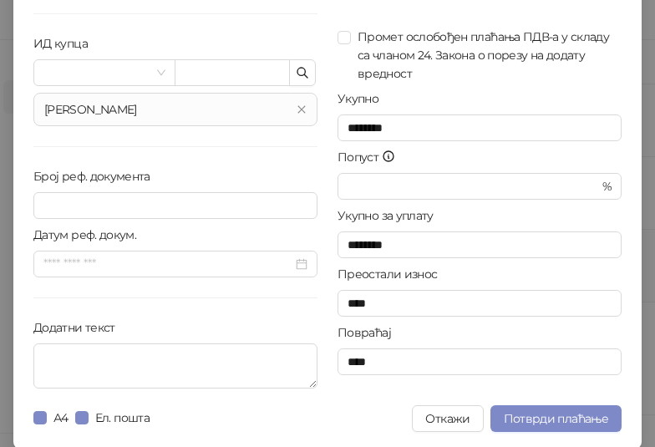
scroll to position [169, 0]
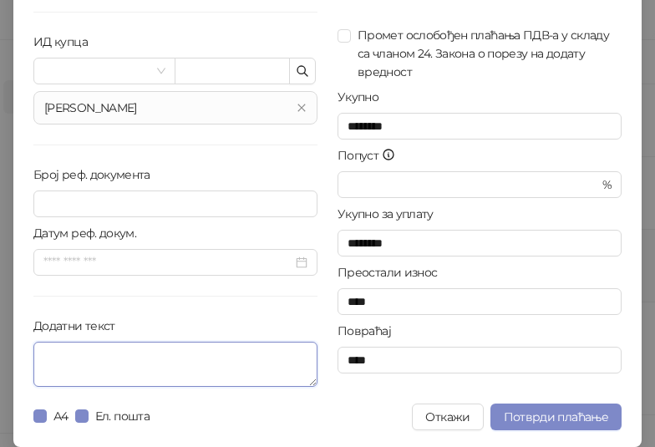
click at [158, 353] on textarea "Додатни текст" at bounding box center [175, 364] width 284 height 45
paste textarea "**********"
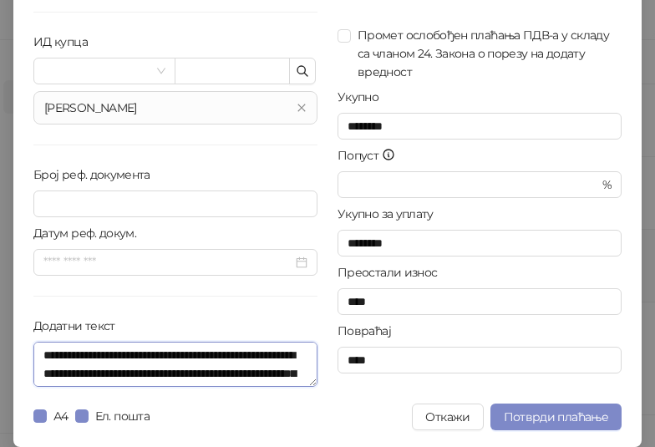
scroll to position [87, 0]
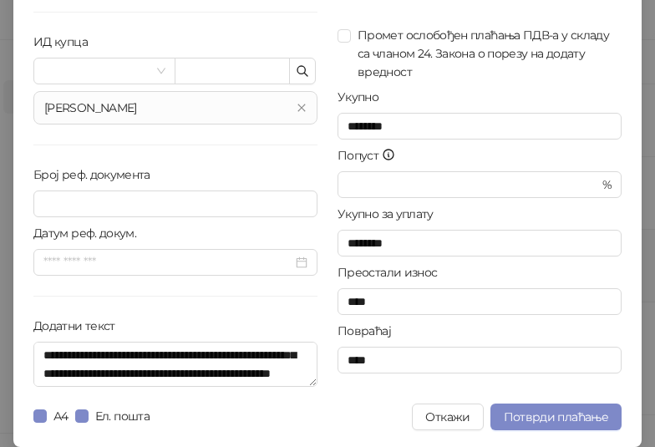
click at [312, 383] on div "**********" at bounding box center [175, 137] width 304 height 512
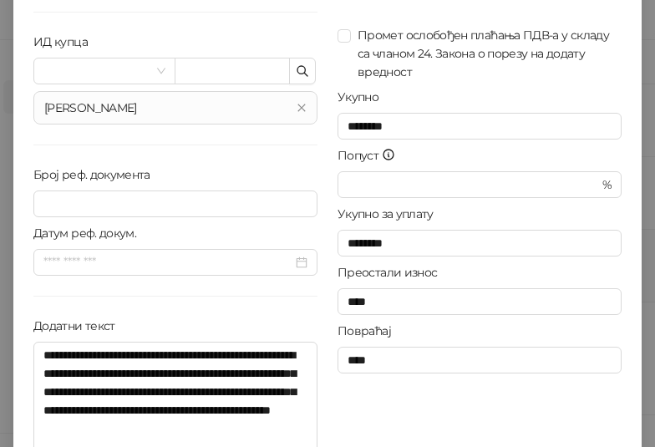
drag, startPoint x: 306, startPoint y: 382, endPoint x: 323, endPoint y: 462, distance: 82.1
click at [323, 447] on html "[PERSON_NAME] 3.11.3-710c028 Почетна Каса Каталог Документи Фискални рачуни HEA…" at bounding box center [327, 223] width 655 height 447
click at [518, 217] on div "Укупно за уплату" at bounding box center [479, 217] width 284 height 25
drag, startPoint x: 174, startPoint y: 374, endPoint x: 115, endPoint y: 388, distance: 60.2
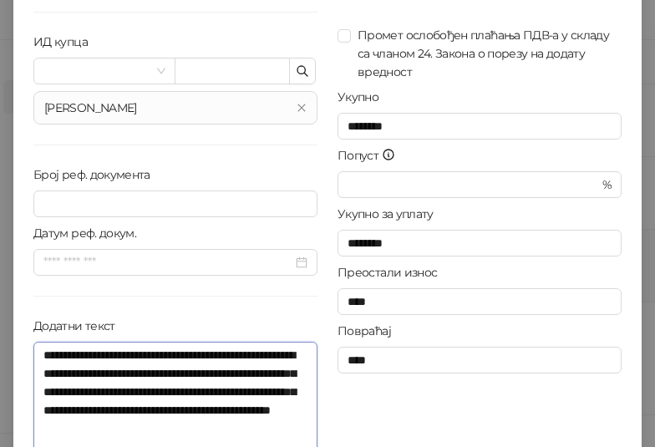
click at [115, 388] on textarea "**********" at bounding box center [175, 404] width 284 height 125
paste textarea
click at [145, 389] on textarea "**********" at bounding box center [175, 404] width 284 height 125
drag, startPoint x: 56, startPoint y: 427, endPoint x: 108, endPoint y: 424, distance: 51.9
click at [108, 424] on textarea "**********" at bounding box center [175, 404] width 284 height 125
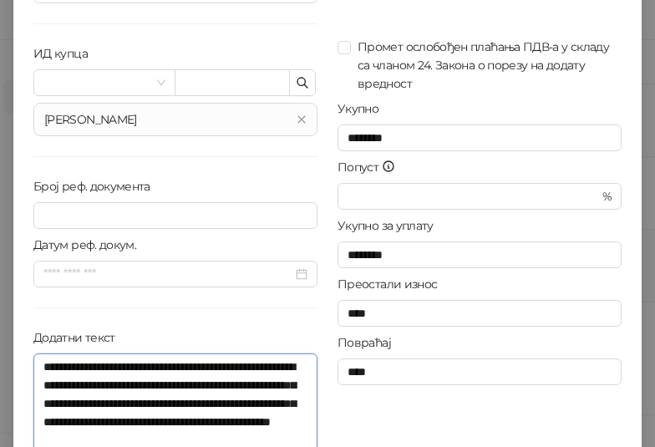
scroll to position [249, 0]
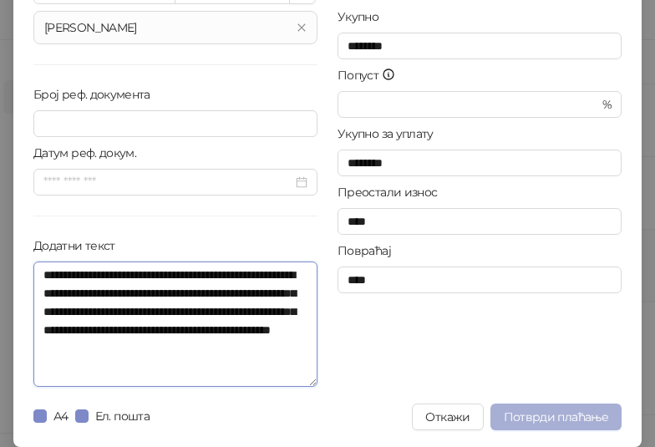
type textarea "**********"
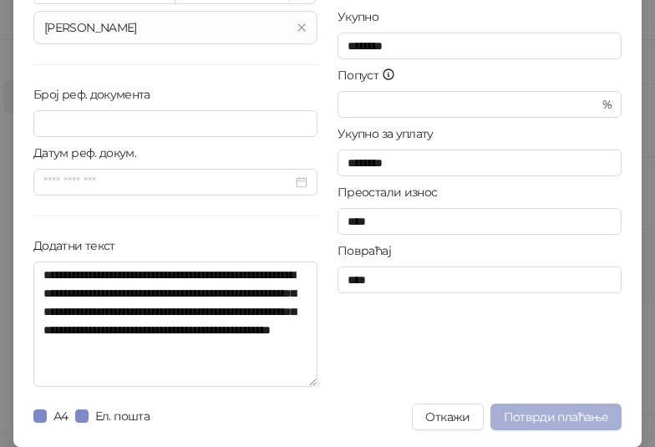
click at [567, 413] on span "Потврди плаћање" at bounding box center [556, 416] width 104 height 15
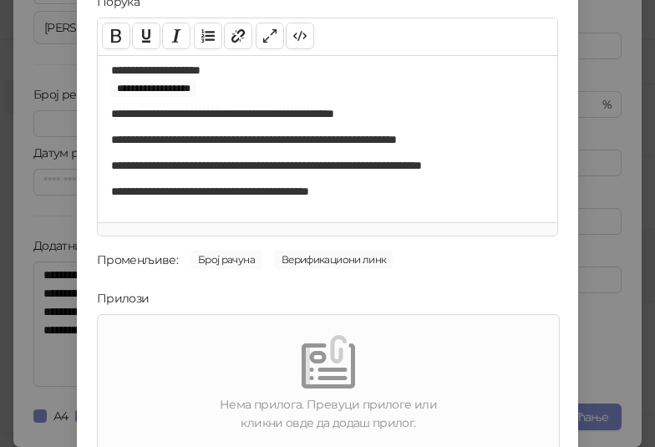
scroll to position [239, 0]
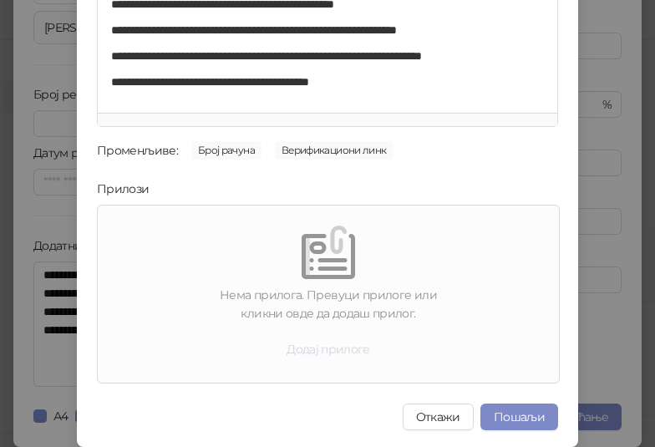
click at [348, 351] on button "Додај прилоге" at bounding box center [328, 349] width 110 height 27
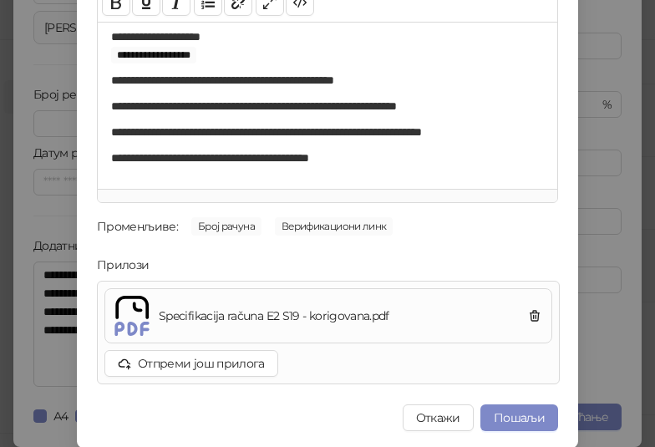
scroll to position [164, 0]
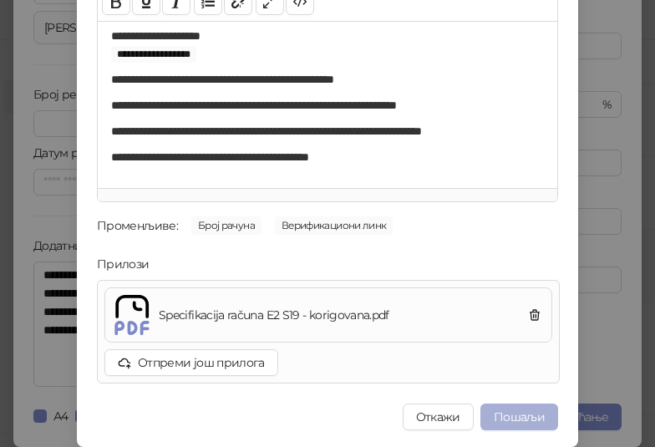
click at [512, 413] on button "Пошаљи" at bounding box center [519, 416] width 78 height 27
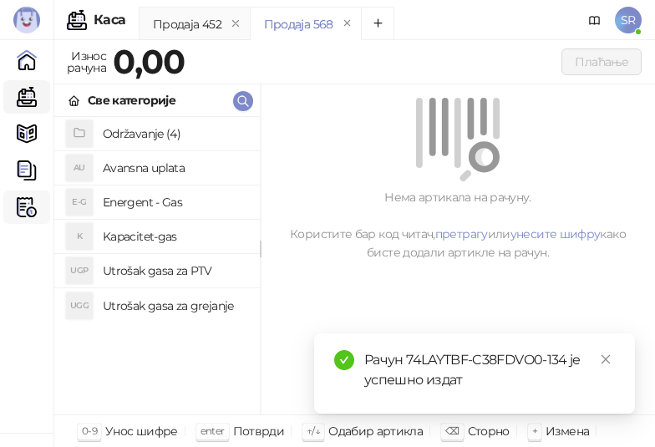
click at [18, 211] on img at bounding box center [27, 207] width 20 height 20
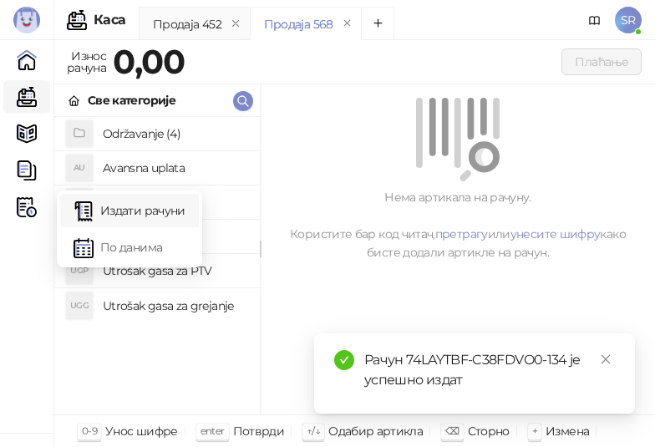
click at [118, 211] on link "Издати рачуни" at bounding box center [130, 210] width 112 height 33
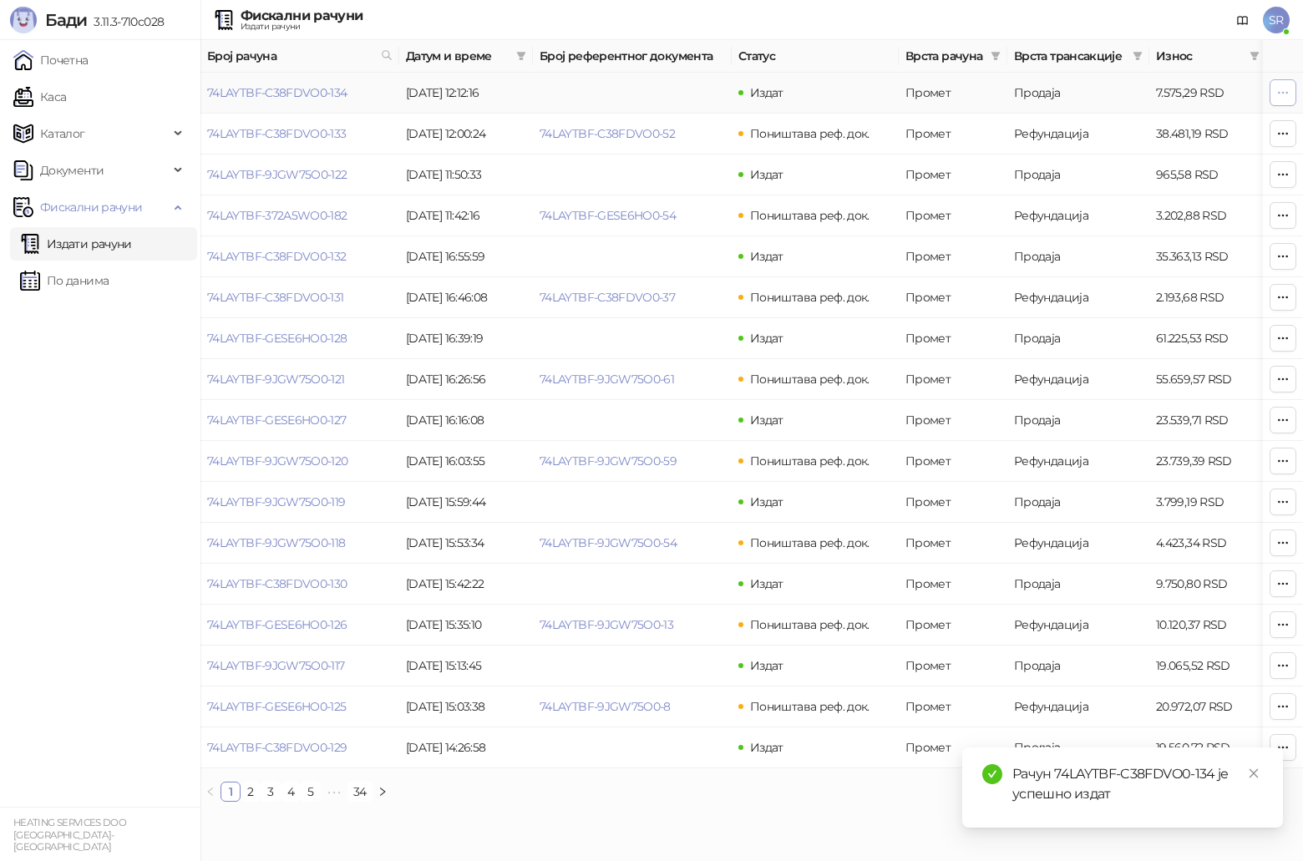
click at [1283, 94] on icon "button" at bounding box center [1282, 92] width 13 height 13
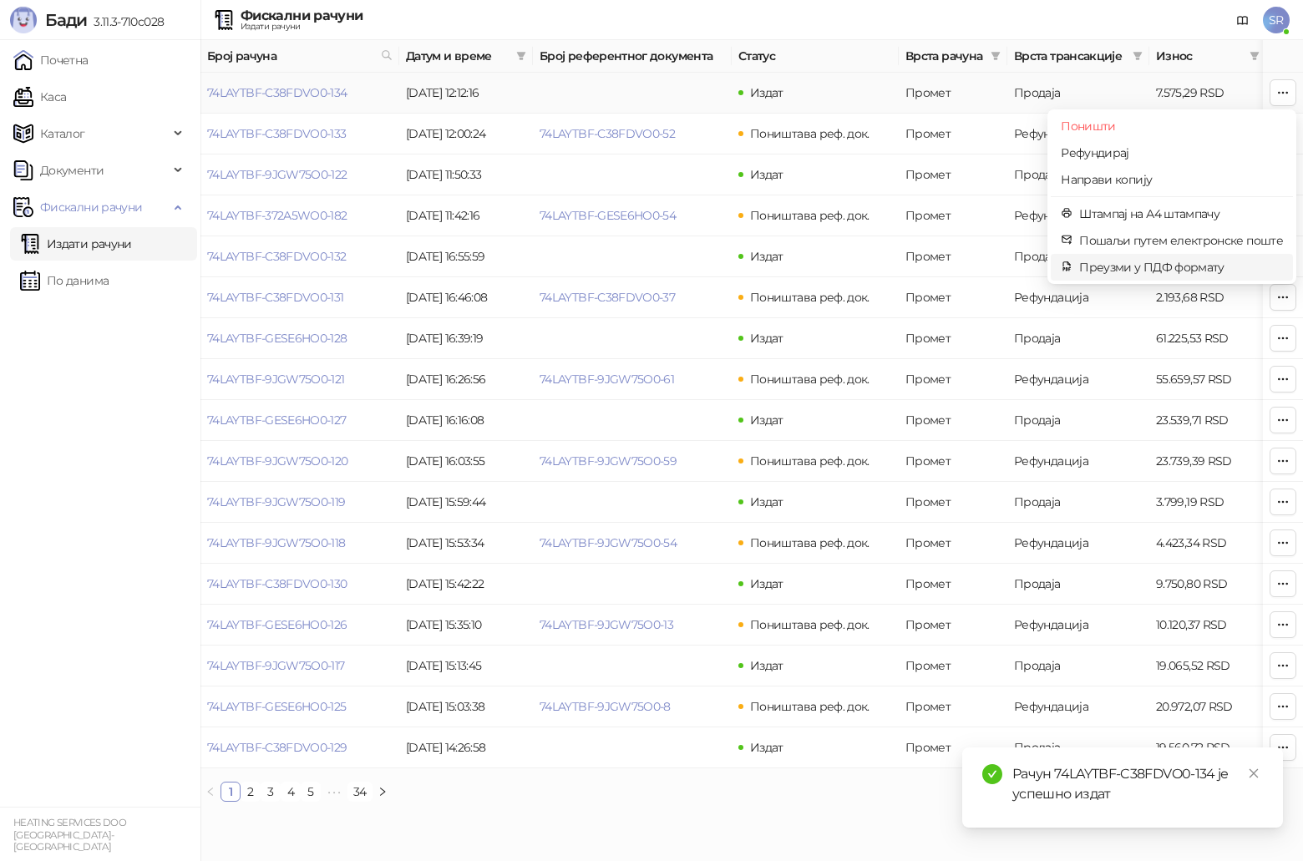
click at [1175, 271] on span "Преузми у ПДФ формату" at bounding box center [1181, 267] width 204 height 18
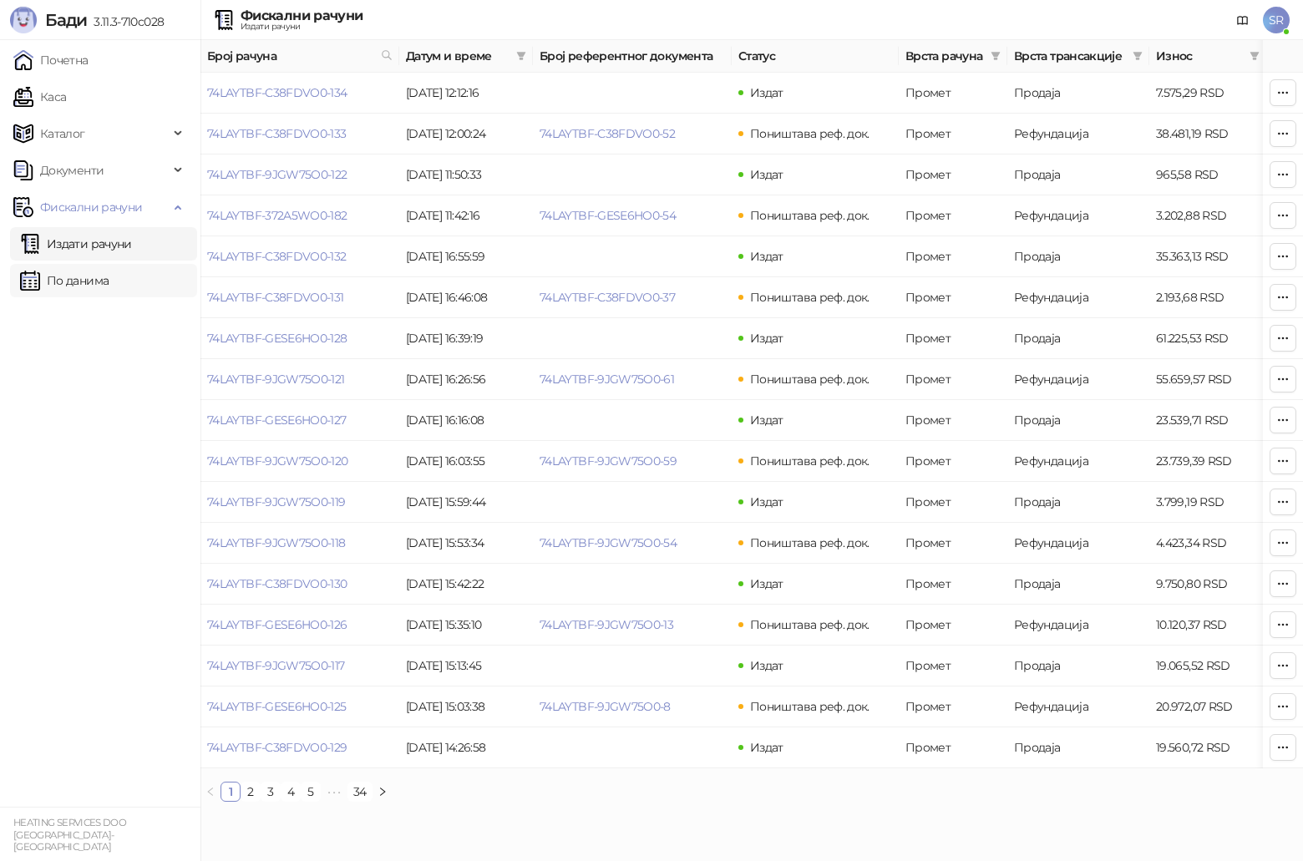
click at [99, 281] on link "По данима" at bounding box center [64, 280] width 89 height 33
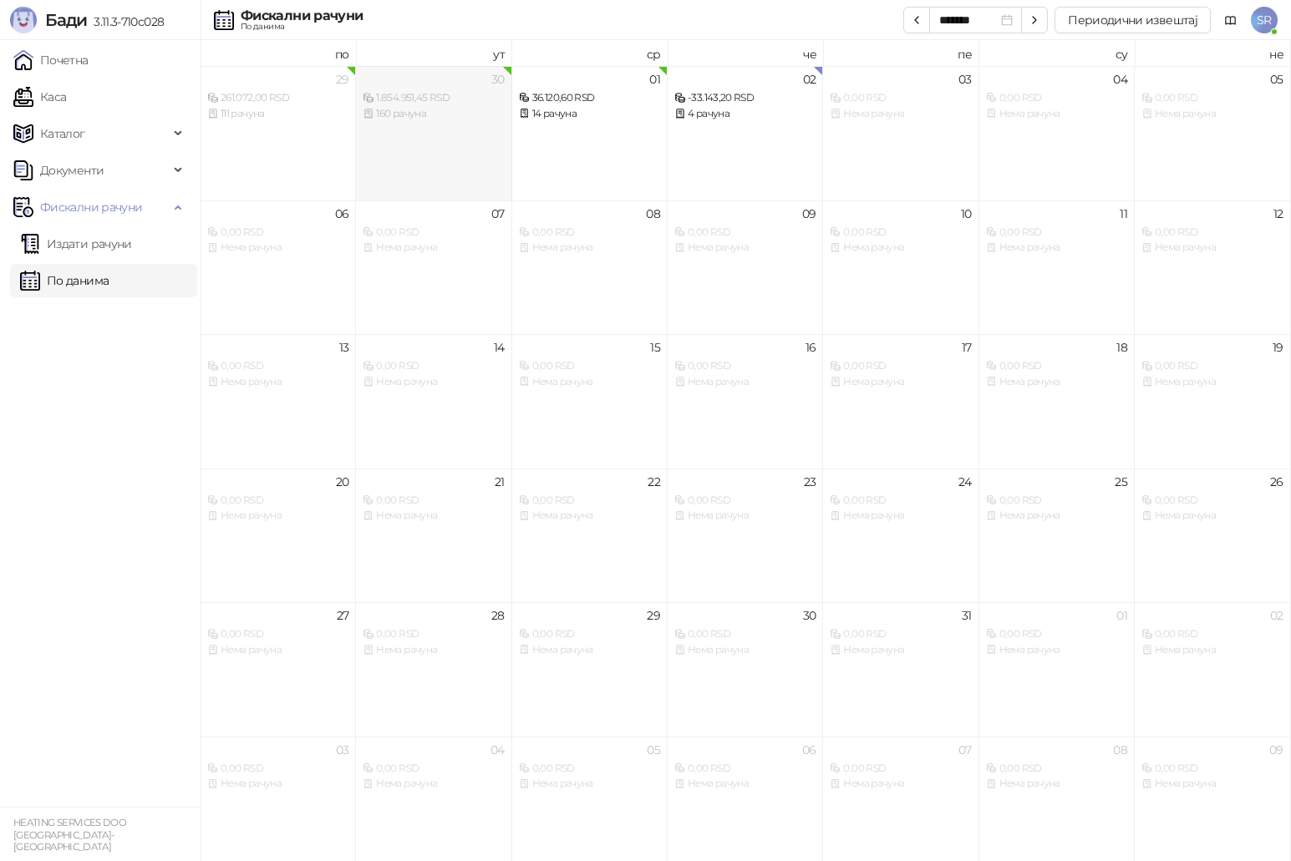
click at [448, 117] on div "160 рачуна" at bounding box center [433, 114] width 141 height 16
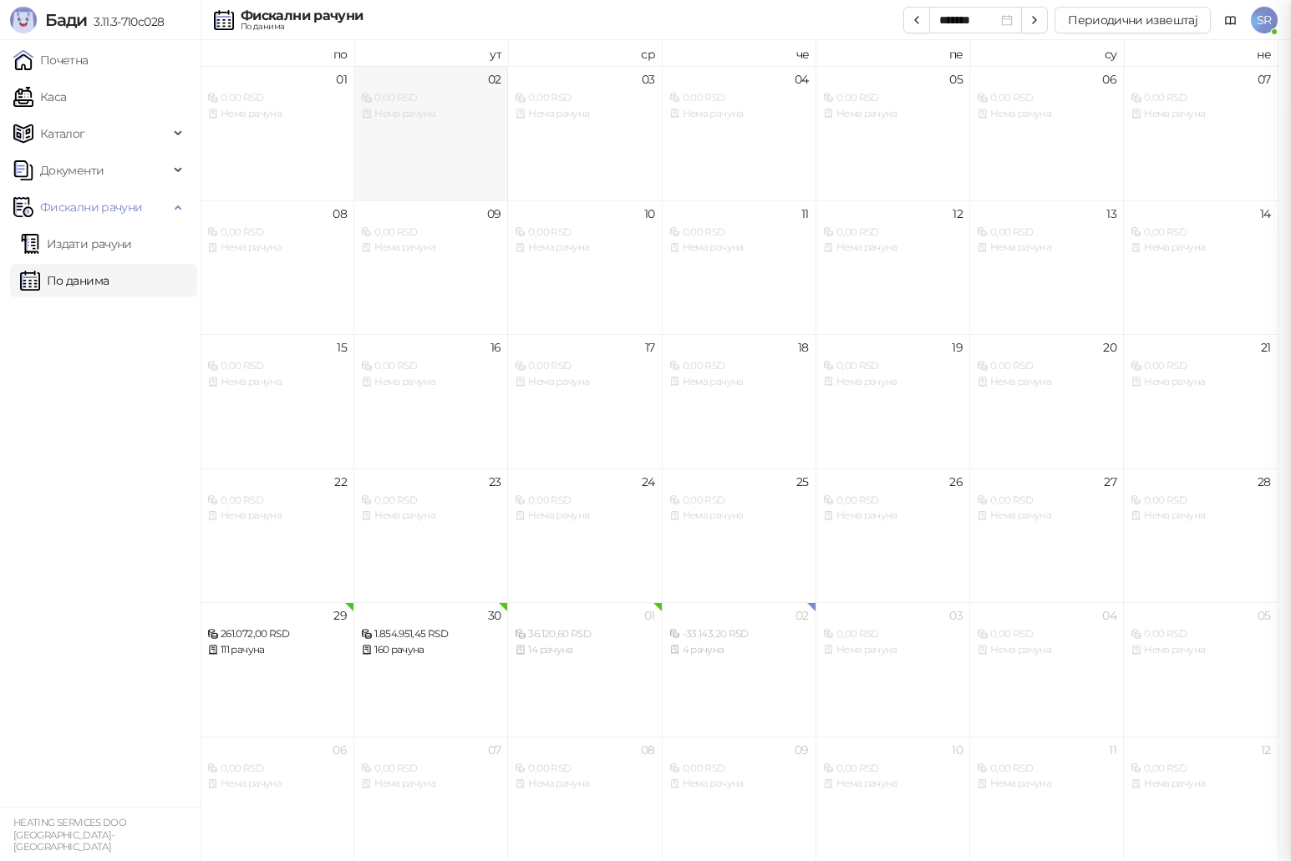
type input "*******"
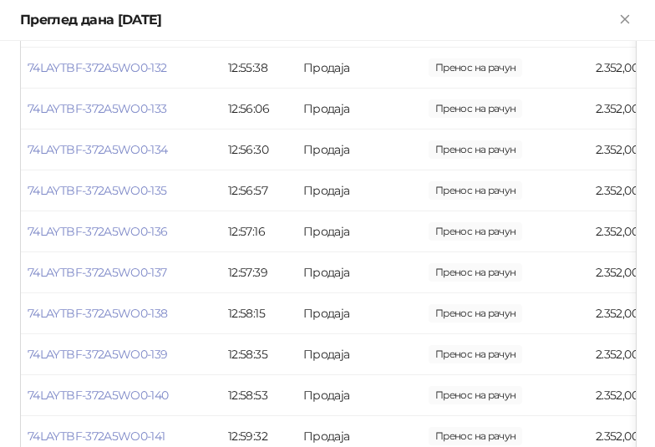
scroll to position [2422, 0]
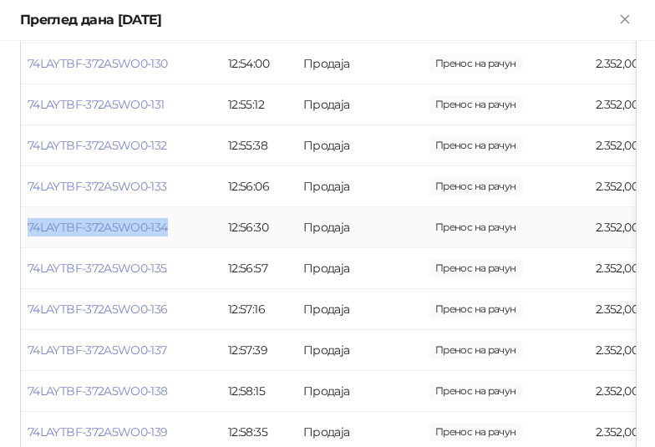
drag, startPoint x: 174, startPoint y: 230, endPoint x: 27, endPoint y: 227, distance: 147.0
click at [27, 227] on td "74LAYTBF-372A5WO0-134" at bounding box center [121, 227] width 200 height 41
copy link "74LAYTBF-372A5WO0-134"
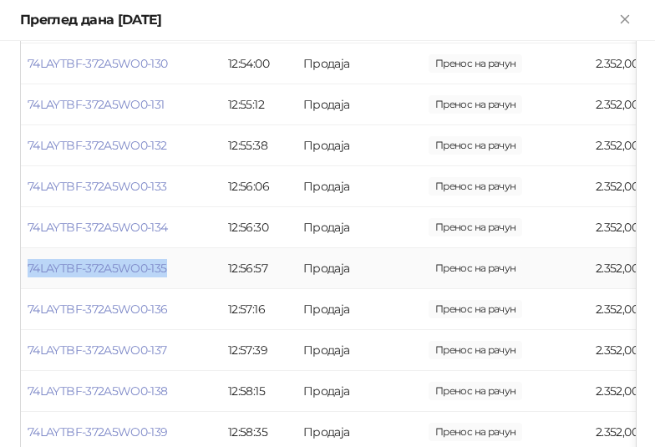
drag, startPoint x: 175, startPoint y: 270, endPoint x: 29, endPoint y: 276, distance: 145.5
click at [29, 276] on td "74LAYTBF-372A5WO0-135" at bounding box center [121, 268] width 200 height 41
copy link "74LAYTBF-372A5WO0-135"
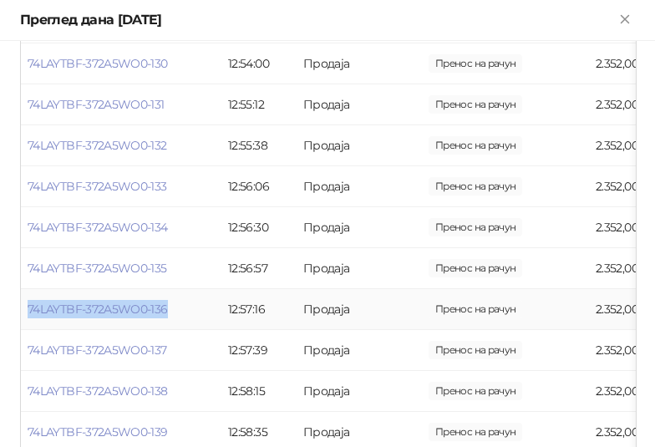
drag, startPoint x: 179, startPoint y: 302, endPoint x: 23, endPoint y: 320, distance: 156.5
click at [23, 320] on td "74LAYTBF-372A5WO0-136" at bounding box center [121, 309] width 200 height 41
copy link "74LAYTBF-372A5WO0-136"
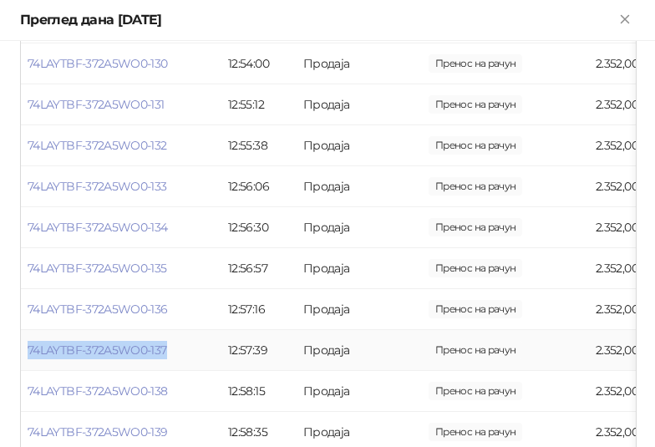
drag, startPoint x: 186, startPoint y: 345, endPoint x: 28, endPoint y: 359, distance: 159.3
click at [28, 359] on td "74LAYTBF-372A5WO0-137" at bounding box center [121, 350] width 200 height 41
copy link "74LAYTBF-372A5WO0-137"
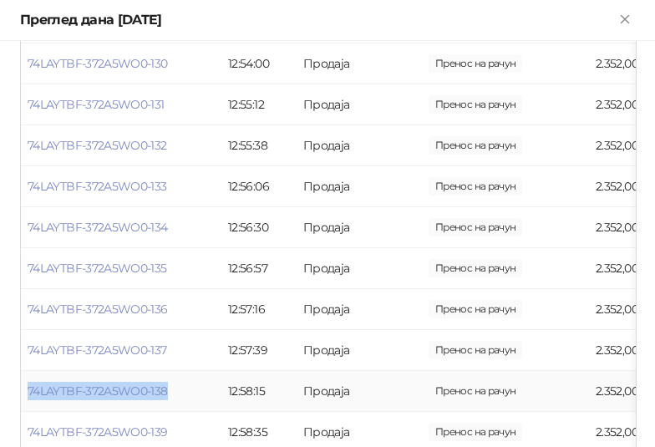
drag, startPoint x: 180, startPoint y: 391, endPoint x: 24, endPoint y: 400, distance: 155.6
click at [24, 400] on td "74LAYTBF-372A5WO0-138" at bounding box center [121, 391] width 200 height 41
copy link "74LAYTBF-372A5WO0-138"
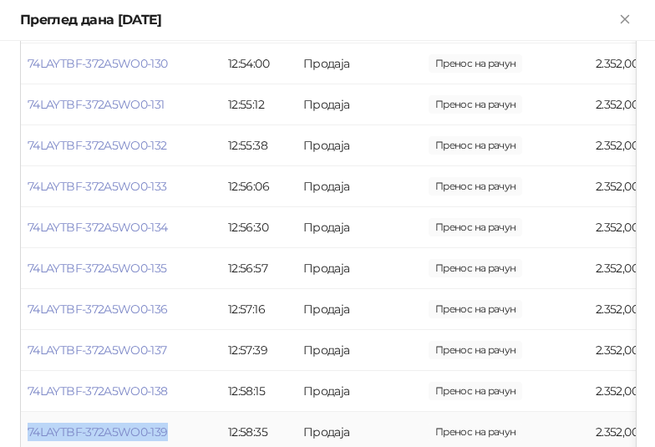
drag, startPoint x: 187, startPoint y: 429, endPoint x: 23, endPoint y: 433, distance: 164.6
click at [23, 433] on td "74LAYTBF-372A5WO0-139" at bounding box center [121, 432] width 200 height 41
copy link "74LAYTBF-372A5WO0-139"
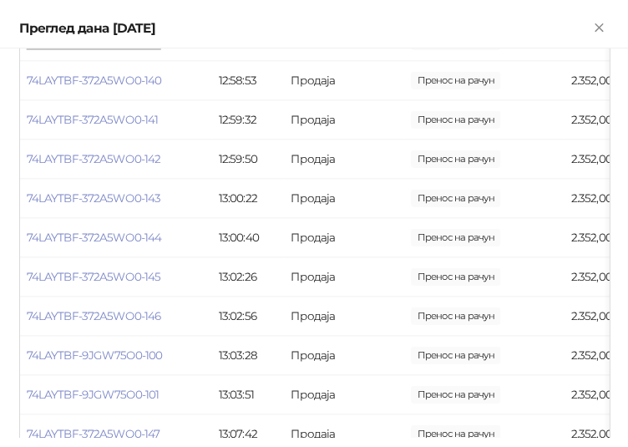
scroll to position [2840, 0]
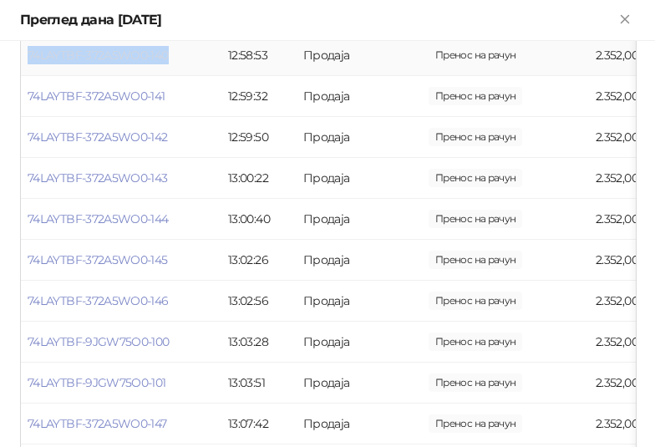
drag, startPoint x: 182, startPoint y: 63, endPoint x: 28, endPoint y: 57, distance: 154.7
click at [28, 57] on td "74LAYTBF-372A5WO0-140" at bounding box center [121, 55] width 200 height 41
copy link "74LAYTBF-372A5WO0-140"
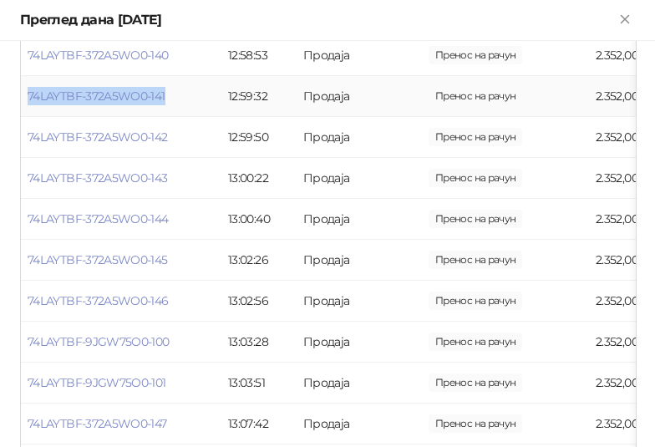
drag, startPoint x: 180, startPoint y: 102, endPoint x: 28, endPoint y: 113, distance: 151.6
click at [28, 113] on td "74LAYTBF-372A5WO0-141" at bounding box center [121, 96] width 200 height 41
copy link "74LAYTBF-372A5WO0-141"
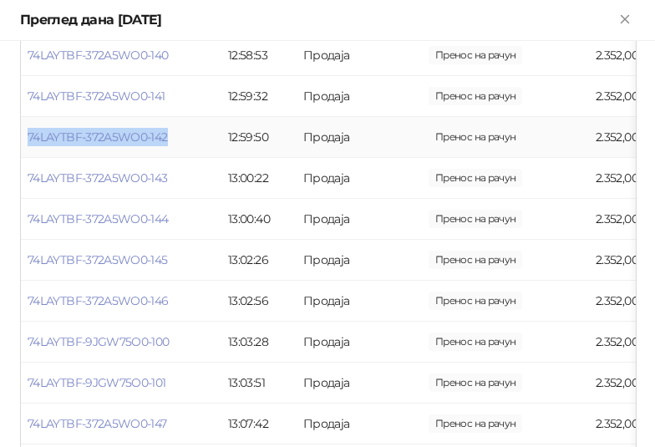
drag, startPoint x: 179, startPoint y: 133, endPoint x: 25, endPoint y: 145, distance: 154.1
click at [25, 145] on td "74LAYTBF-372A5WO0-142" at bounding box center [121, 137] width 200 height 41
copy link "74LAYTBF-372A5WO0-142"
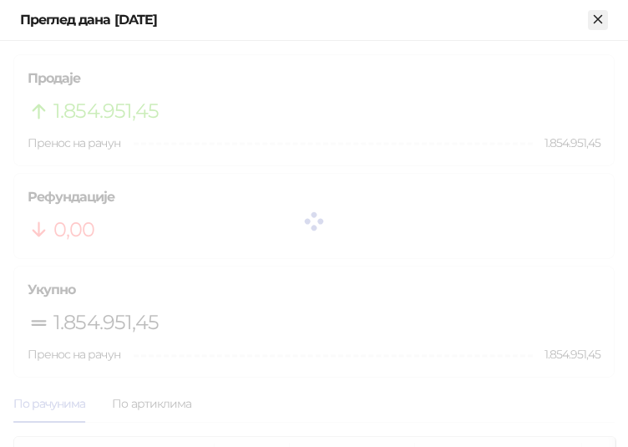
click at [598, 15] on icon "Close" at bounding box center [598, 19] width 15 height 15
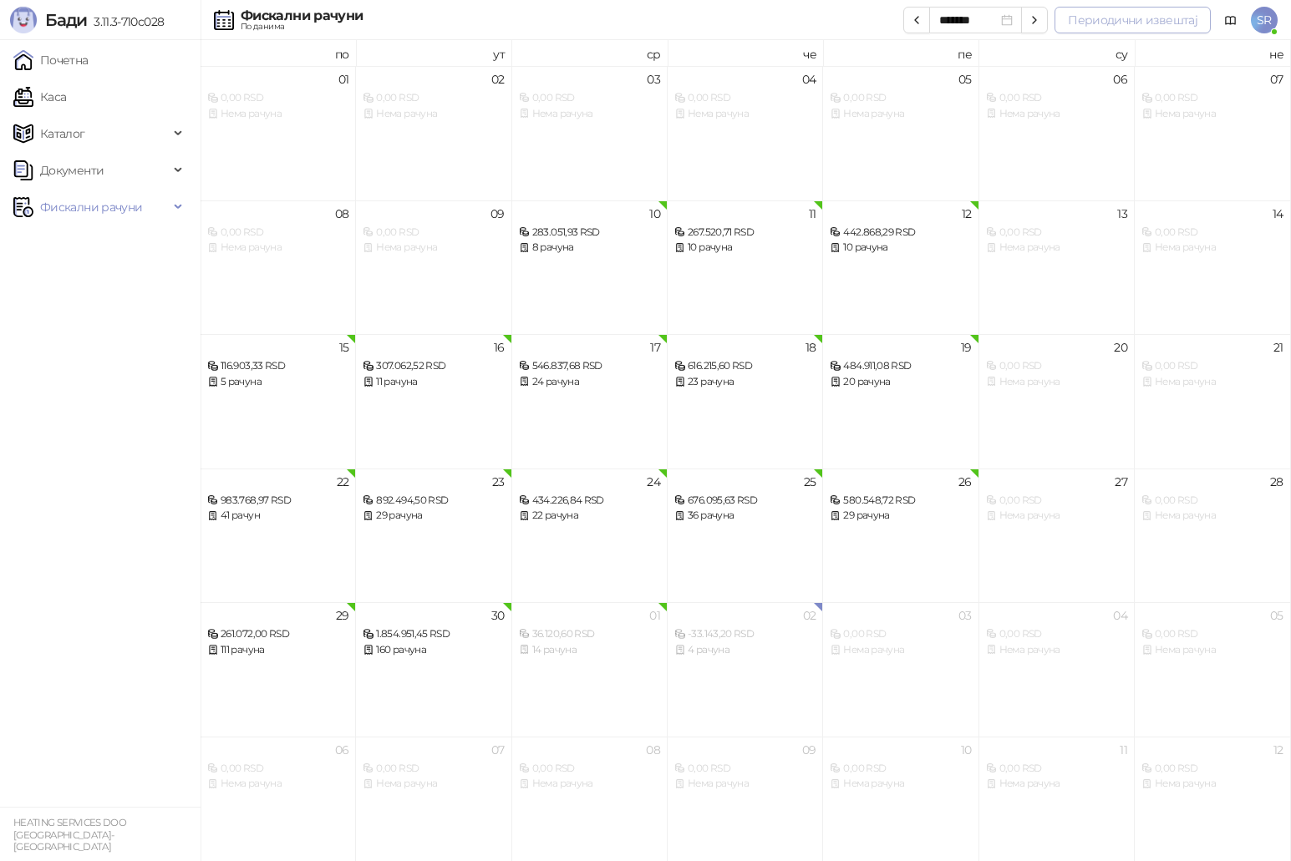
click at [1172, 19] on button "Периодични извештај" at bounding box center [1132, 20] width 156 height 27
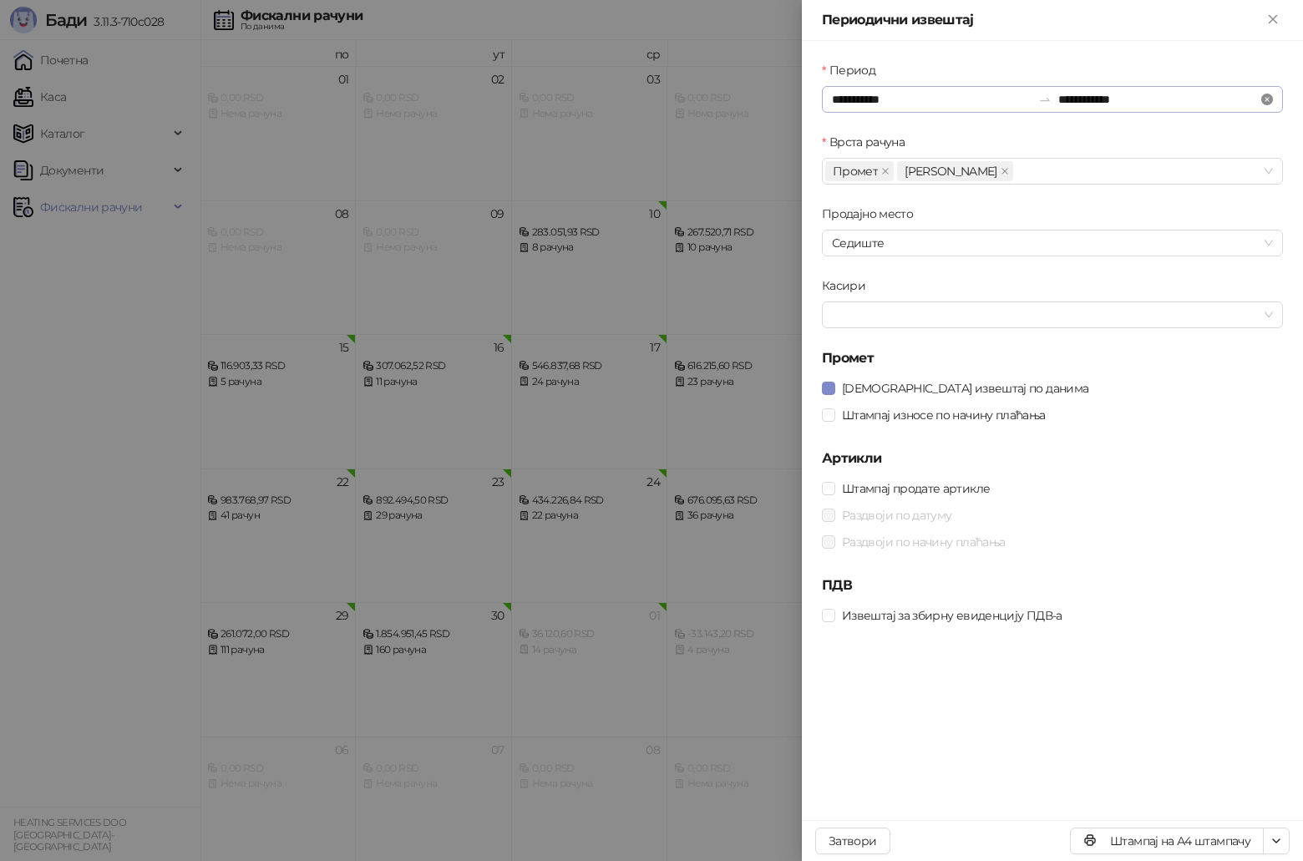
click at [1268, 104] on icon "close-circle" at bounding box center [1267, 100] width 12 height 12
click at [1013, 99] on input "Период" at bounding box center [932, 99] width 200 height 18
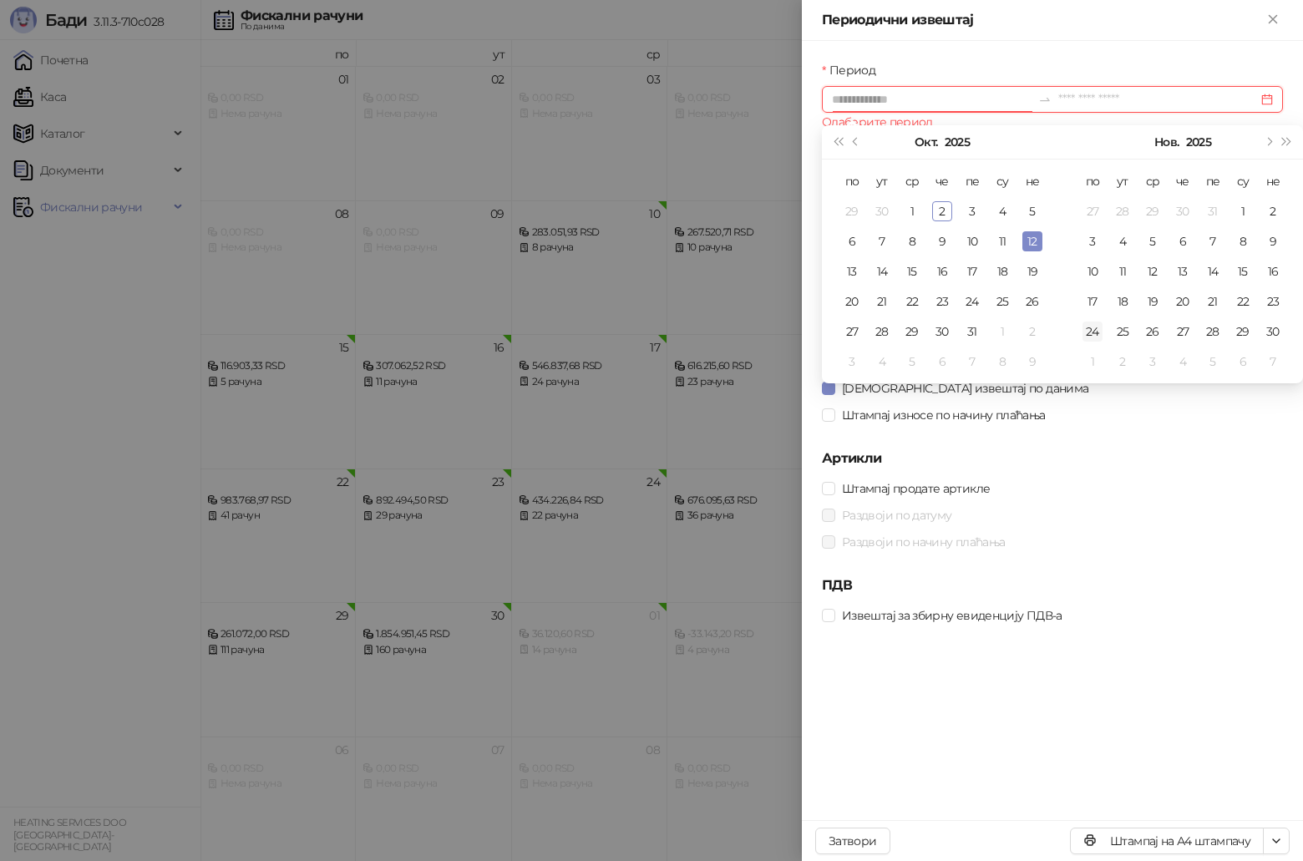
type input "**********"
click at [916, 336] on div "29" at bounding box center [912, 332] width 20 height 20
type input "**********"
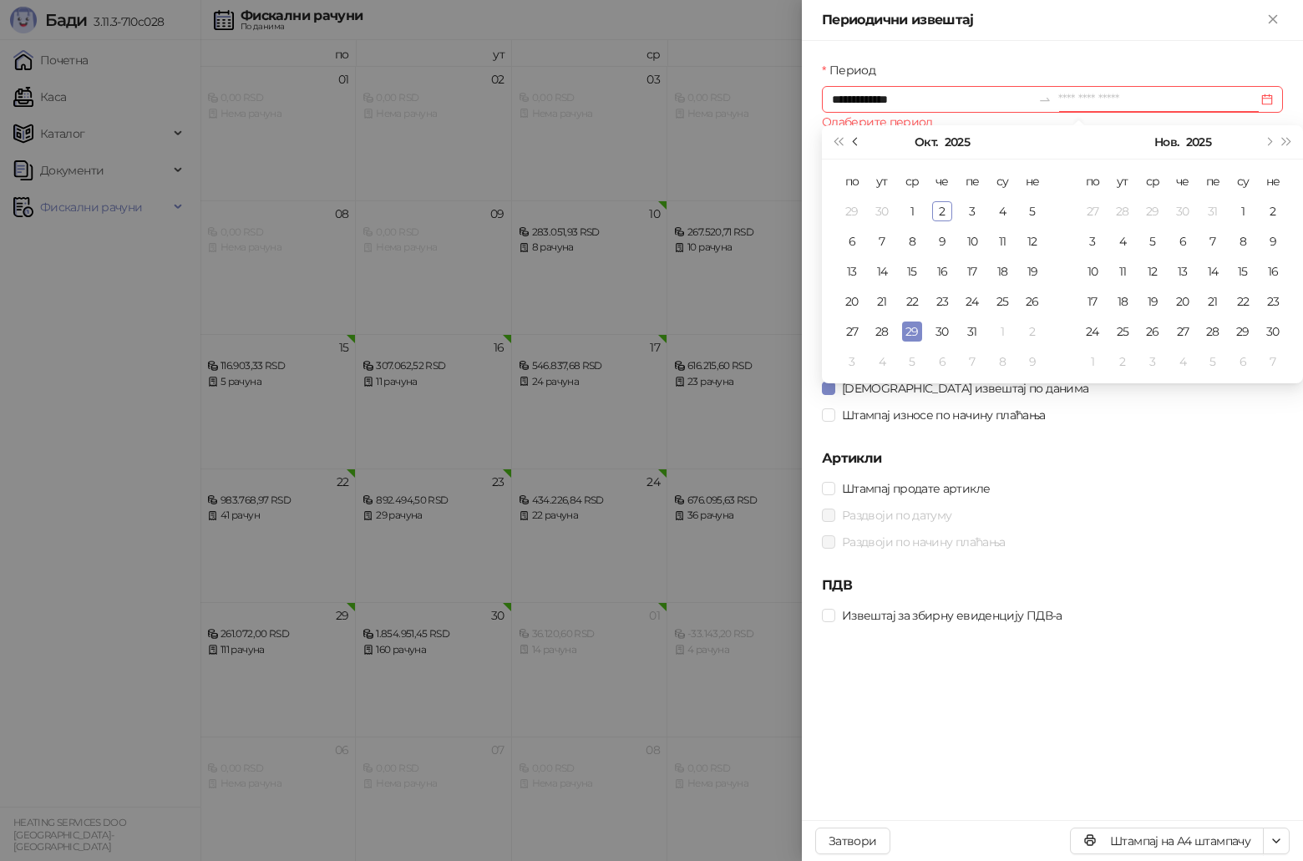
click at [857, 136] on button "Претходни месец (PageUp)" at bounding box center [856, 141] width 18 height 33
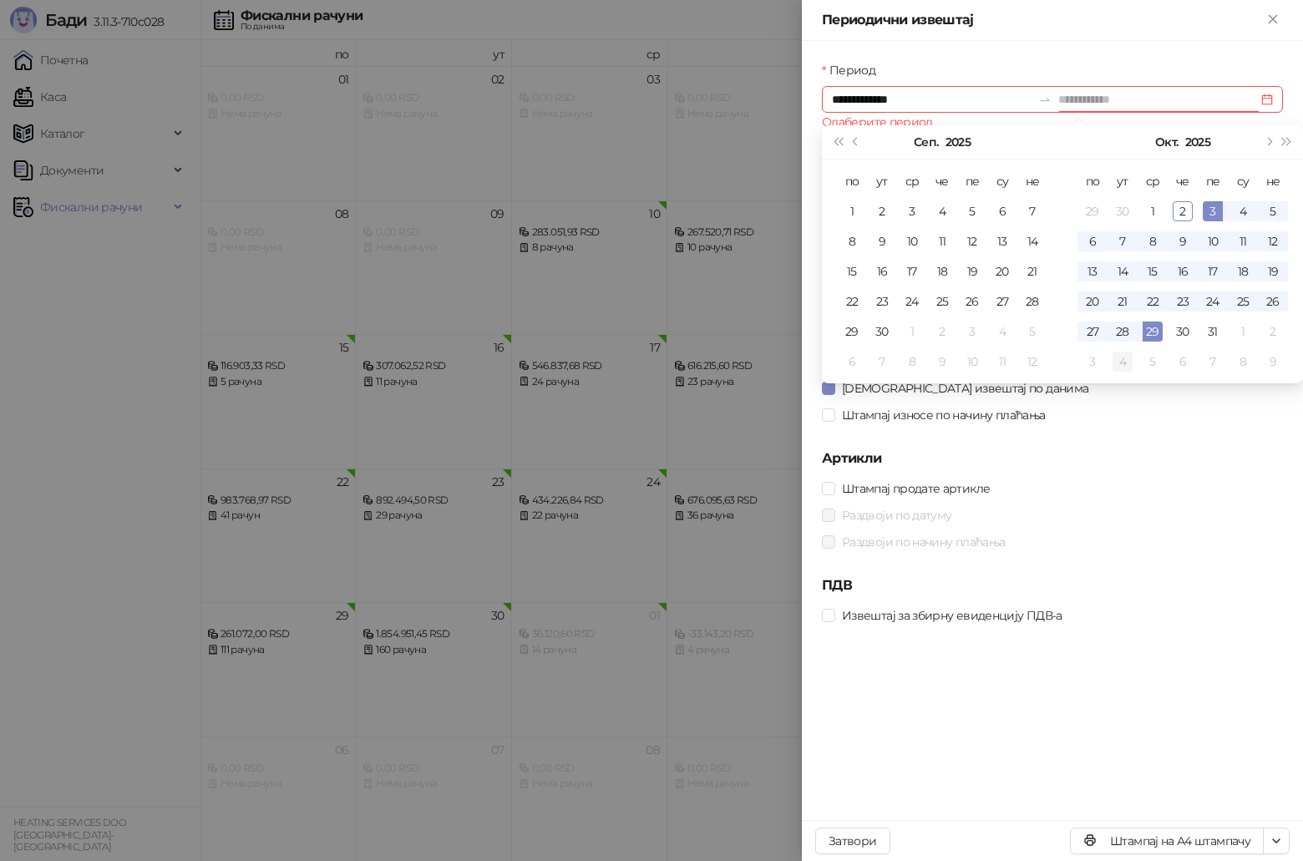
type input "**********"
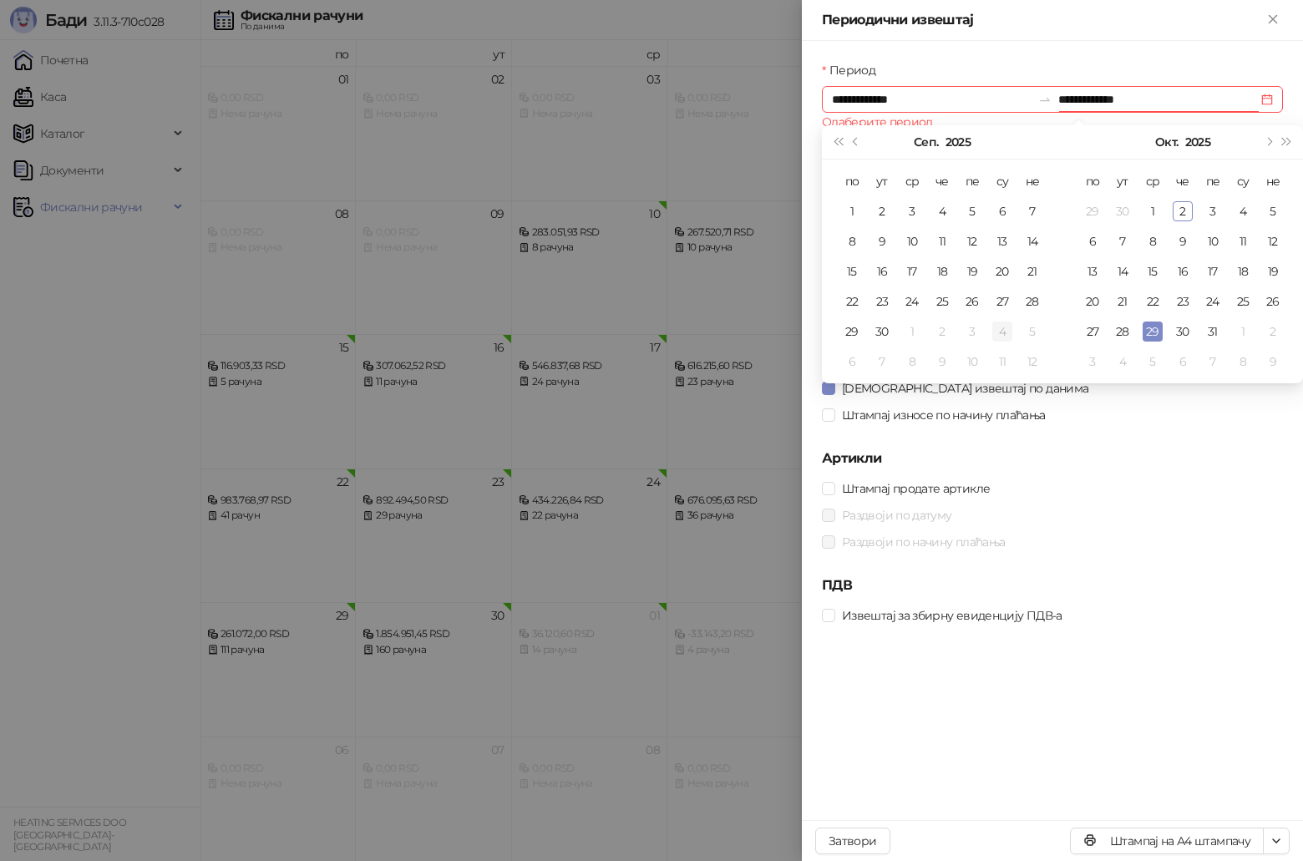
type input "**********"
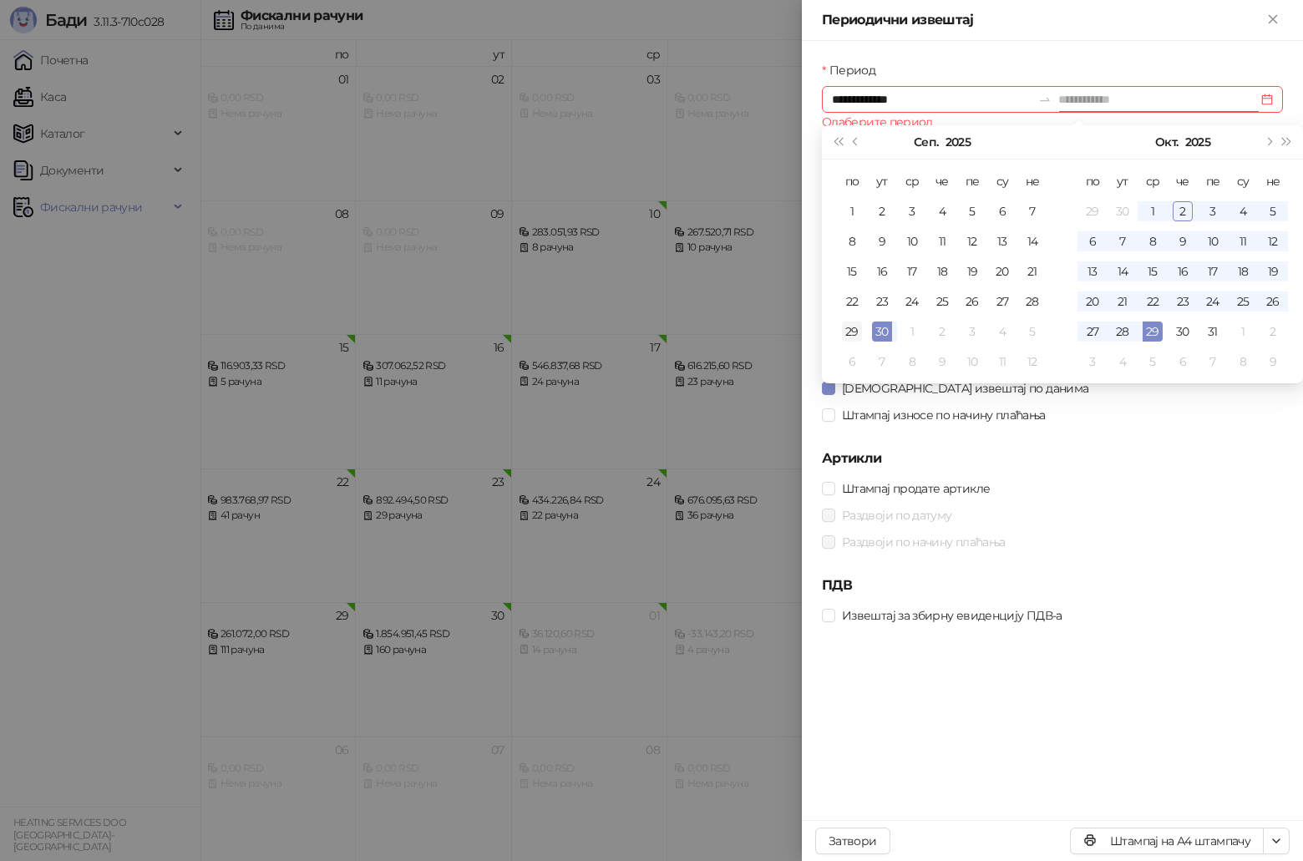
type input "**********"
click at [862, 326] on td "29" at bounding box center [852, 332] width 30 height 30
type input "**********"
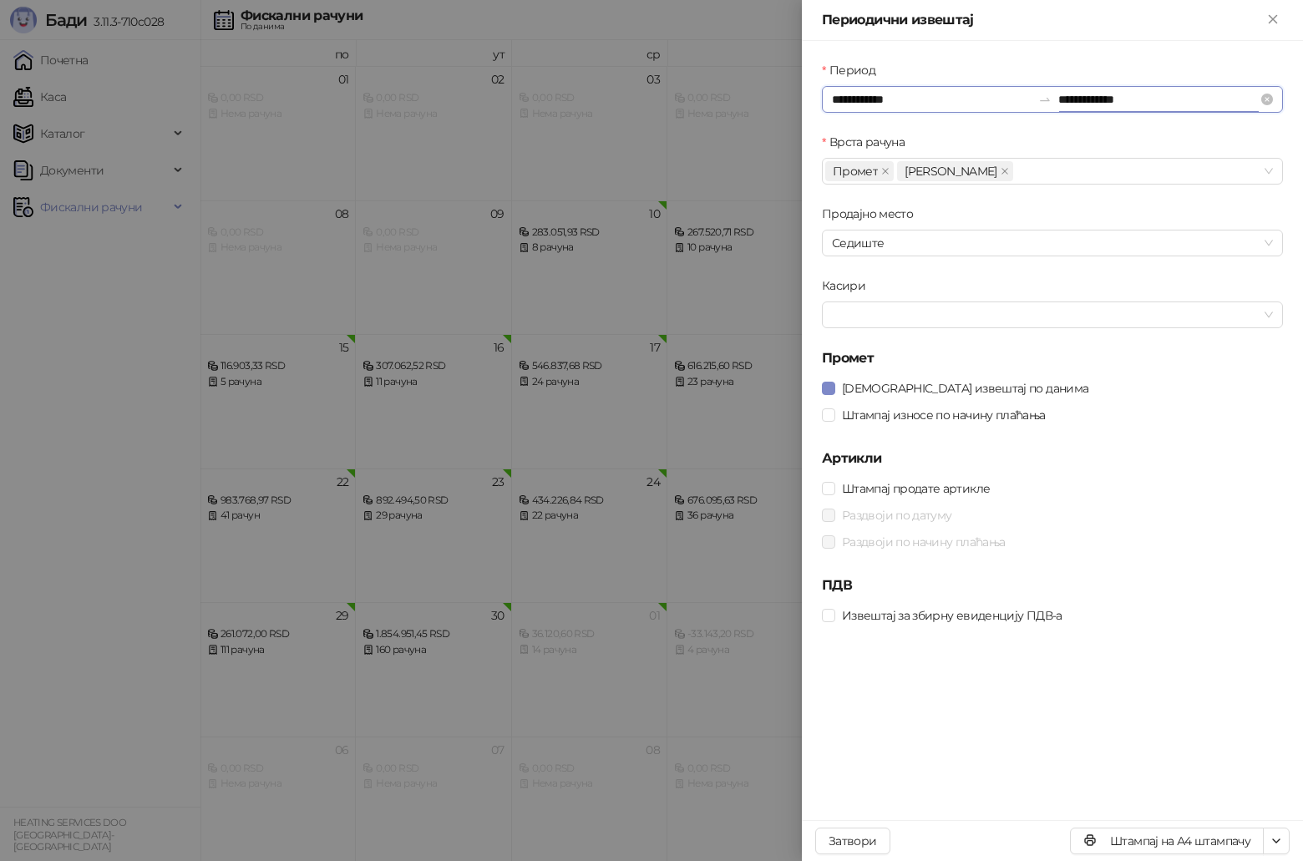
click at [1185, 95] on input "**********" at bounding box center [1158, 99] width 200 height 18
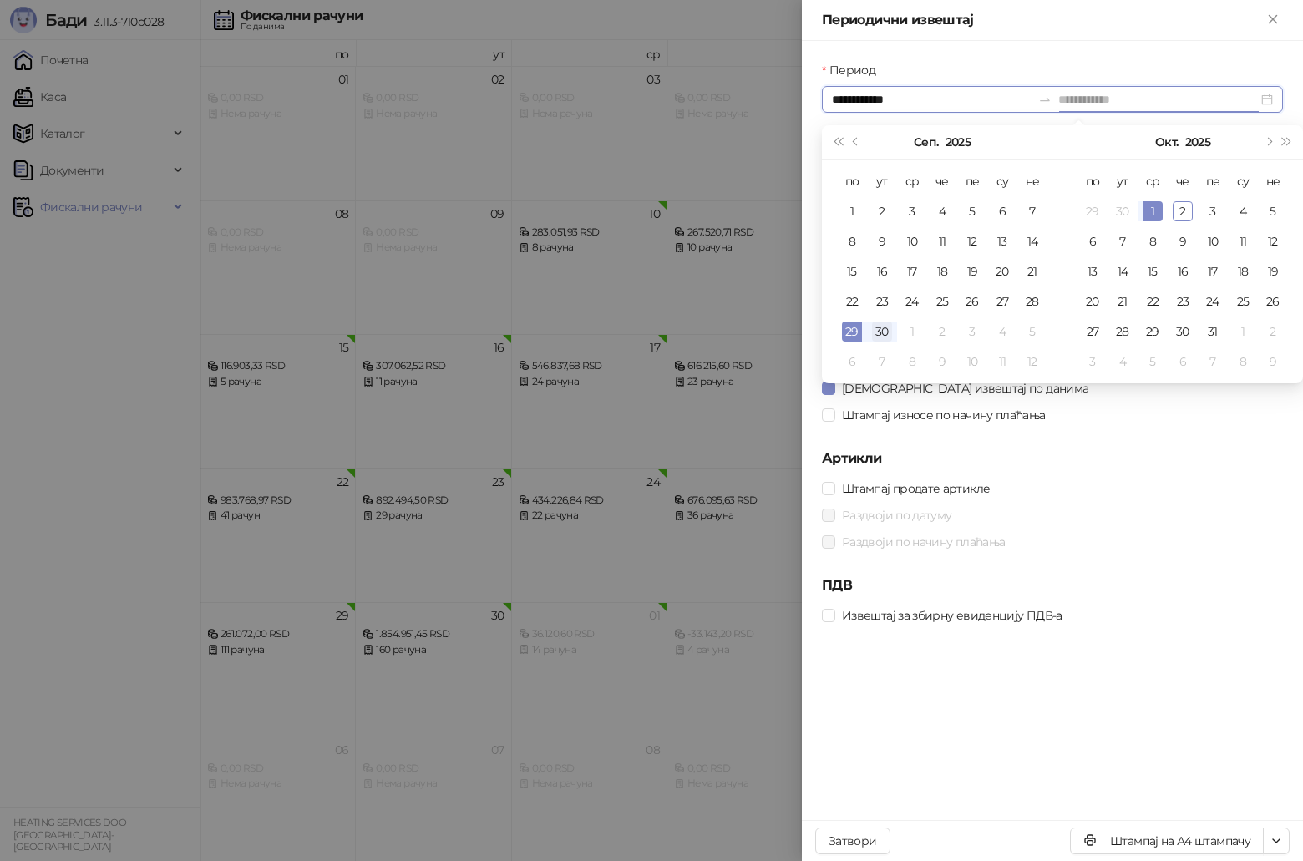
type input "**********"
click at [875, 335] on div "30" at bounding box center [882, 332] width 20 height 20
type input "**********"
click at [1138, 492] on div "Штампај продате артикле" at bounding box center [1052, 488] width 461 height 18
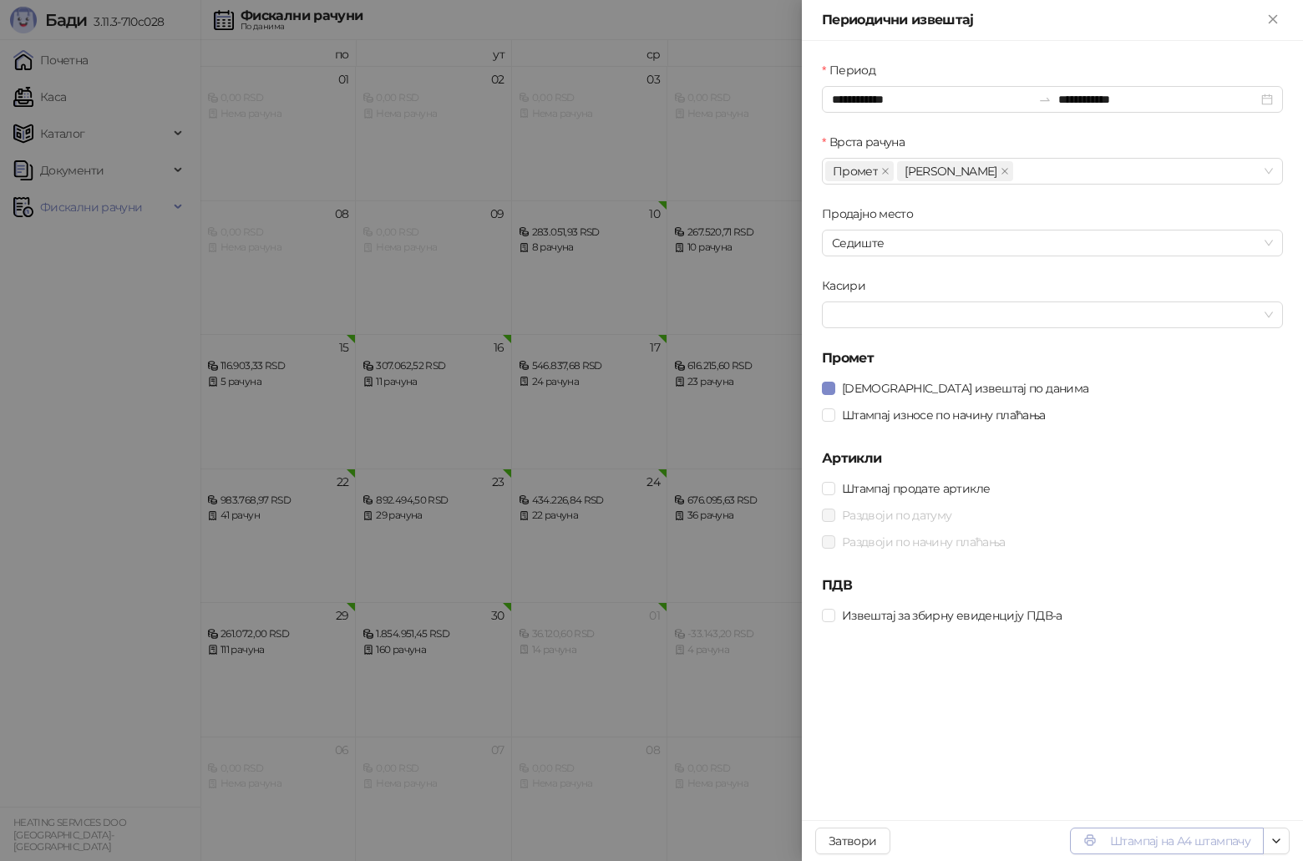
click at [1170, 843] on button "Штампај на А4 штампачу" at bounding box center [1167, 841] width 194 height 27
click at [1273, 18] on icon "Close" at bounding box center [1273, 19] width 15 height 15
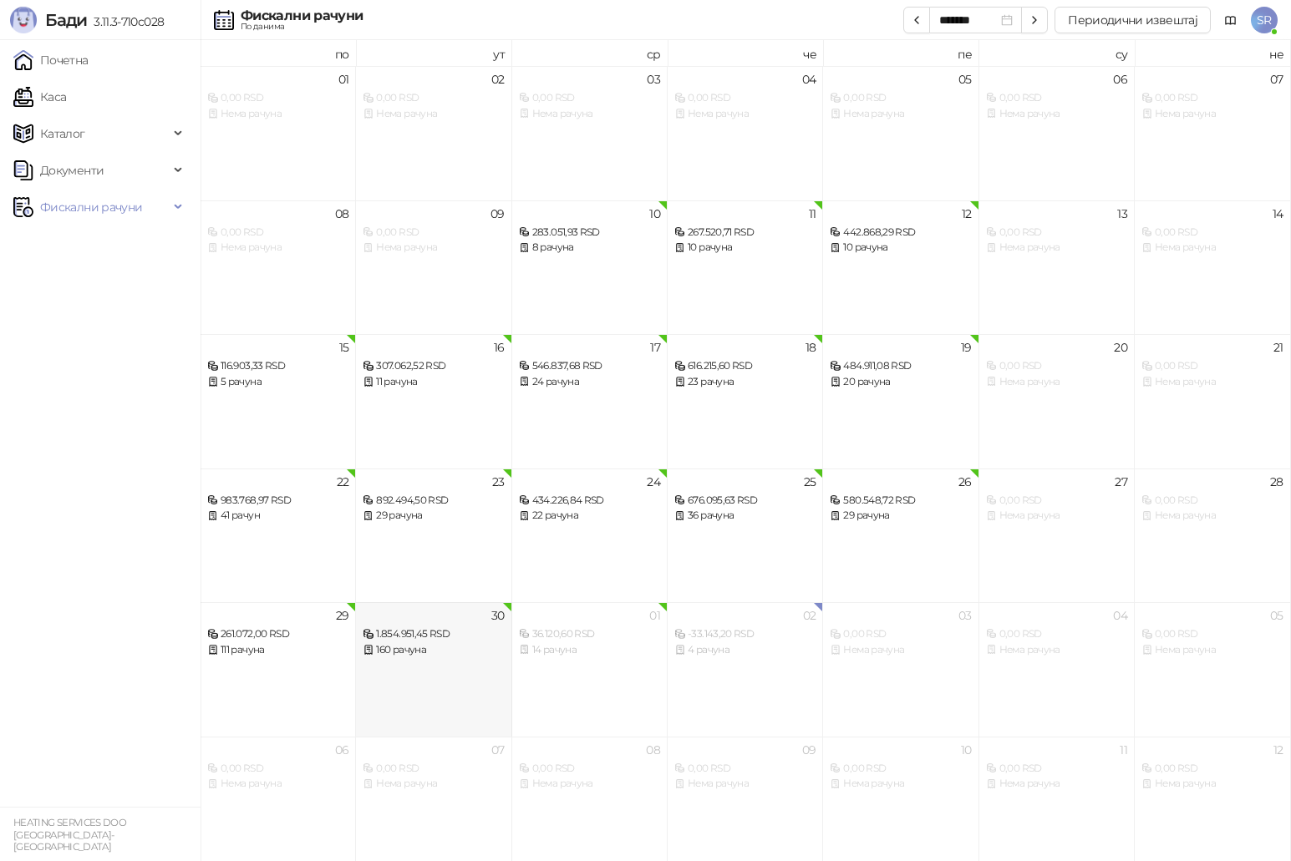
click at [424, 657] on div "160 рачуна" at bounding box center [433, 650] width 141 height 16
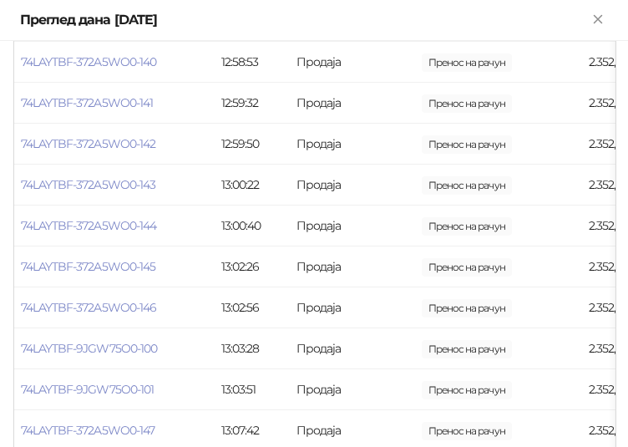
scroll to position [3007, 0]
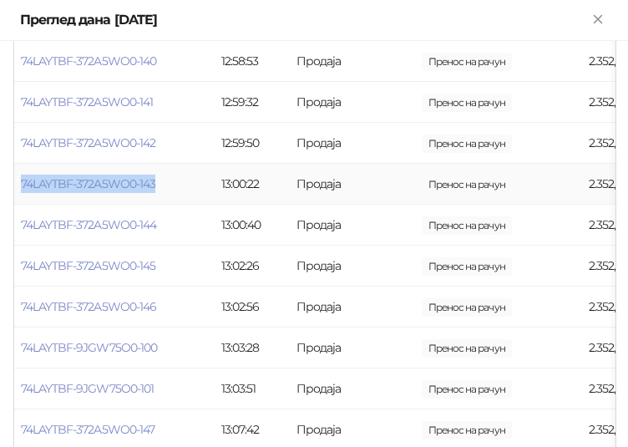
drag, startPoint x: 172, startPoint y: 180, endPoint x: 20, endPoint y: 185, distance: 152.1
click at [20, 185] on td "74LAYTBF-372A5WO0-143" at bounding box center [114, 184] width 200 height 41
copy link "74LAYTBF-372A5WO0-143"
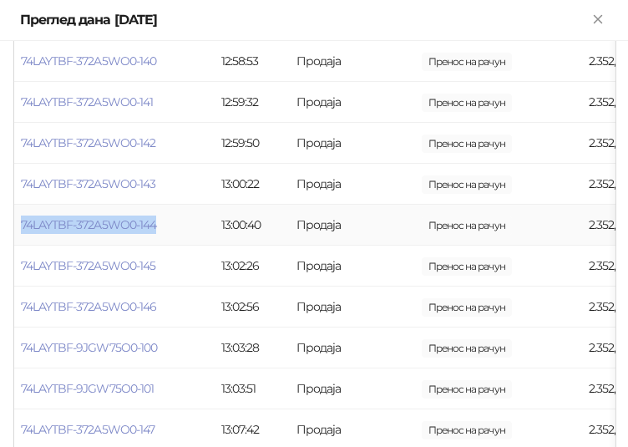
drag, startPoint x: 162, startPoint y: 221, endPoint x: 18, endPoint y: 240, distance: 145.7
click at [18, 240] on td "74LAYTBF-372A5WO0-144" at bounding box center [114, 225] width 200 height 41
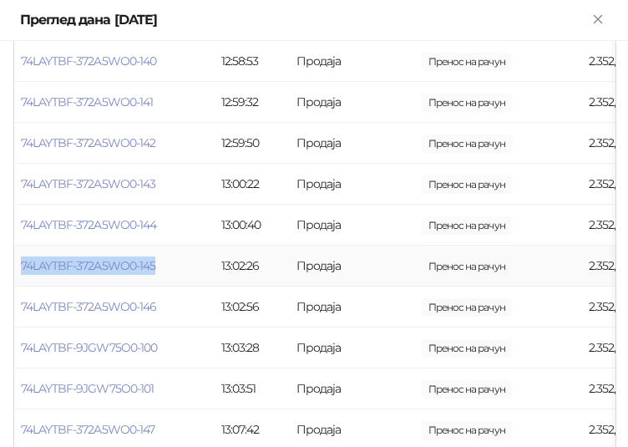
drag, startPoint x: 167, startPoint y: 266, endPoint x: 19, endPoint y: 271, distance: 147.9
click at [19, 271] on td "74LAYTBF-372A5WO0-145" at bounding box center [114, 266] width 200 height 41
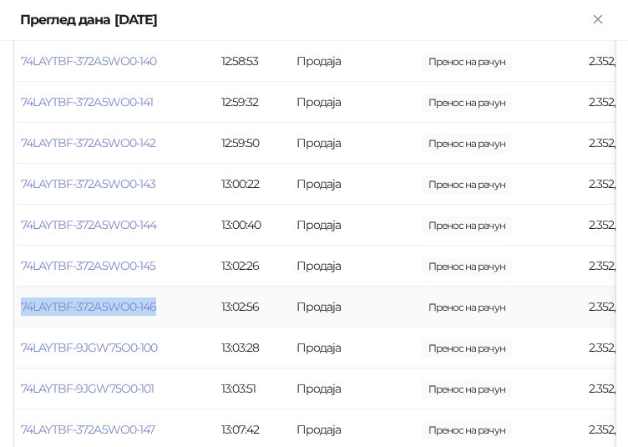
drag, startPoint x: 167, startPoint y: 303, endPoint x: 20, endPoint y: 309, distance: 147.1
click at [20, 309] on td "74LAYTBF-372A5WO0-146" at bounding box center [114, 307] width 200 height 41
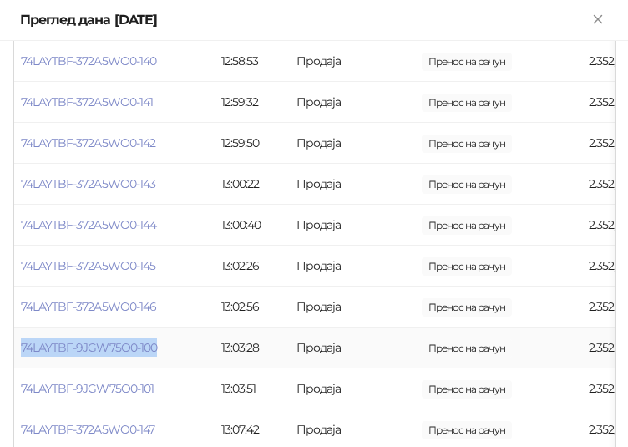
drag, startPoint x: 165, startPoint y: 342, endPoint x: 20, endPoint y: 354, distance: 145.8
click at [20, 354] on td "74LAYTBF-9JGW75O0-100" at bounding box center [114, 347] width 200 height 41
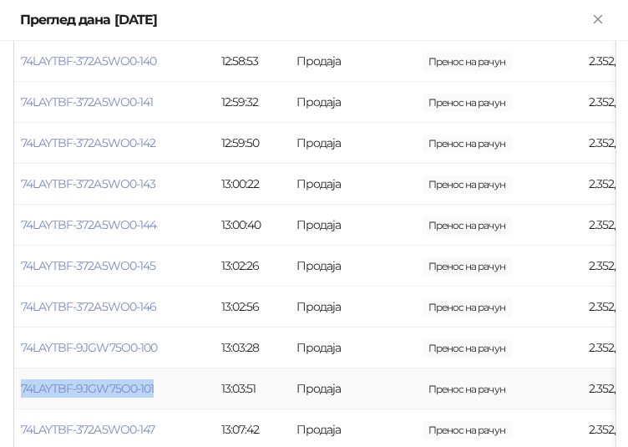
drag, startPoint x: 165, startPoint y: 383, endPoint x: 20, endPoint y: 398, distance: 145.3
click at [20, 398] on td "74LAYTBF-9JGW75O0-101" at bounding box center [114, 388] width 200 height 41
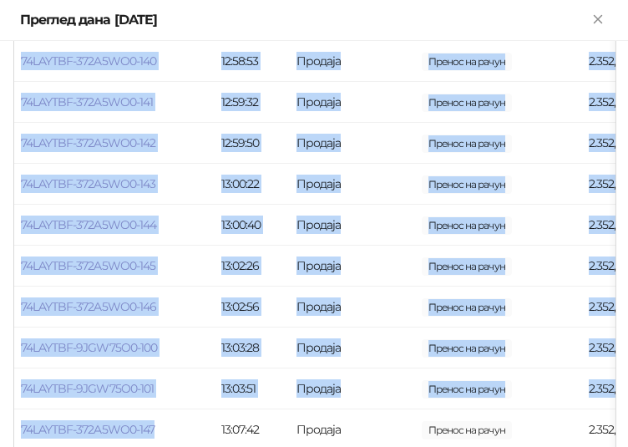
drag, startPoint x: 164, startPoint y: 432, endPoint x: 13, endPoint y: 438, distance: 150.5
click at [174, 421] on td "74LAYTBF-372A5WO0-147" at bounding box center [114, 429] width 200 height 41
click at [160, 427] on td "74LAYTBF-372A5WO0-147" at bounding box center [114, 429] width 200 height 41
click at [232, 395] on td "13:03:51" at bounding box center [252, 388] width 75 height 41
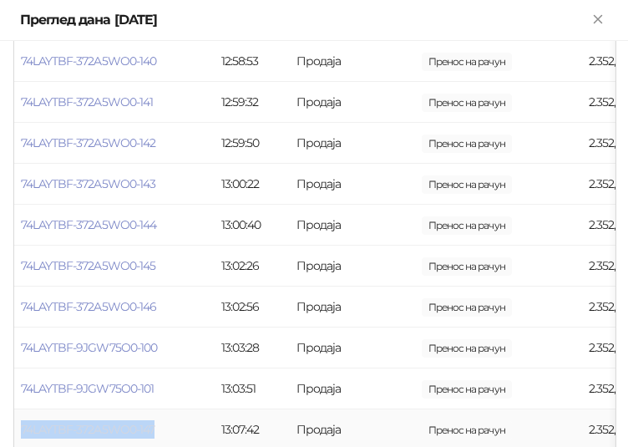
drag, startPoint x: 161, startPoint y: 422, endPoint x: 22, endPoint y: 428, distance: 139.6
click at [22, 428] on td "74LAYTBF-372A5WO0-147" at bounding box center [114, 429] width 200 height 41
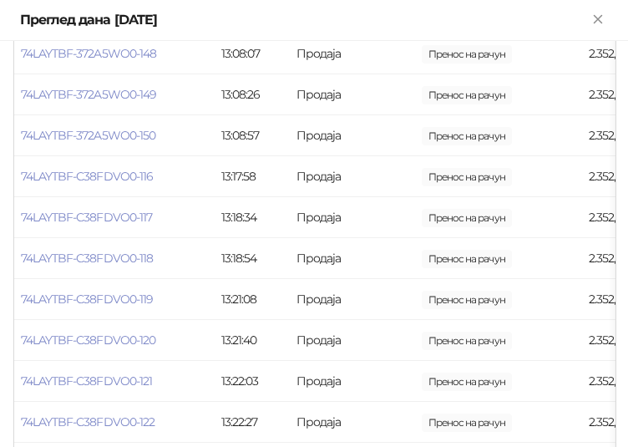
scroll to position [3425, 0]
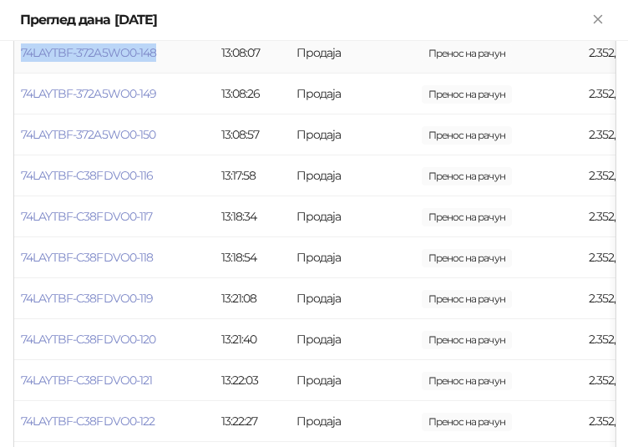
drag, startPoint x: 163, startPoint y: 53, endPoint x: 19, endPoint y: 57, distance: 143.7
click at [19, 57] on td "74LAYTBF-372A5WO0-148" at bounding box center [114, 53] width 200 height 41
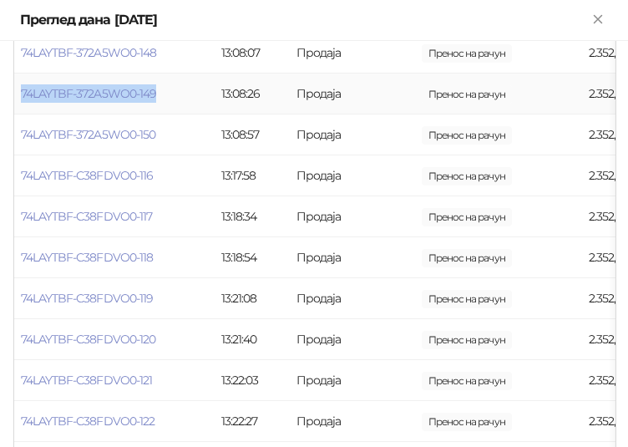
drag, startPoint x: 157, startPoint y: 88, endPoint x: 20, endPoint y: 104, distance: 137.9
click at [20, 104] on td "74LAYTBF-372A5WO0-149" at bounding box center [114, 94] width 200 height 41
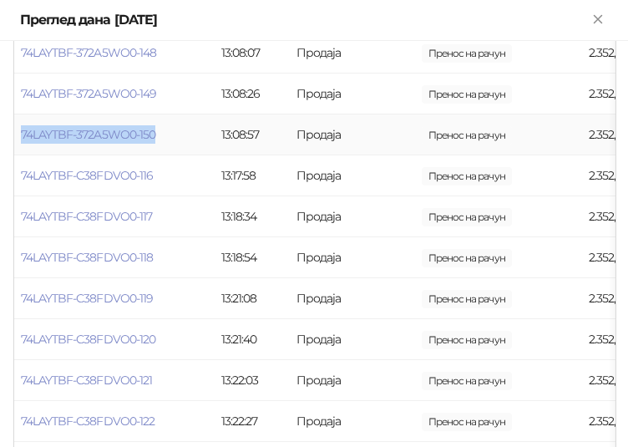
drag, startPoint x: 164, startPoint y: 128, endPoint x: 19, endPoint y: 149, distance: 146.0
click at [19, 149] on td "74LAYTBF-372A5WO0-150" at bounding box center [114, 134] width 200 height 41
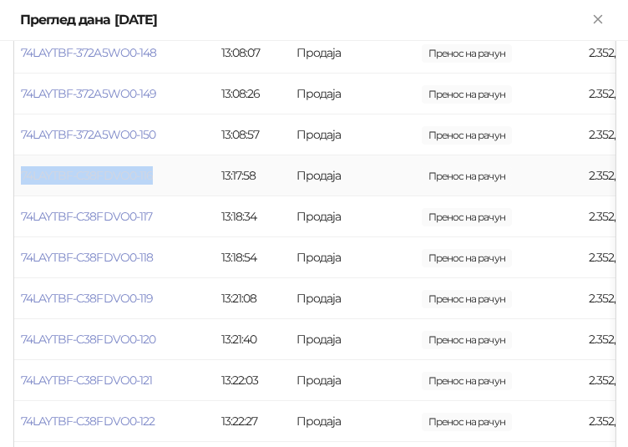
drag, startPoint x: 159, startPoint y: 177, endPoint x: 23, endPoint y: 176, distance: 135.3
click at [23, 176] on td "74LAYTBF-C38FDVO0-116" at bounding box center [114, 175] width 200 height 41
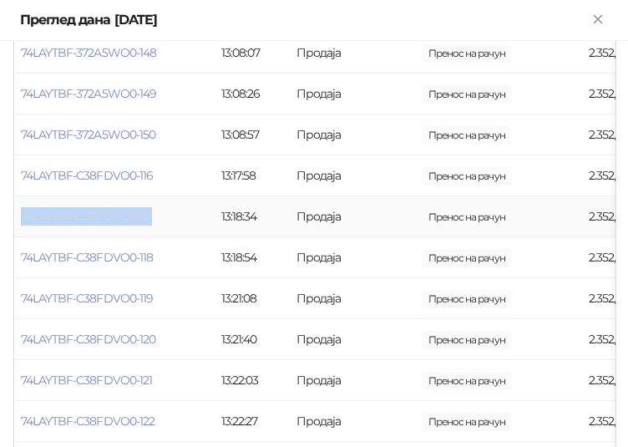
drag, startPoint x: 156, startPoint y: 213, endPoint x: 21, endPoint y: 218, distance: 135.4
click at [21, 218] on td "74LAYTBF-C38FDVO0-117" at bounding box center [114, 216] width 200 height 41
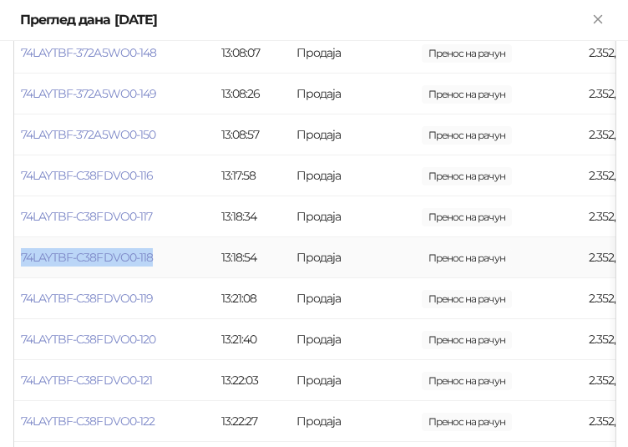
drag, startPoint x: 155, startPoint y: 251, endPoint x: 18, endPoint y: 267, distance: 137.9
click at [18, 267] on td "74LAYTBF-C38FDVO0-118" at bounding box center [114, 257] width 200 height 41
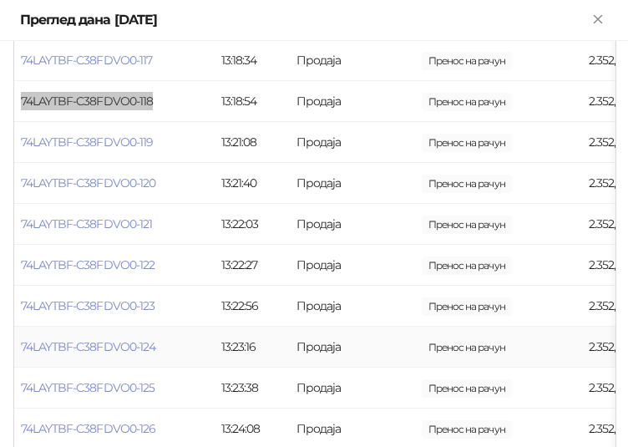
scroll to position [3675, 0]
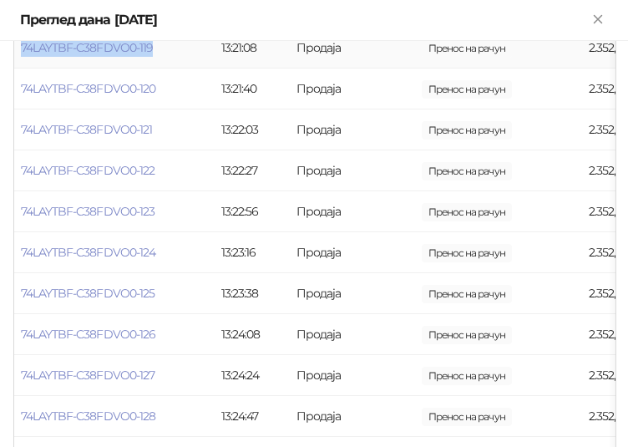
drag, startPoint x: 167, startPoint y: 48, endPoint x: 16, endPoint y: 59, distance: 151.6
click at [16, 59] on td "74LAYTBF-C38FDVO0-119" at bounding box center [114, 48] width 200 height 41
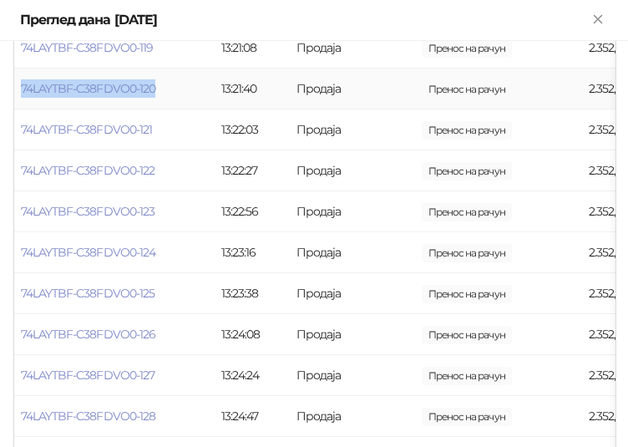
drag, startPoint x: 165, startPoint y: 87, endPoint x: 18, endPoint y: 94, distance: 146.4
click at [18, 94] on td "74LAYTBF-C38FDVO0-120" at bounding box center [114, 88] width 200 height 41
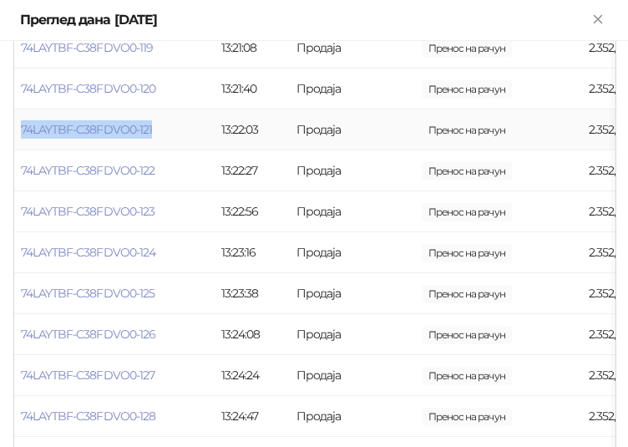
drag, startPoint x: 160, startPoint y: 125, endPoint x: 18, endPoint y: 134, distance: 142.3
click at [18, 134] on td "74LAYTBF-C38FDVO0-121" at bounding box center [114, 129] width 200 height 41
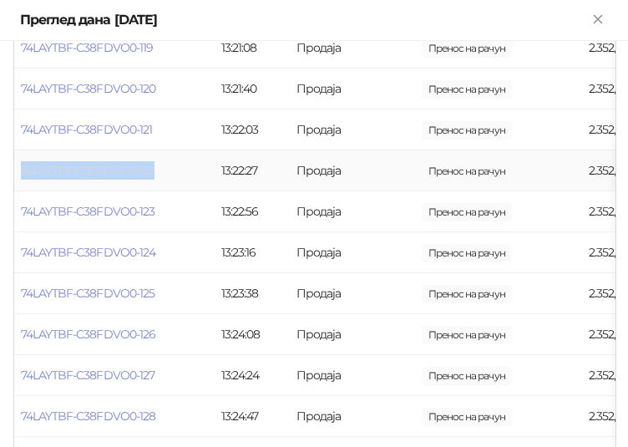
drag, startPoint x: 158, startPoint y: 164, endPoint x: 23, endPoint y: 171, distance: 135.5
click at [23, 171] on td "74LAYTBF-C38FDVO0-122" at bounding box center [114, 170] width 200 height 41
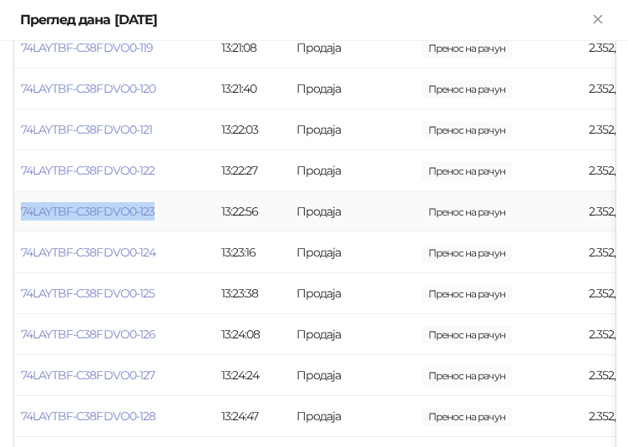
drag, startPoint x: 161, startPoint y: 199, endPoint x: 18, endPoint y: 220, distance: 145.2
click at [18, 220] on td "74LAYTBF-C38FDVO0-123" at bounding box center [114, 211] width 200 height 41
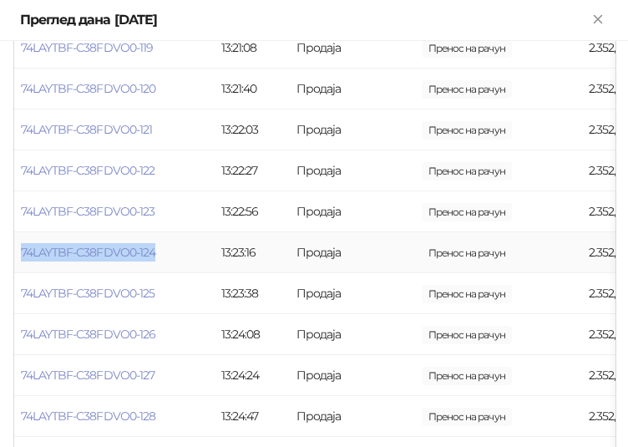
drag, startPoint x: 165, startPoint y: 246, endPoint x: 19, endPoint y: 266, distance: 147.7
click at [19, 266] on td "74LAYTBF-C38FDVO0-124" at bounding box center [114, 252] width 200 height 41
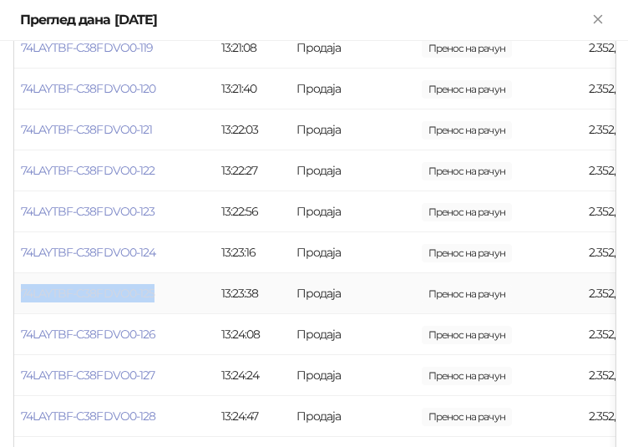
drag, startPoint x: 156, startPoint y: 282, endPoint x: 22, endPoint y: 294, distance: 135.0
click at [22, 294] on td "74LAYTBF-C38FDVO0-125" at bounding box center [114, 293] width 200 height 41
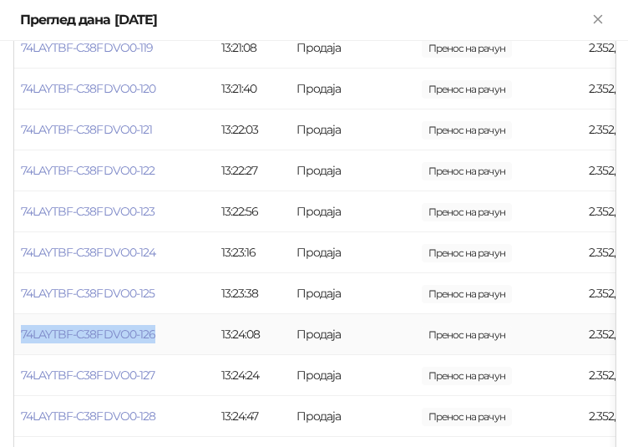
drag, startPoint x: 163, startPoint y: 327, endPoint x: 23, endPoint y: 347, distance: 141.6
click at [23, 347] on td "74LAYTBF-C38FDVO0-126" at bounding box center [114, 334] width 200 height 41
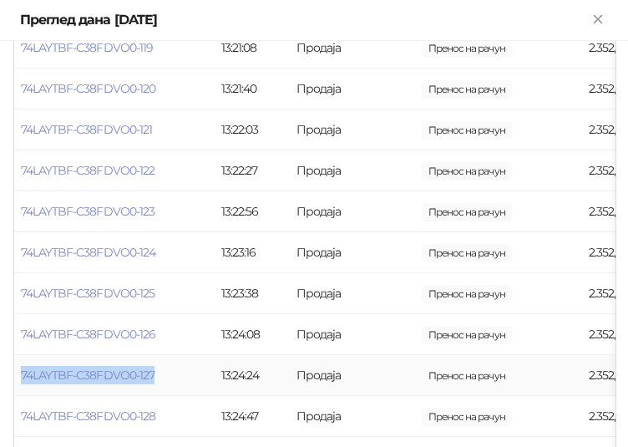
drag, startPoint x: 159, startPoint y: 369, endPoint x: 16, endPoint y: 387, distance: 143.9
click at [16, 387] on td "74LAYTBF-C38FDVO0-127" at bounding box center [114, 375] width 200 height 41
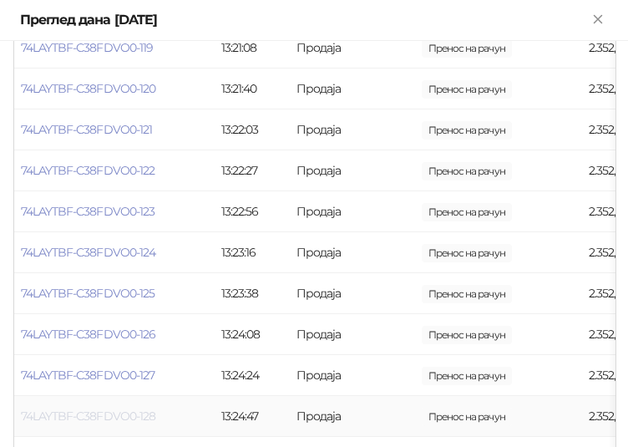
click at [155, 412] on link "74LAYTBF-C38FDVO0-128" at bounding box center [88, 415] width 134 height 15
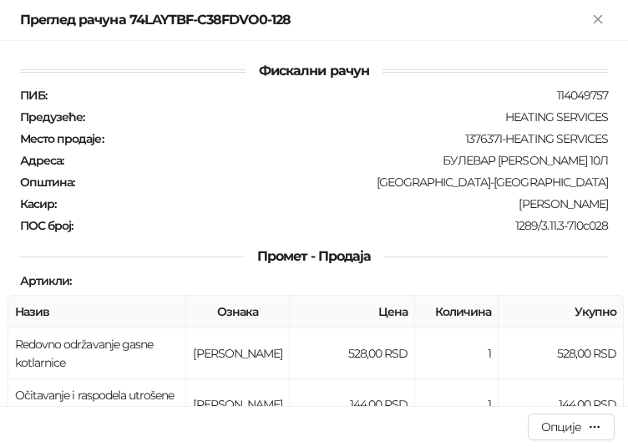
click at [138, 427] on div "Преглед рачуна 74LAYTBF-C38FDVO0-128 Фискални рачун ПИБ : 114049757 Предузеће :…" at bounding box center [314, 223] width 628 height 447
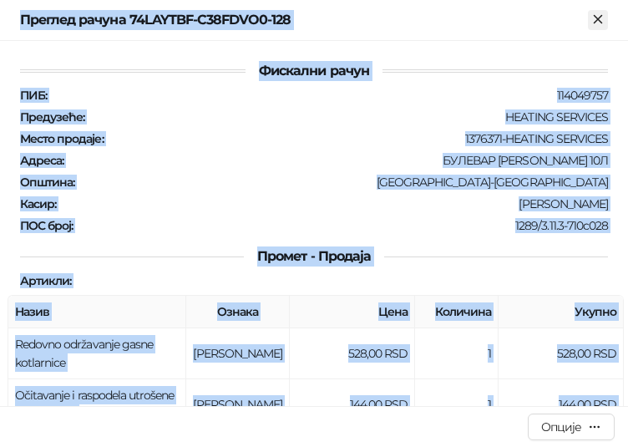
click at [604, 23] on icon "Close" at bounding box center [598, 19] width 15 height 15
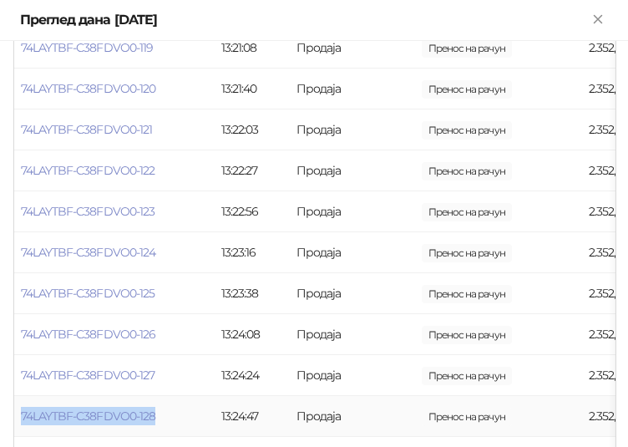
drag, startPoint x: 161, startPoint y: 411, endPoint x: 18, endPoint y: 418, distance: 143.0
click at [18, 418] on td "74LAYTBF-C38FDVO0-128" at bounding box center [114, 416] width 200 height 41
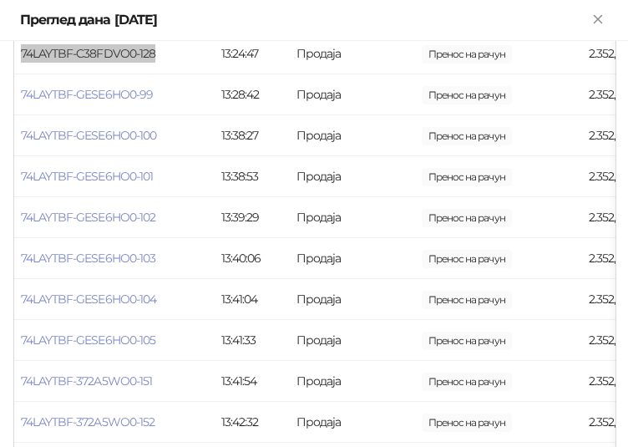
scroll to position [4010, 0]
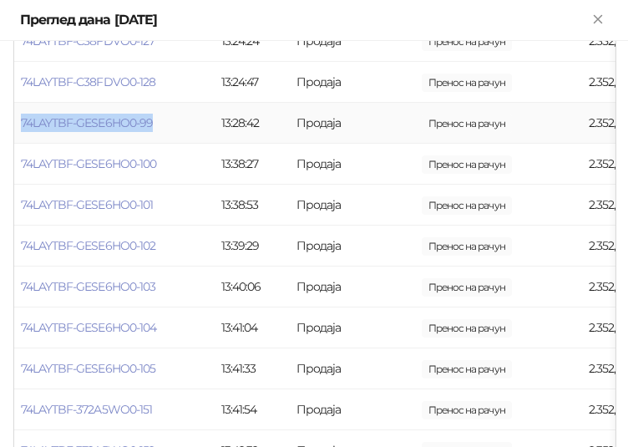
drag, startPoint x: 165, startPoint y: 120, endPoint x: 19, endPoint y: 127, distance: 145.5
click at [19, 127] on td "74LAYTBF-GESE6HO0-99" at bounding box center [114, 123] width 200 height 41
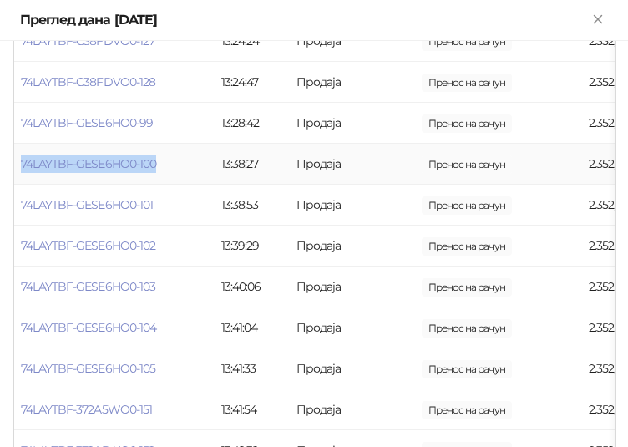
drag, startPoint x: 166, startPoint y: 155, endPoint x: 18, endPoint y: 165, distance: 148.2
click at [18, 165] on td "74LAYTBF-GESE6HO0-100" at bounding box center [114, 164] width 200 height 41
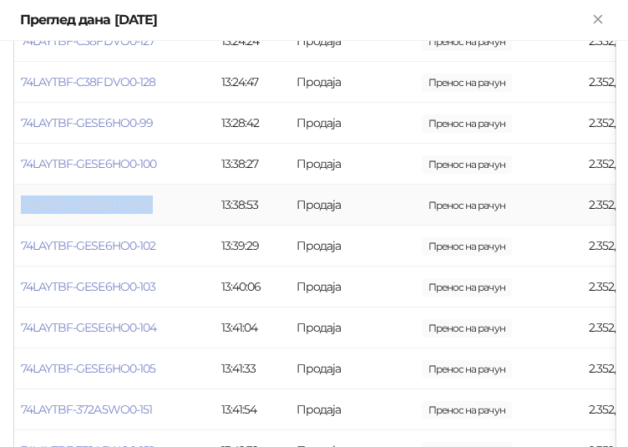
drag, startPoint x: 165, startPoint y: 197, endPoint x: 21, endPoint y: 211, distance: 144.3
click at [21, 211] on td "74LAYTBF-GESE6HO0-101" at bounding box center [114, 205] width 200 height 41
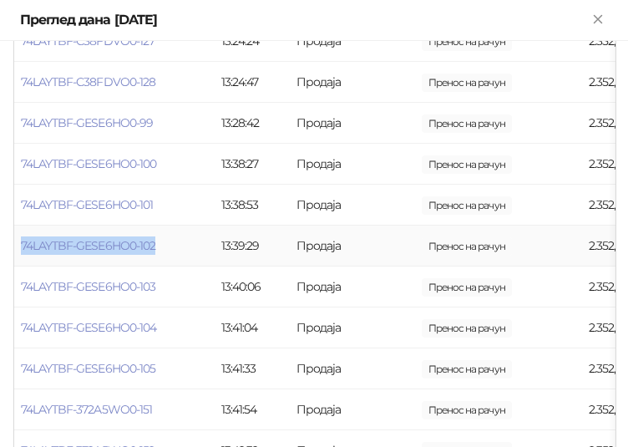
drag, startPoint x: 160, startPoint y: 241, endPoint x: 18, endPoint y: 246, distance: 141.3
click at [18, 246] on td "74LAYTBF-GESE6HO0-102" at bounding box center [114, 246] width 200 height 41
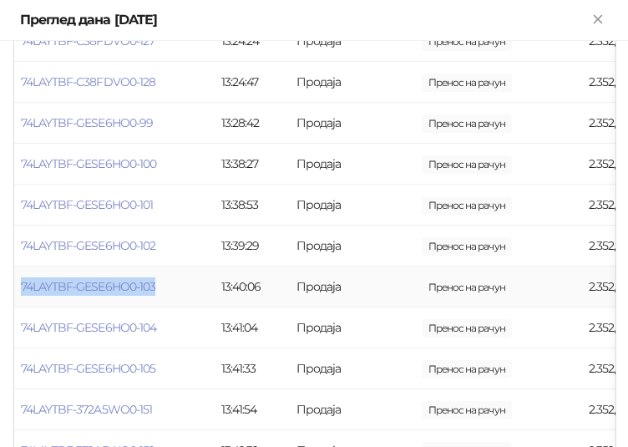
drag, startPoint x: 160, startPoint y: 276, endPoint x: 20, endPoint y: 292, distance: 141.2
click at [20, 292] on td "74LAYTBF-GESE6HO0-103" at bounding box center [114, 286] width 200 height 41
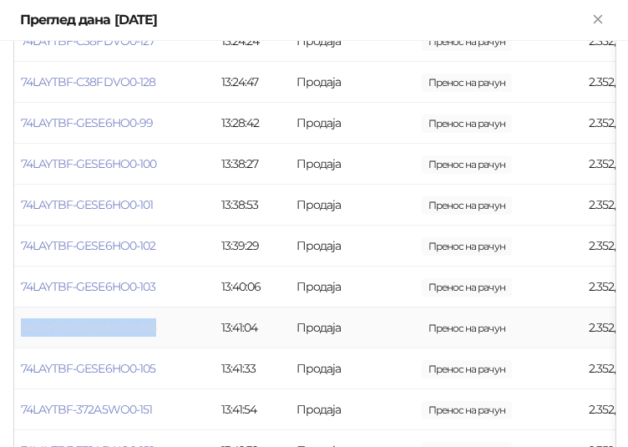
drag, startPoint x: 160, startPoint y: 321, endPoint x: 22, endPoint y: 335, distance: 139.4
click at [22, 335] on td "74LAYTBF-GESE6HO0-104" at bounding box center [114, 327] width 200 height 41
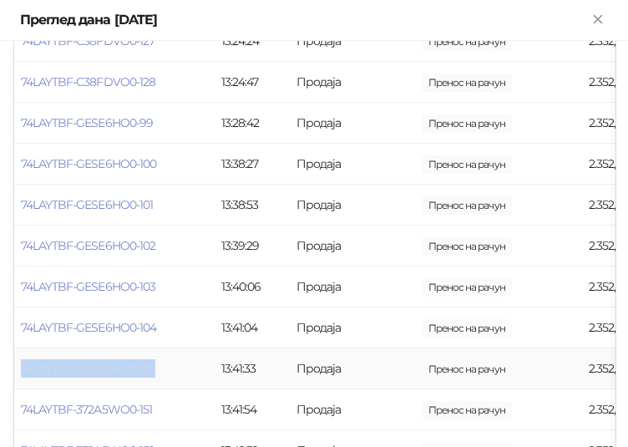
drag, startPoint x: 161, startPoint y: 365, endPoint x: 22, endPoint y: 373, distance: 139.7
click at [22, 373] on td "74LAYTBF-GESE6HO0-105" at bounding box center [114, 368] width 200 height 41
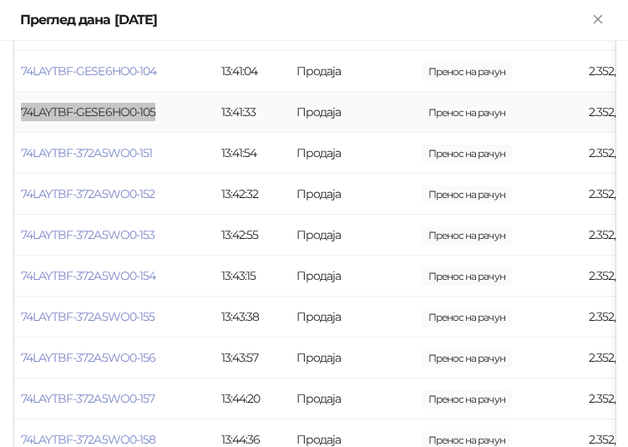
scroll to position [4344, 0]
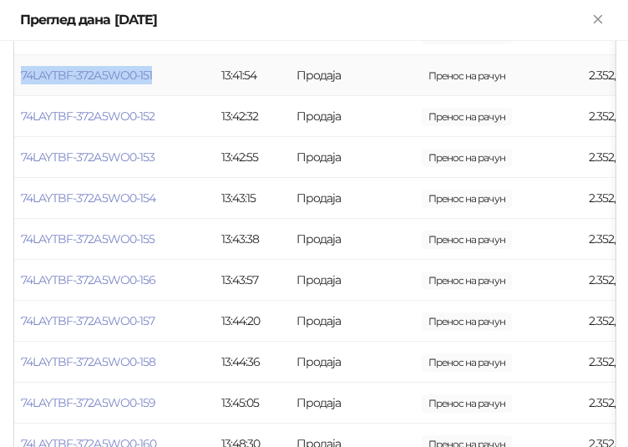
drag, startPoint x: 155, startPoint y: 76, endPoint x: 18, endPoint y: 78, distance: 137.8
click at [18, 78] on td "74LAYTBF-372A5WO0-151" at bounding box center [114, 75] width 200 height 41
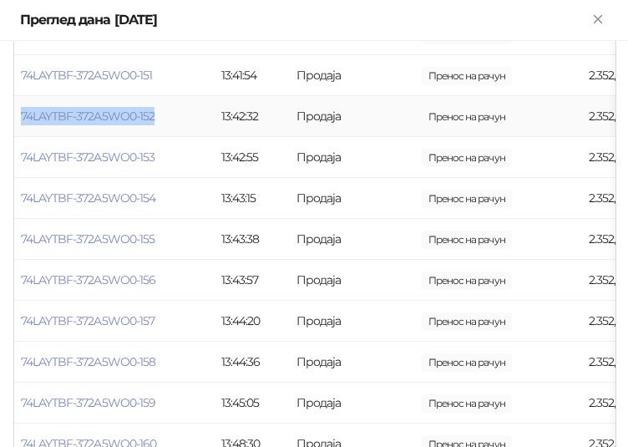
drag, startPoint x: 158, startPoint y: 114, endPoint x: 18, endPoint y: 119, distance: 139.6
click at [18, 119] on td "74LAYTBF-372A5WO0-152" at bounding box center [114, 116] width 200 height 41
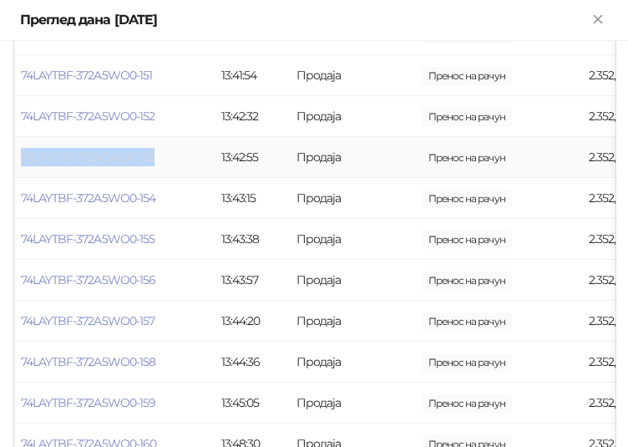
drag, startPoint x: 161, startPoint y: 155, endPoint x: 21, endPoint y: 165, distance: 140.7
click at [21, 165] on td "74LAYTBF-372A5WO0-153" at bounding box center [114, 157] width 200 height 41
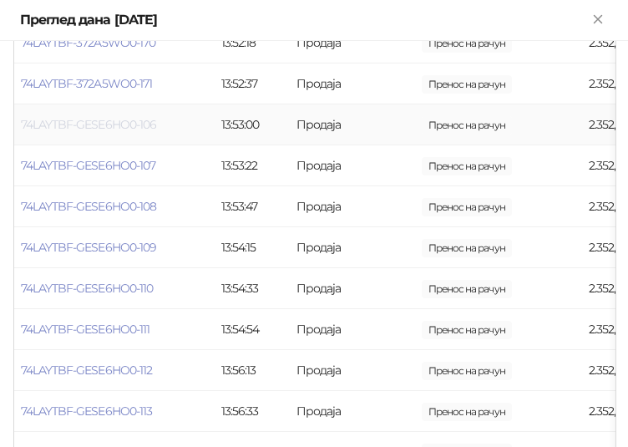
scroll to position [5179, 0]
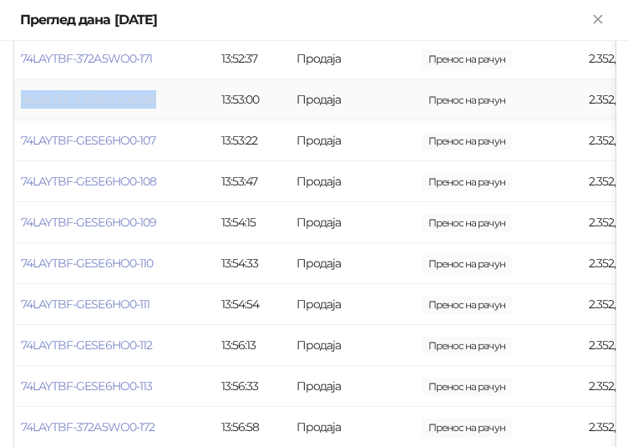
drag, startPoint x: 176, startPoint y: 97, endPoint x: 21, endPoint y: 103, distance: 155.5
click at [21, 103] on td "74LAYTBF-GESE6HO0-106" at bounding box center [114, 99] width 200 height 41
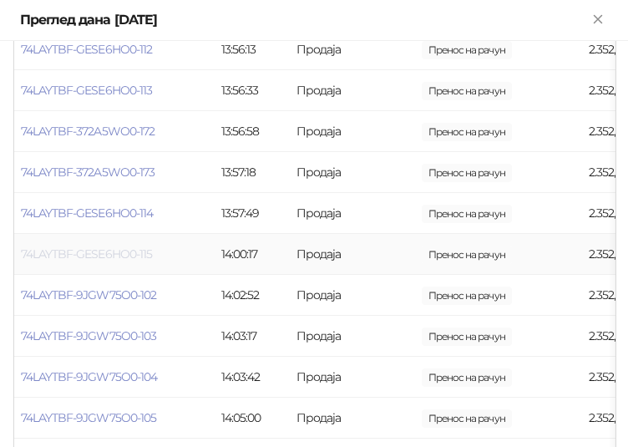
scroll to position [5513, 0]
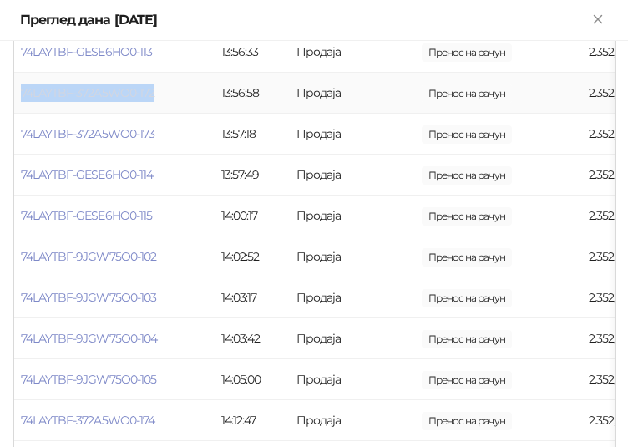
drag, startPoint x: 161, startPoint y: 88, endPoint x: 21, endPoint y: 99, distance: 140.8
click at [21, 99] on td "74LAYTBF-372A5WO0-172" at bounding box center [114, 93] width 200 height 41
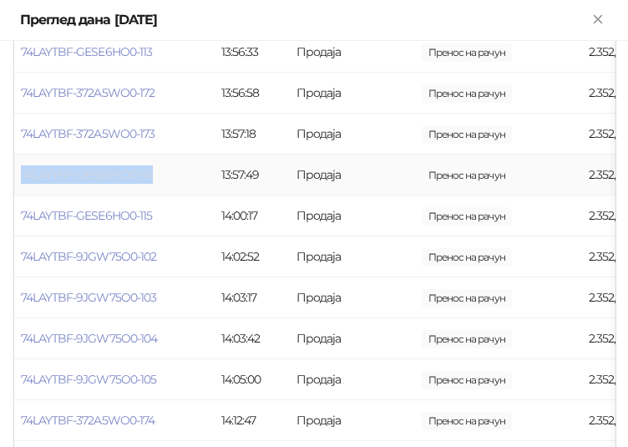
drag, startPoint x: 160, startPoint y: 176, endPoint x: 22, endPoint y: 182, distance: 138.8
click at [22, 182] on td "74LAYTBF-GESE6HO0-114" at bounding box center [114, 175] width 200 height 41
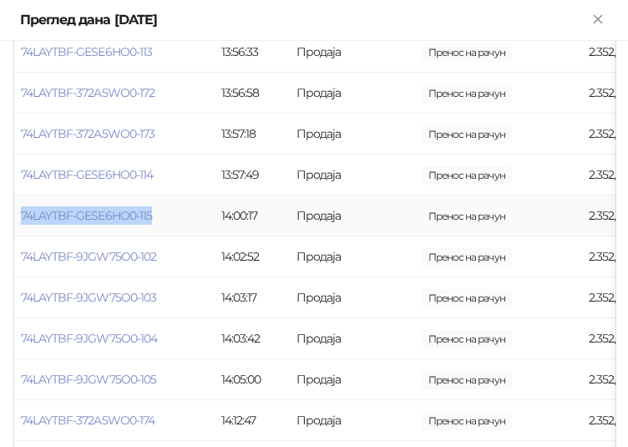
drag, startPoint x: 160, startPoint y: 211, endPoint x: 19, endPoint y: 226, distance: 141.1
click at [19, 226] on td "74LAYTBF-GESE6HO0-115" at bounding box center [114, 215] width 200 height 41
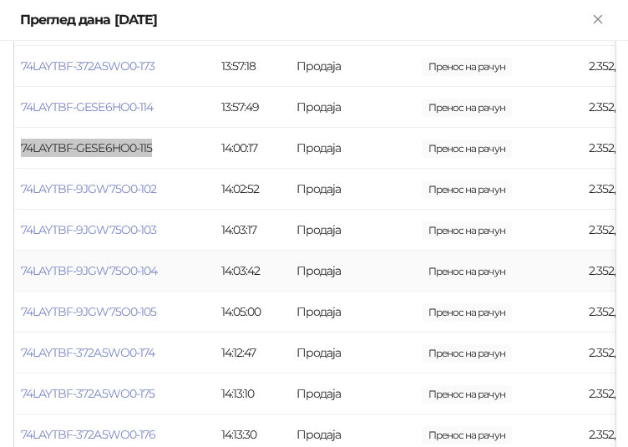
scroll to position [5680, 0]
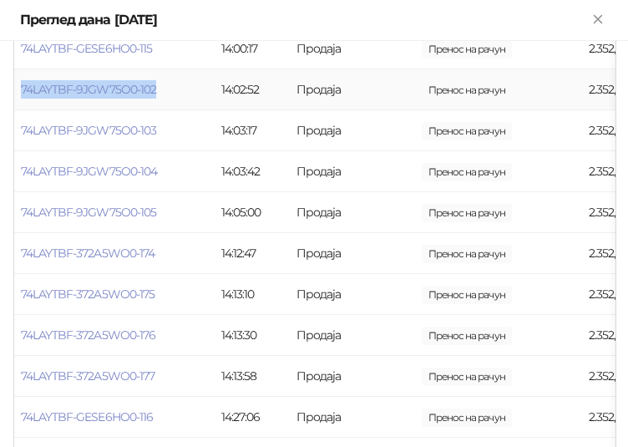
drag, startPoint x: 166, startPoint y: 87, endPoint x: 18, endPoint y: 103, distance: 148.7
click at [18, 103] on td "74LAYTBF-9JGW75O0-102" at bounding box center [114, 89] width 200 height 41
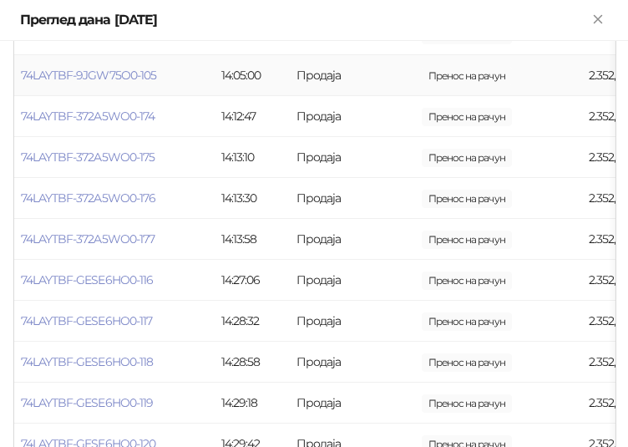
scroll to position [5847, 0]
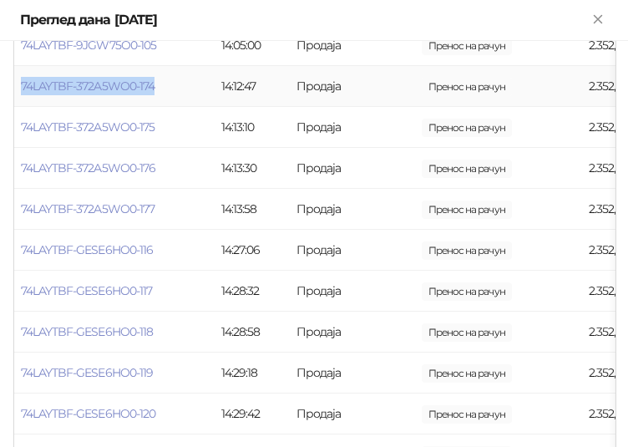
drag, startPoint x: 156, startPoint y: 79, endPoint x: 21, endPoint y: 100, distance: 136.9
click at [21, 100] on td "74LAYTBF-372A5WO0-174" at bounding box center [114, 86] width 200 height 41
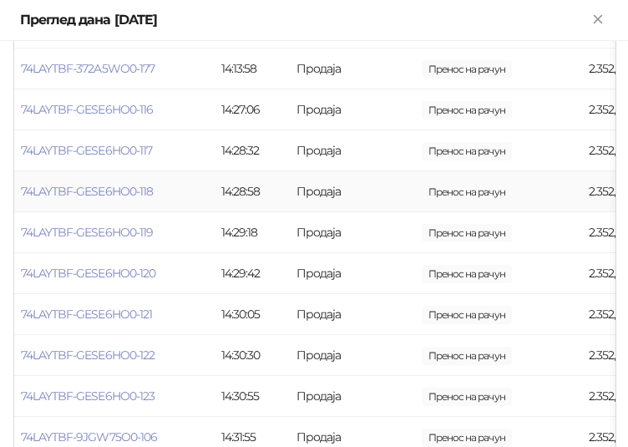
scroll to position [6014, 0]
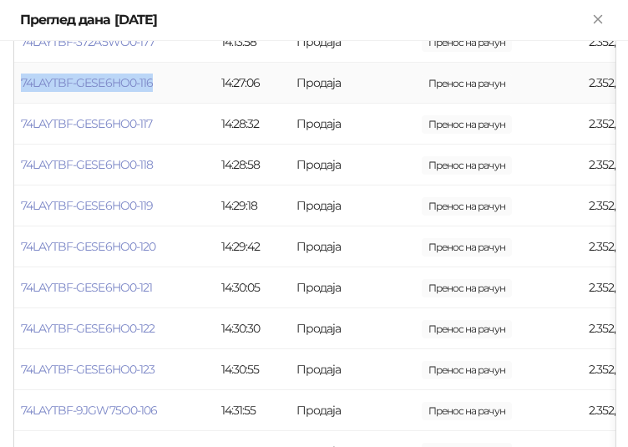
drag, startPoint x: 171, startPoint y: 89, endPoint x: 22, endPoint y: 91, distance: 149.5
click at [22, 91] on td "74LAYTBF-GESE6HO0-116" at bounding box center [114, 83] width 200 height 41
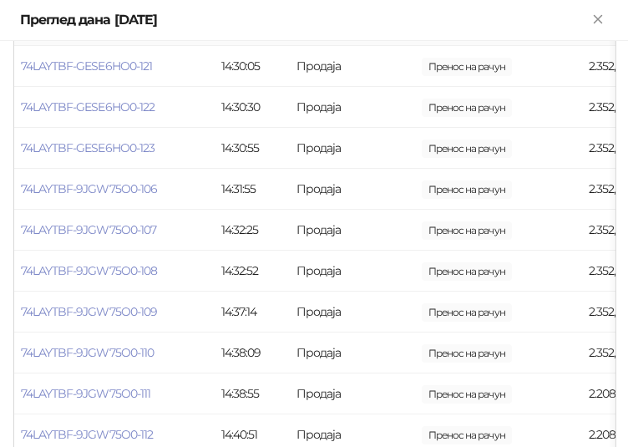
scroll to position [6265, 0]
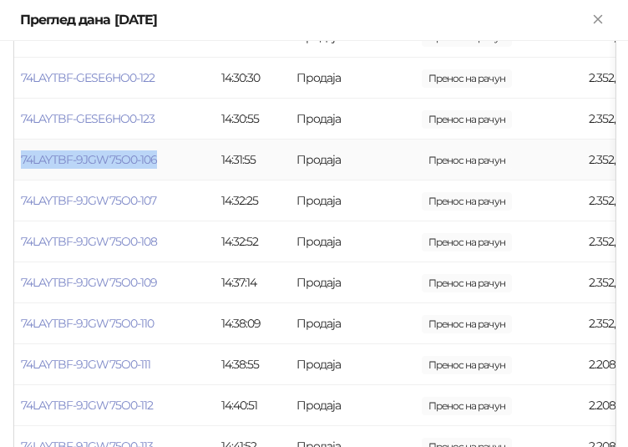
drag, startPoint x: 173, startPoint y: 161, endPoint x: 19, endPoint y: 175, distance: 154.4
click at [19, 175] on td "74LAYTBF-9JGW75O0-106" at bounding box center [114, 159] width 200 height 41
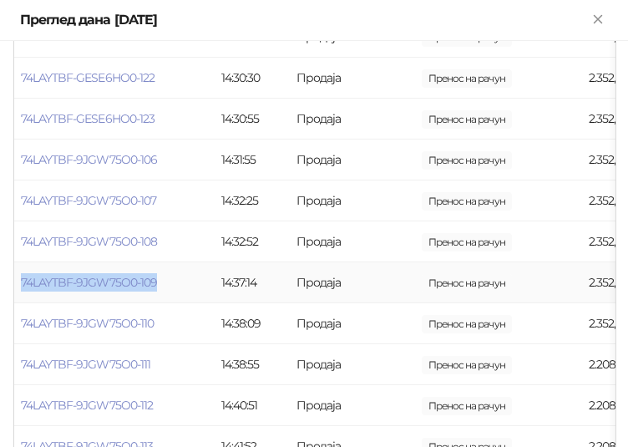
drag, startPoint x: 166, startPoint y: 284, endPoint x: 19, endPoint y: 287, distance: 147.1
click at [19, 287] on td "74LAYTBF-9JGW75O0-109" at bounding box center [114, 282] width 200 height 41
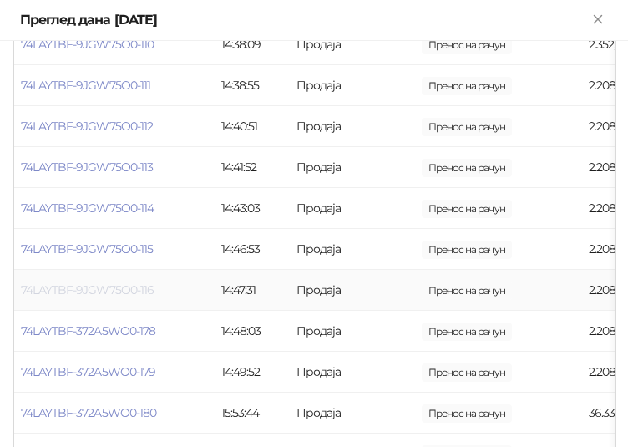
scroll to position [6515, 0]
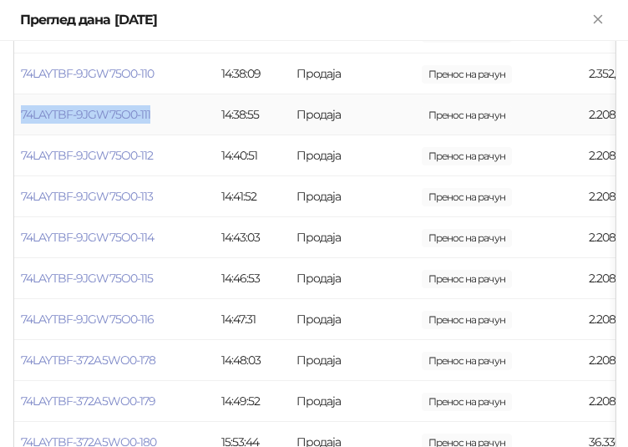
drag, startPoint x: 167, startPoint y: 108, endPoint x: 20, endPoint y: 123, distance: 147.8
click at [20, 123] on td "74LAYTBF-9JGW75O0-111" at bounding box center [114, 114] width 200 height 41
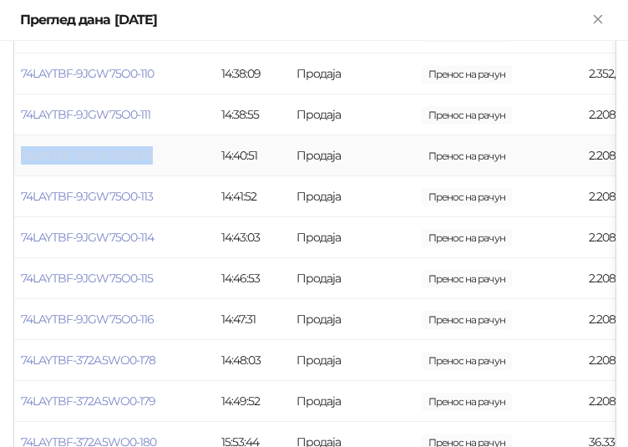
drag, startPoint x: 172, startPoint y: 155, endPoint x: 21, endPoint y: 155, distance: 151.2
click at [21, 155] on td "74LAYTBF-9JGW75O0-112" at bounding box center [114, 155] width 200 height 41
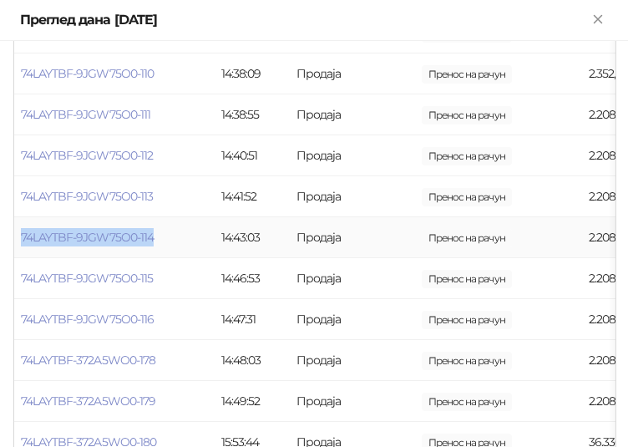
drag, startPoint x: 160, startPoint y: 239, endPoint x: 18, endPoint y: 236, distance: 142.0
click at [18, 236] on td "74LAYTBF-9JGW75O0-114" at bounding box center [114, 237] width 200 height 41
drag, startPoint x: 169, startPoint y: 269, endPoint x: 173, endPoint y: 283, distance: 14.8
click at [168, 269] on td "74LAYTBF-9JGW75O0-115" at bounding box center [114, 278] width 200 height 41
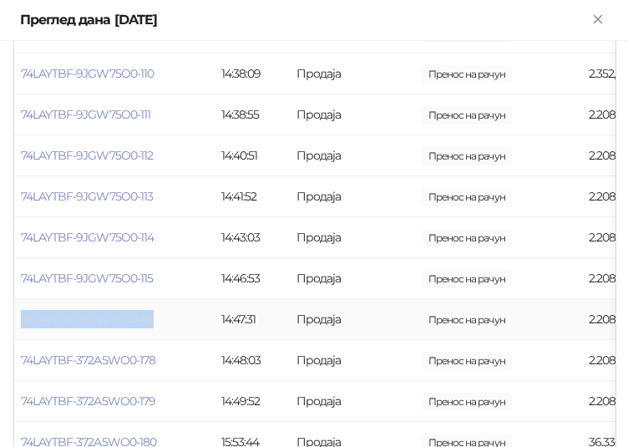
drag, startPoint x: 171, startPoint y: 321, endPoint x: 23, endPoint y: 323, distance: 148.7
click at [23, 323] on td "74LAYTBF-9JGW75O0-116" at bounding box center [114, 319] width 200 height 41
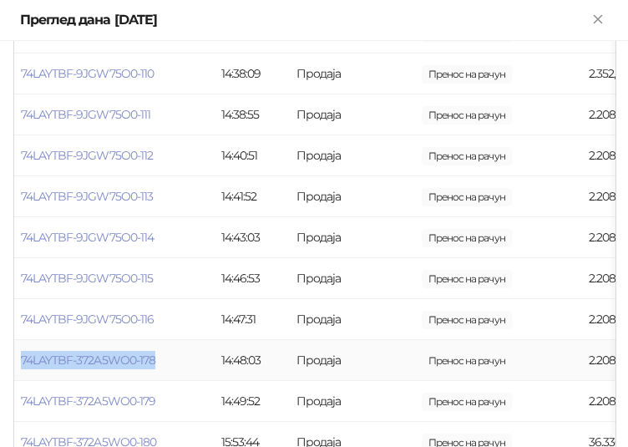
drag, startPoint x: 165, startPoint y: 361, endPoint x: 20, endPoint y: 366, distance: 144.6
click at [20, 366] on td "74LAYTBF-372A5WO0-178" at bounding box center [114, 360] width 200 height 41
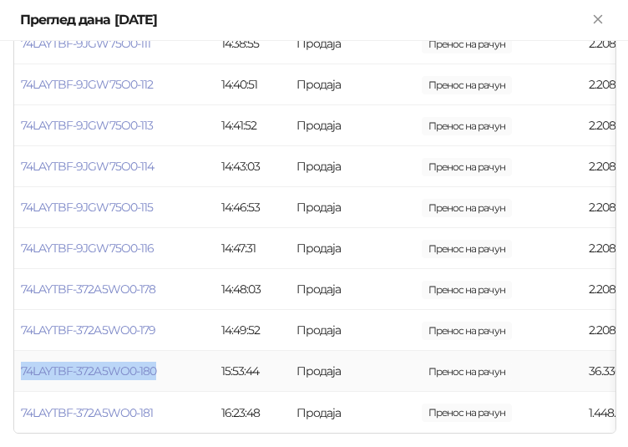
drag, startPoint x: 161, startPoint y: 363, endPoint x: 21, endPoint y: 372, distance: 140.6
click at [21, 372] on td "74LAYTBF-372A5WO0-180" at bounding box center [114, 371] width 200 height 41
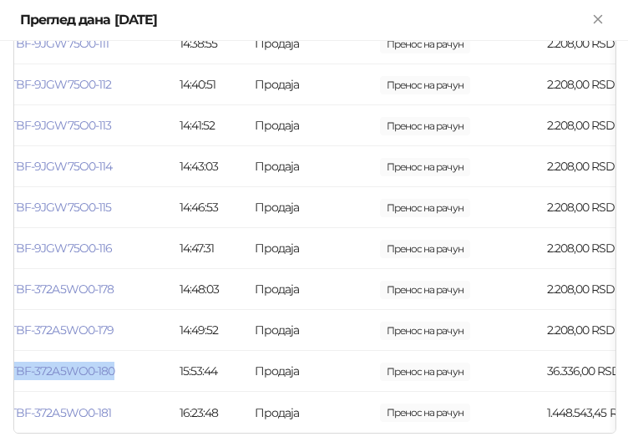
scroll to position [0, 0]
